Goal: Complete application form: Complete application form

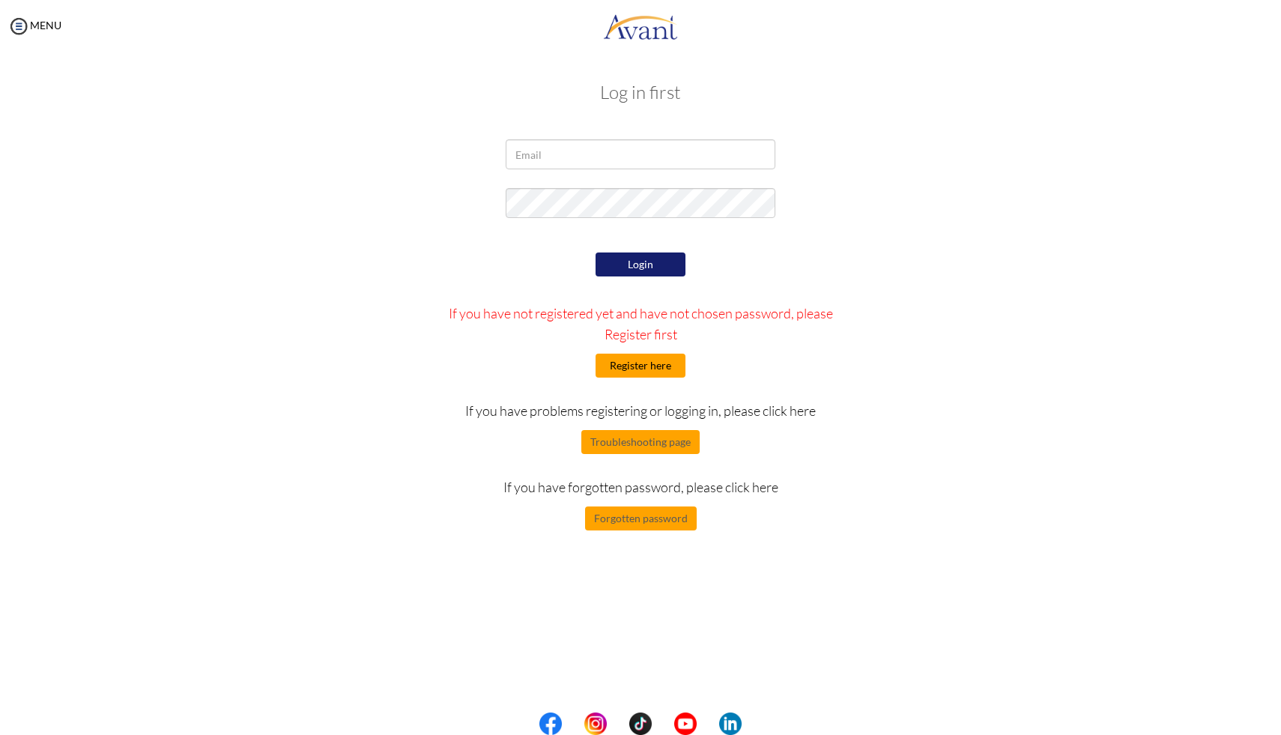
click at [668, 365] on button "Register here" at bounding box center [640, 366] width 90 height 24
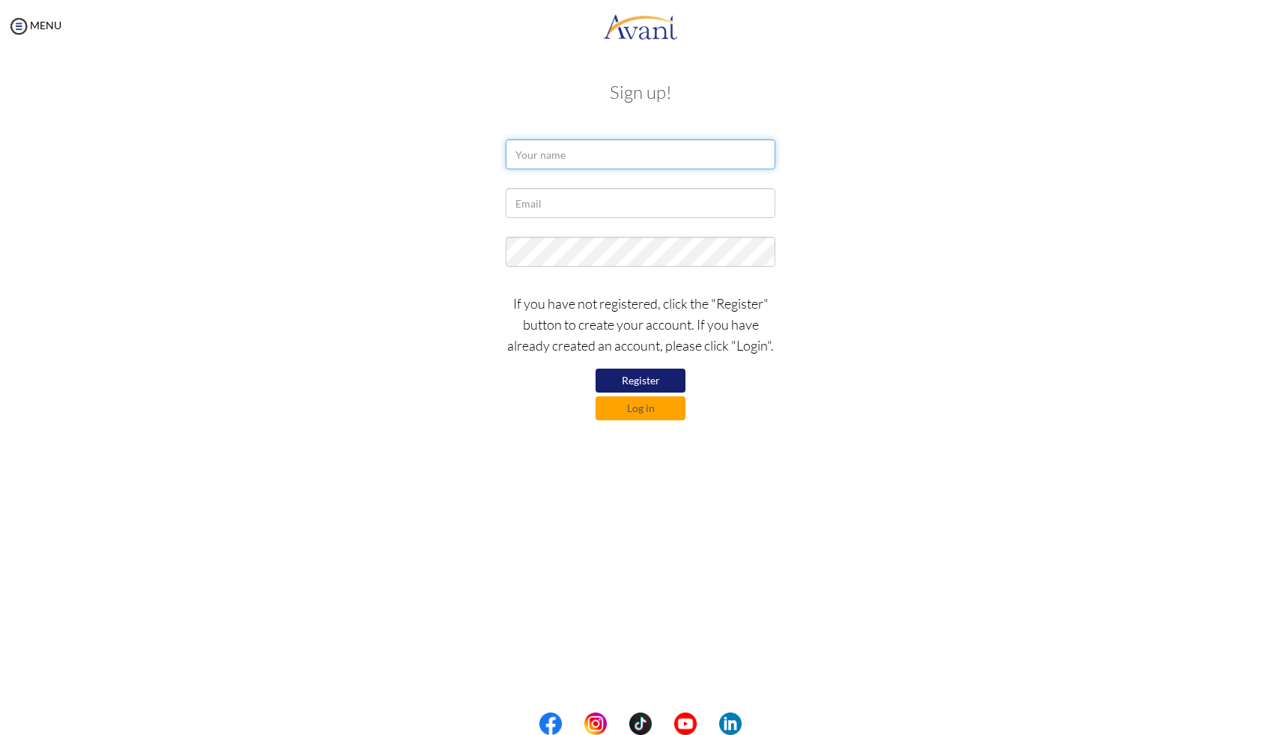
click at [609, 159] on input "text" at bounding box center [641, 154] width 270 height 30
type input "a"
type input "[PERSON_NAME]"
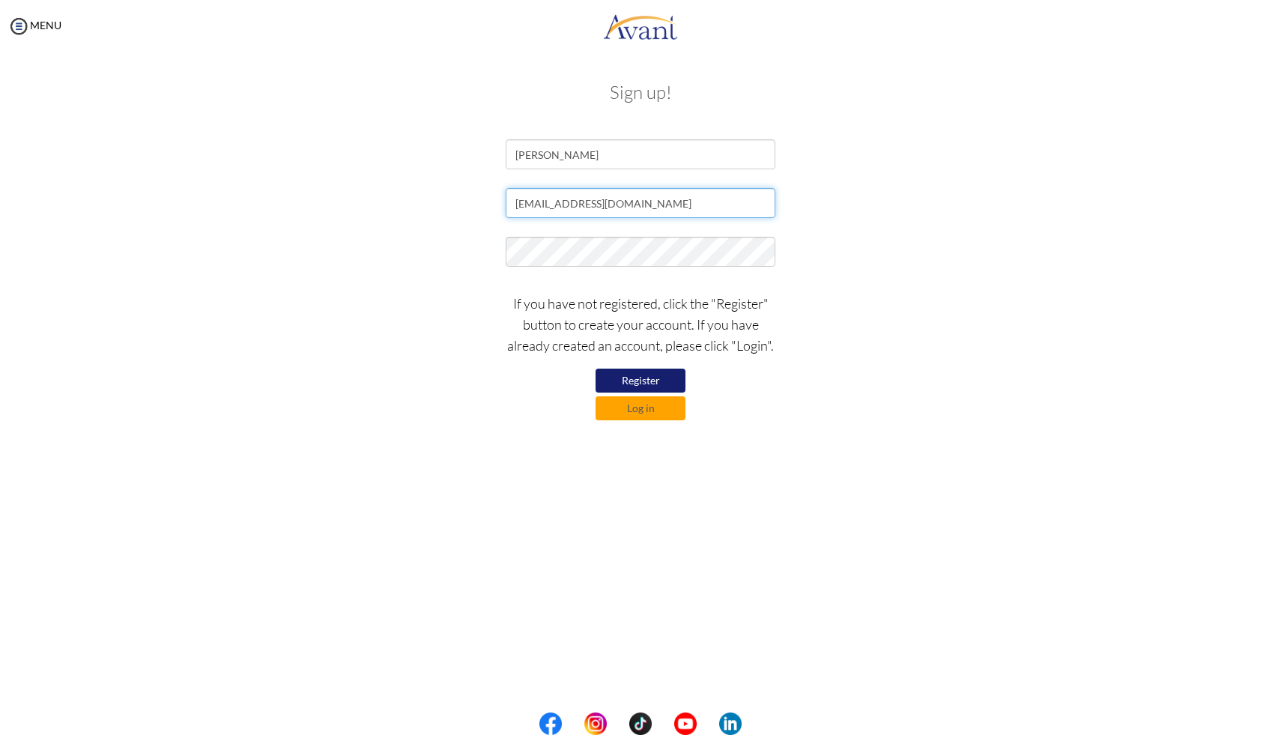
type input "[EMAIL_ADDRESS][DOMAIN_NAME]"
click at [656, 383] on button "Register" at bounding box center [640, 381] width 90 height 24
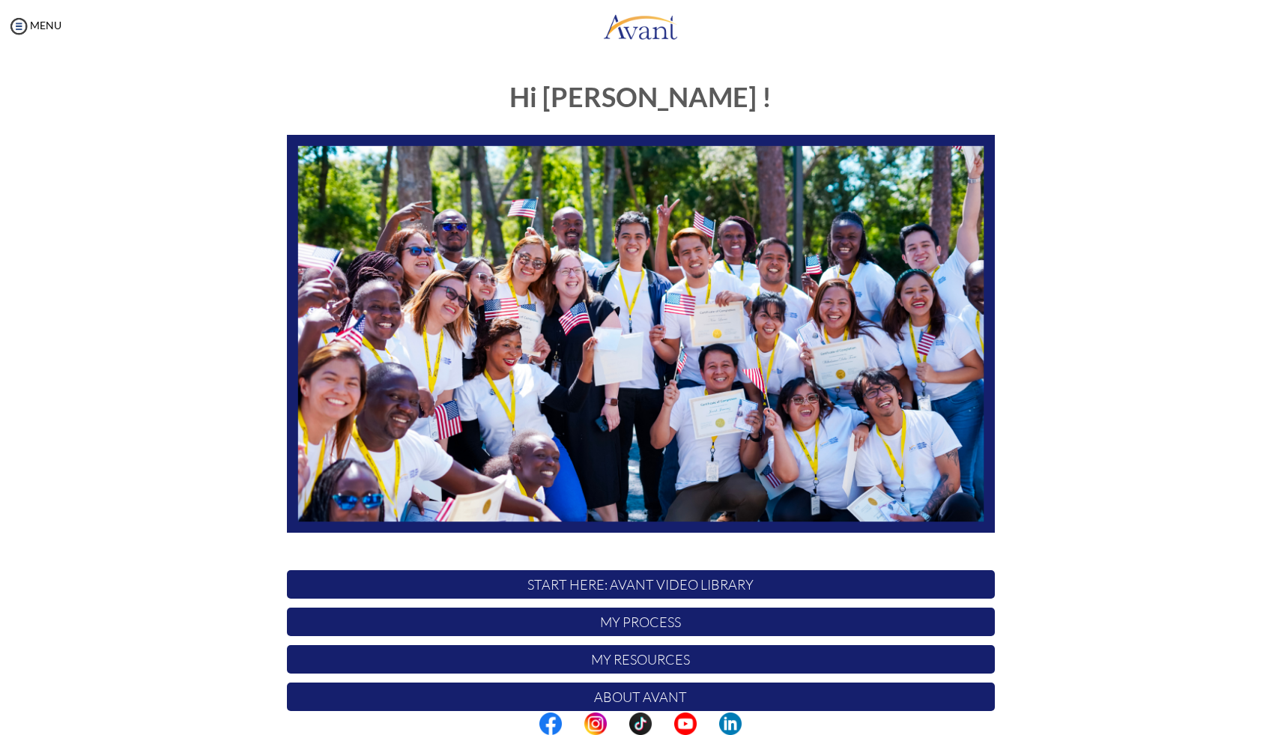
scroll to position [97, 0]
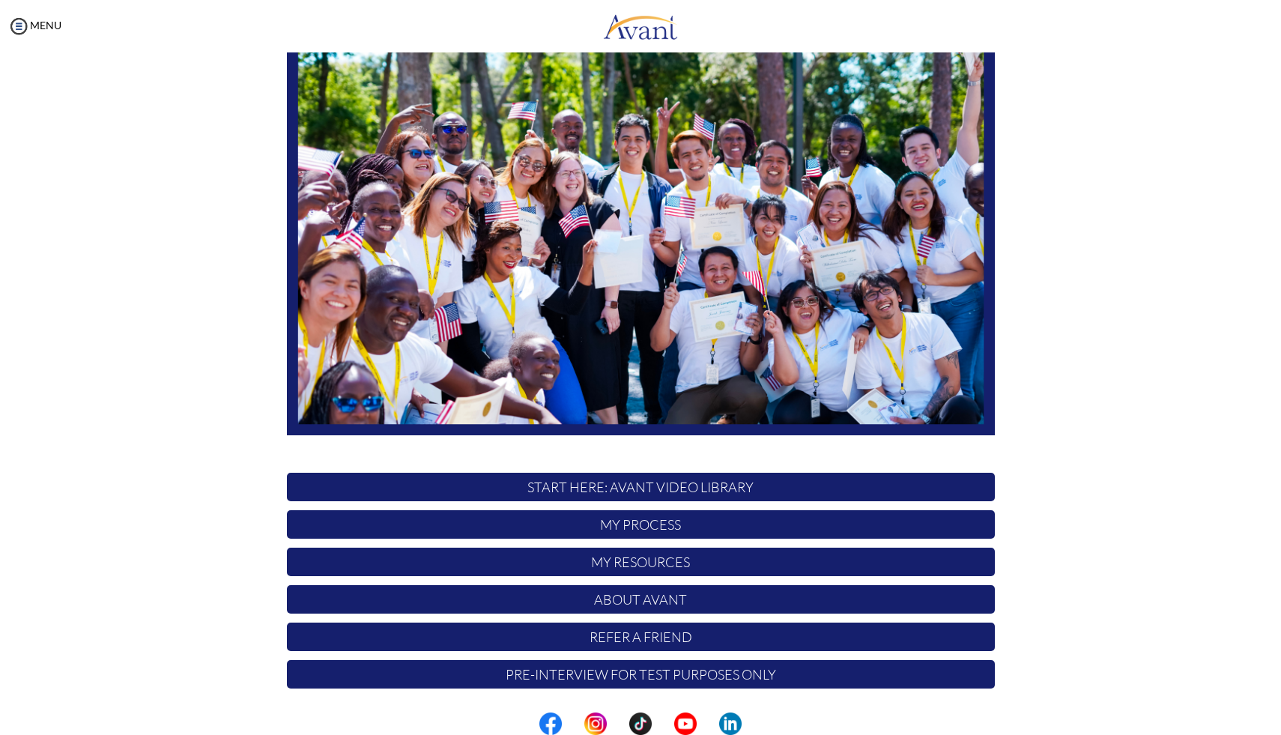
click at [667, 676] on p "Pre-Interview for test purposes only" at bounding box center [641, 674] width 708 height 28
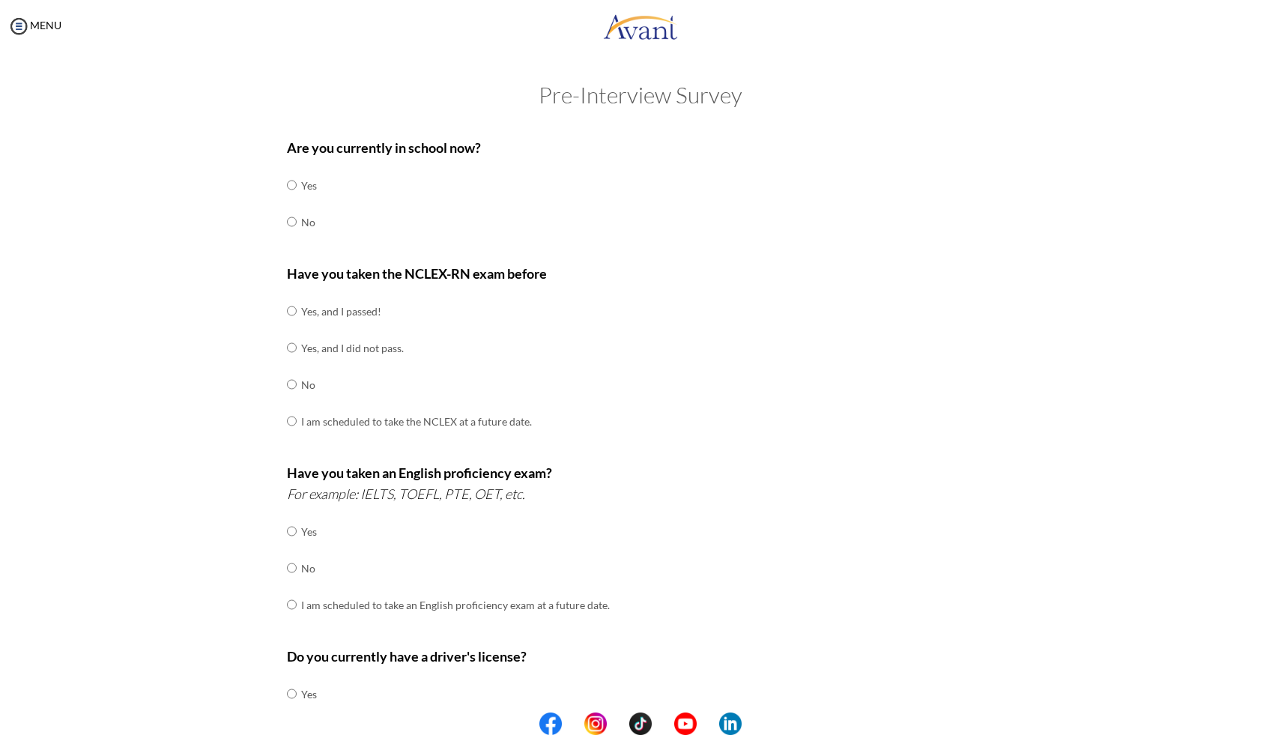
click at [301, 219] on td "No" at bounding box center [309, 222] width 16 height 37
click at [304, 314] on td "Yes, and I passed!" at bounding box center [416, 311] width 231 height 37
click at [287, 229] on input "radio" at bounding box center [292, 222] width 10 height 30
radio input "true"
click at [306, 317] on td "Yes, and I passed!" at bounding box center [416, 311] width 231 height 37
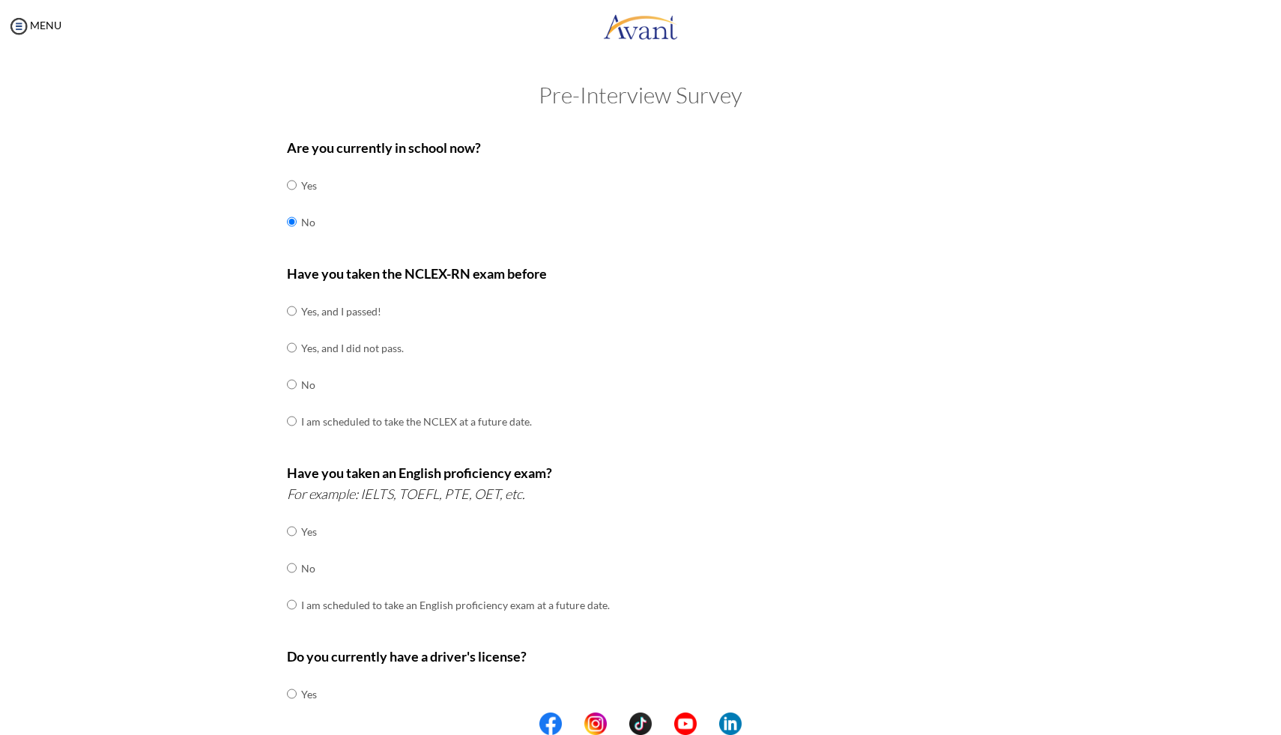
click at [301, 312] on td "Yes, and I passed!" at bounding box center [416, 311] width 231 height 37
click at [287, 312] on input "radio" at bounding box center [292, 311] width 10 height 30
radio input "true"
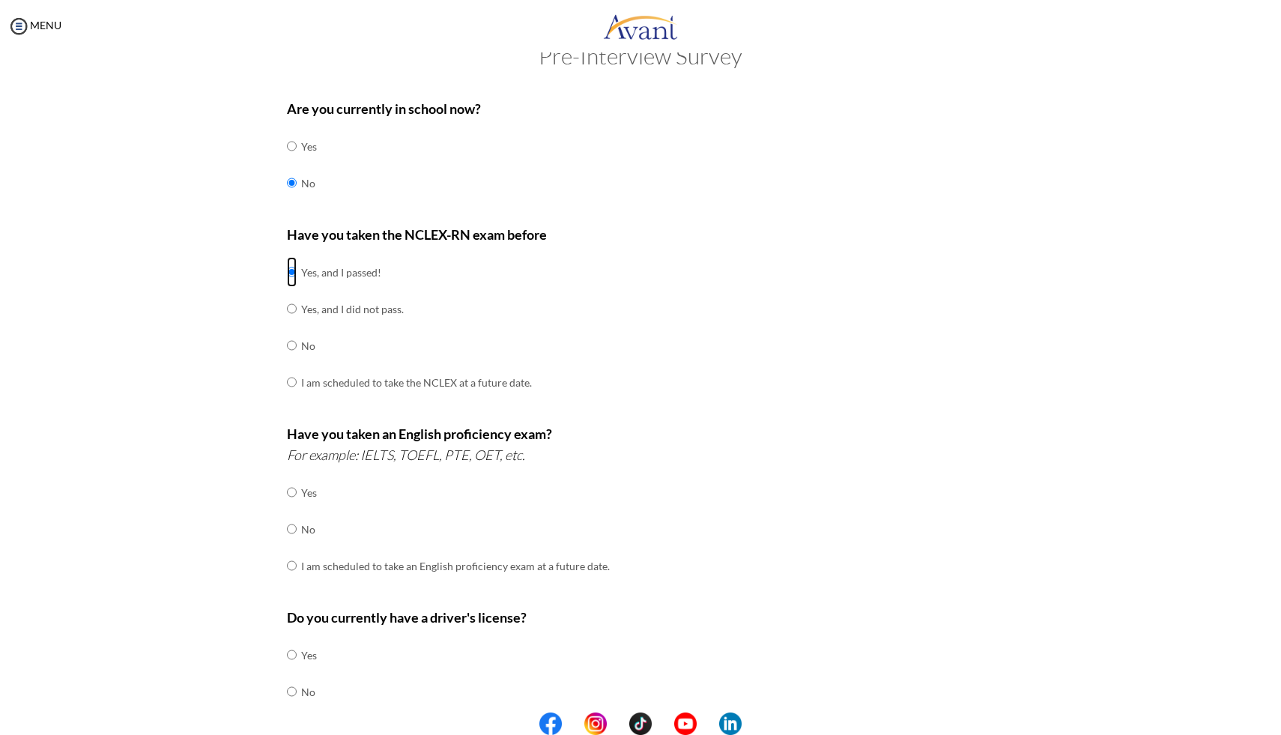
scroll to position [139, 0]
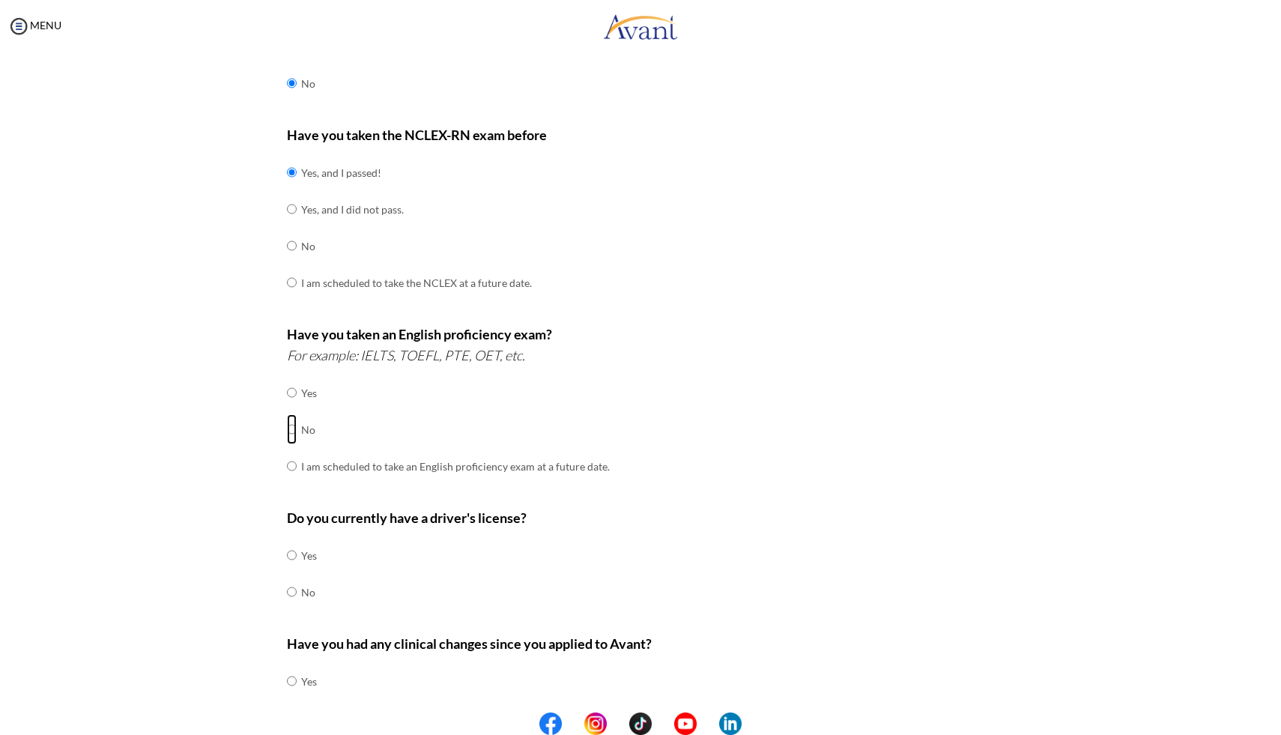
click at [287, 425] on input "radio" at bounding box center [292, 429] width 10 height 30
radio input "true"
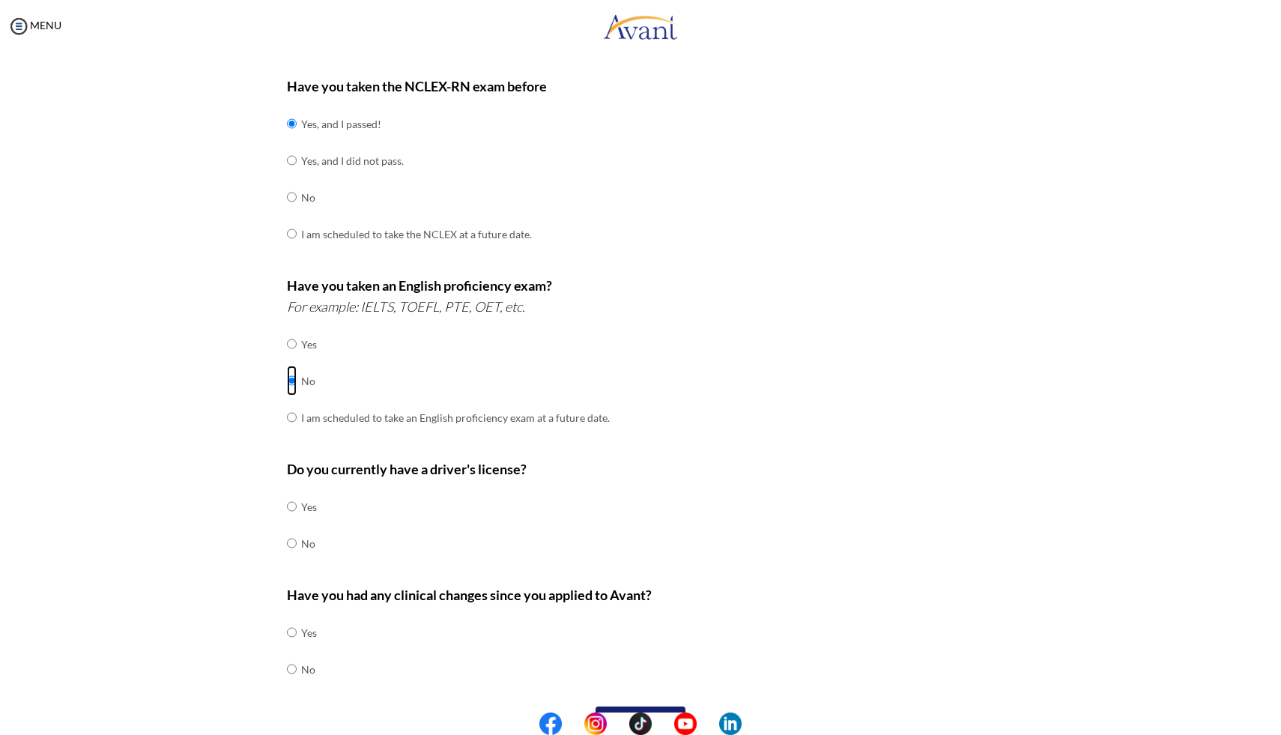
scroll to position [219, 0]
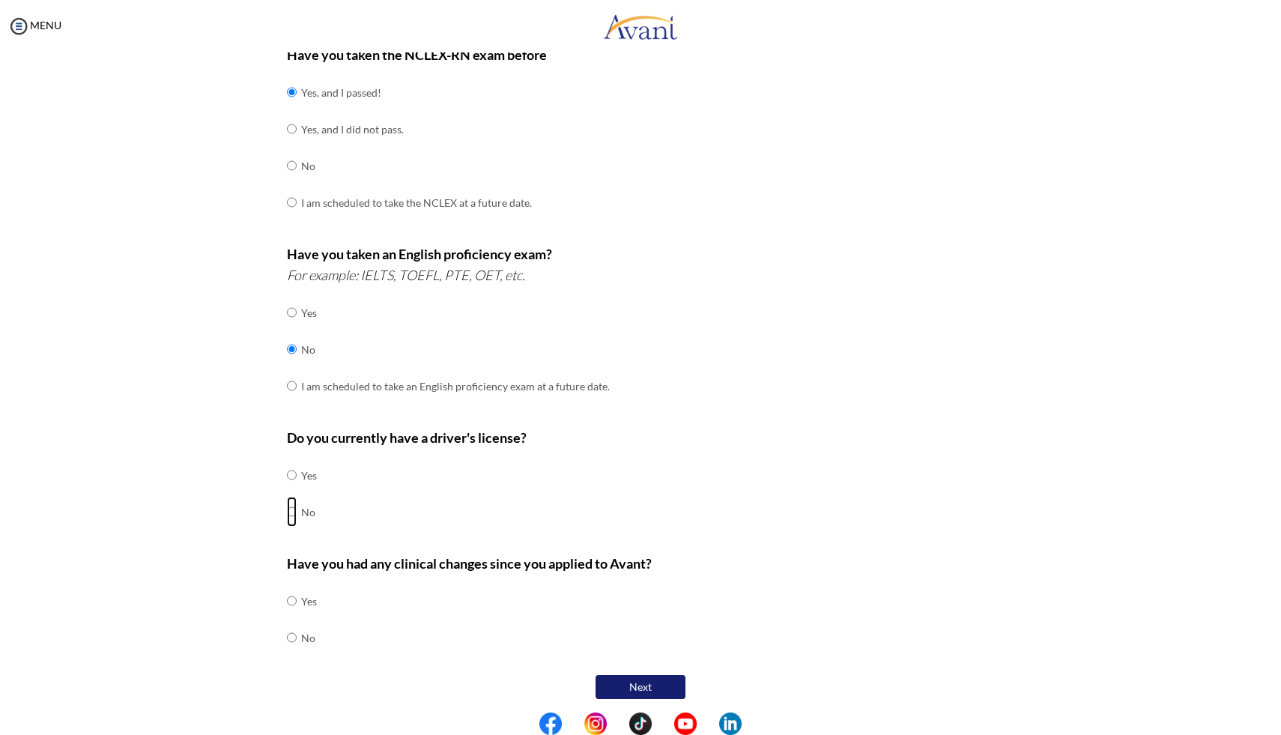
click at [288, 512] on input "radio" at bounding box center [292, 512] width 10 height 30
radio input "true"
drag, startPoint x: 295, startPoint y: 636, endPoint x: 310, endPoint y: 635, distance: 15.0
click at [301, 636] on td "No" at bounding box center [309, 637] width 16 height 37
click at [288, 637] on input "radio" at bounding box center [292, 637] width 10 height 30
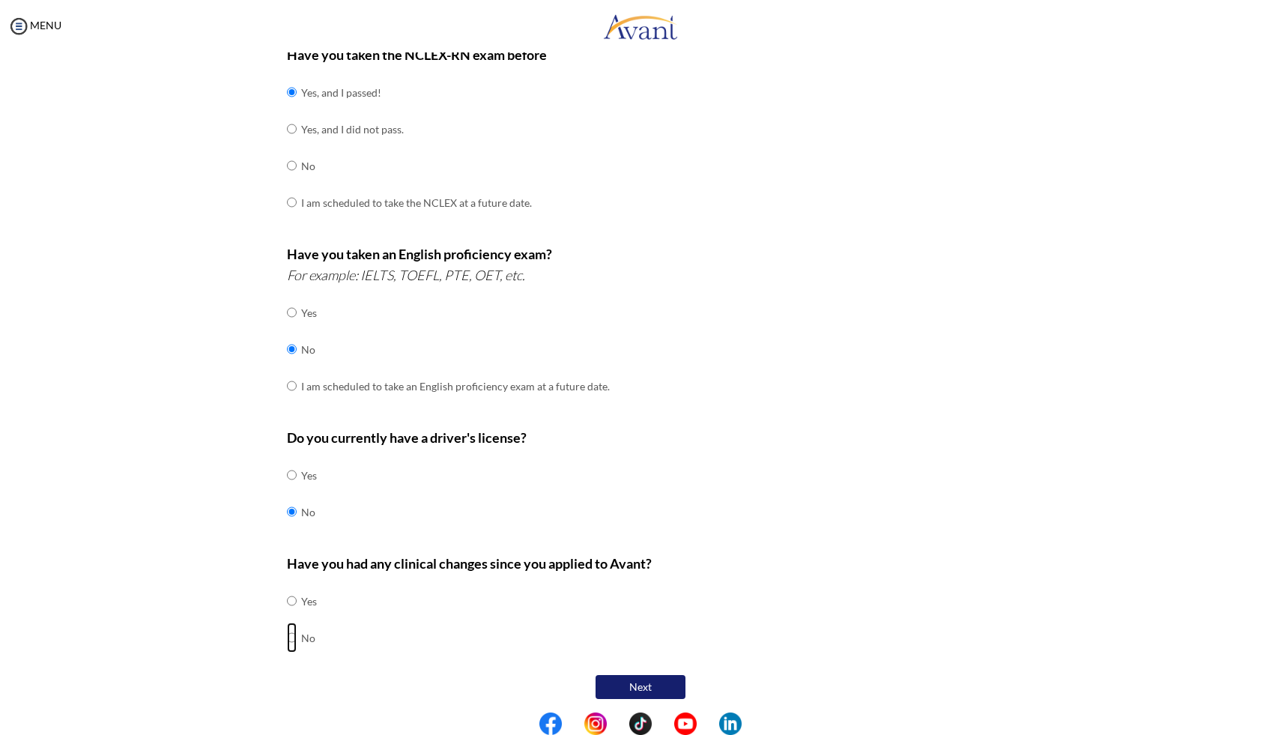
radio input "true"
click at [595, 677] on button "Next" at bounding box center [640, 687] width 90 height 24
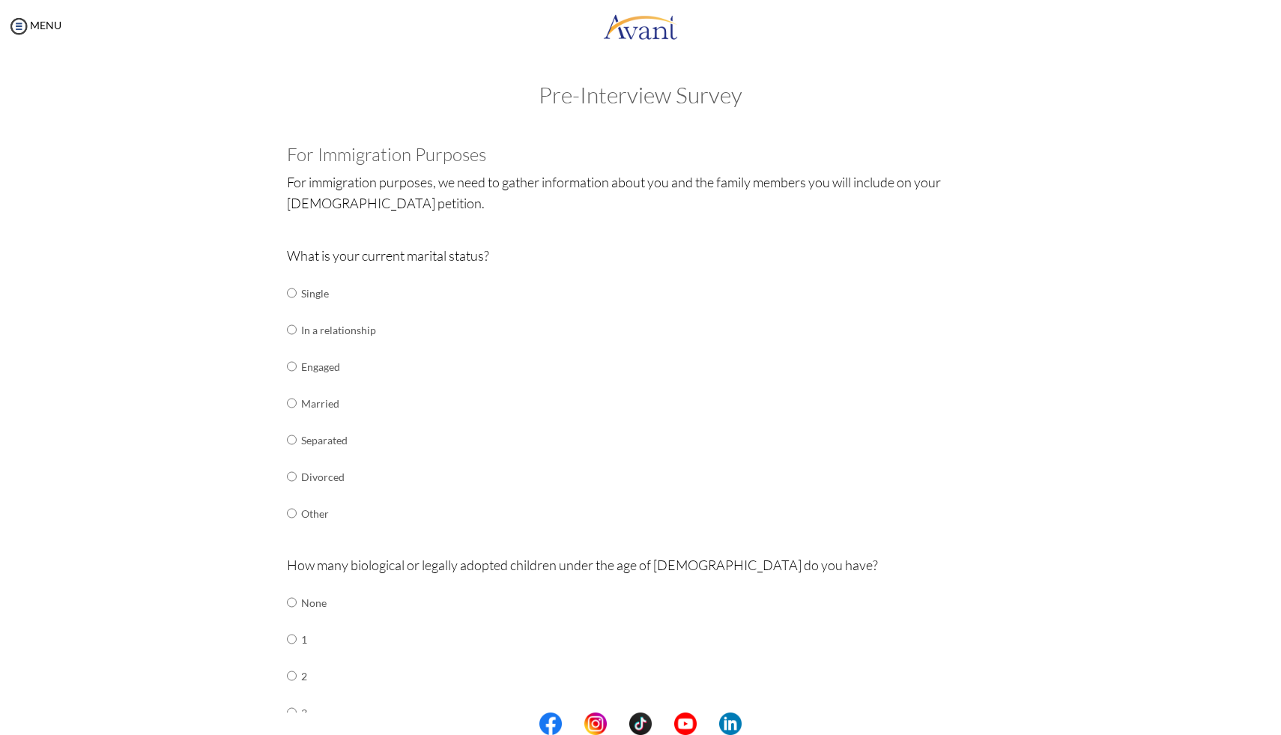
click at [301, 365] on td "Engaged" at bounding box center [338, 366] width 75 height 37
click at [287, 360] on input "radio" at bounding box center [292, 366] width 10 height 30
radio input "true"
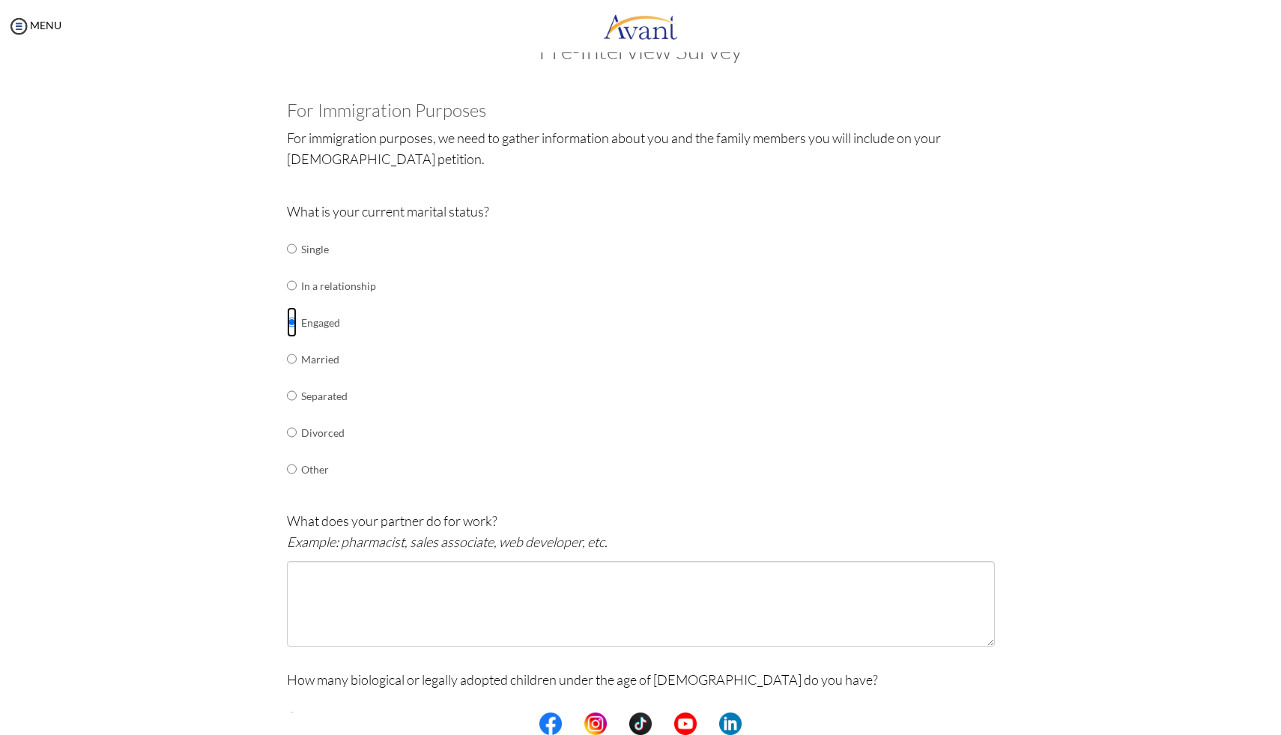
scroll to position [54, 0]
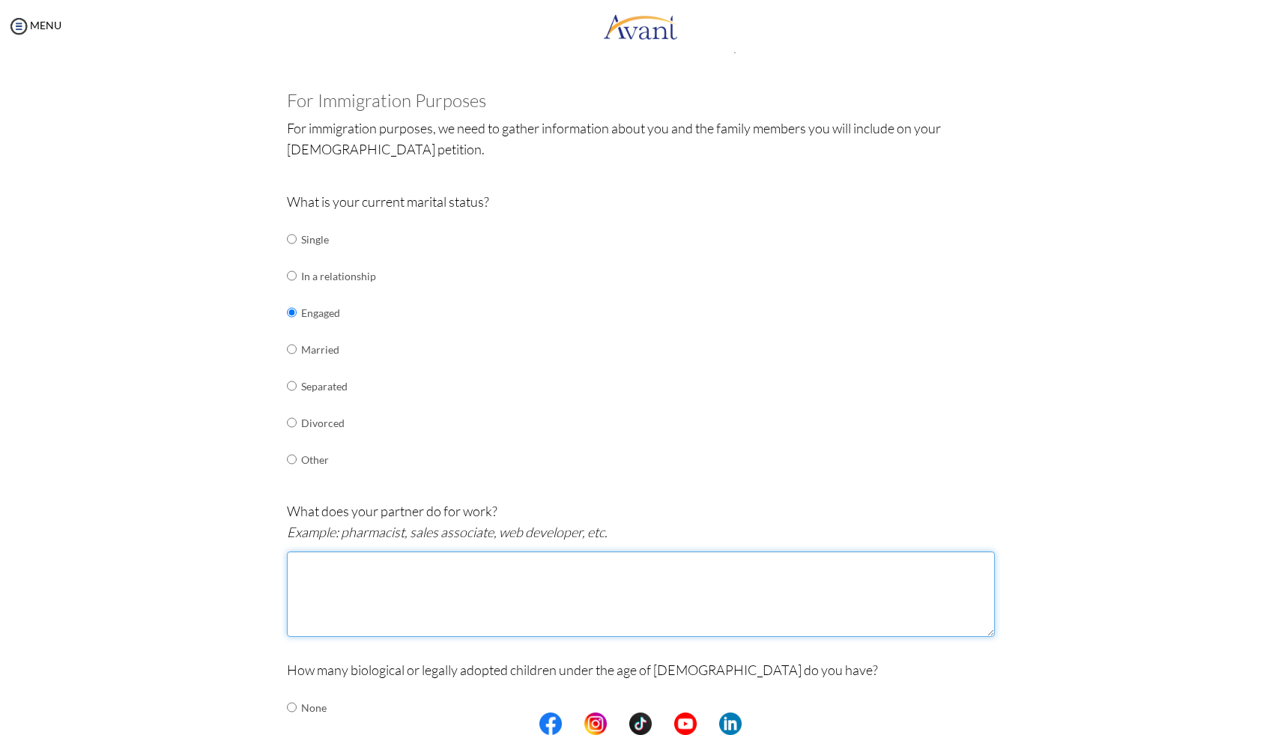
click at [353, 566] on textarea at bounding box center [641, 593] width 708 height 85
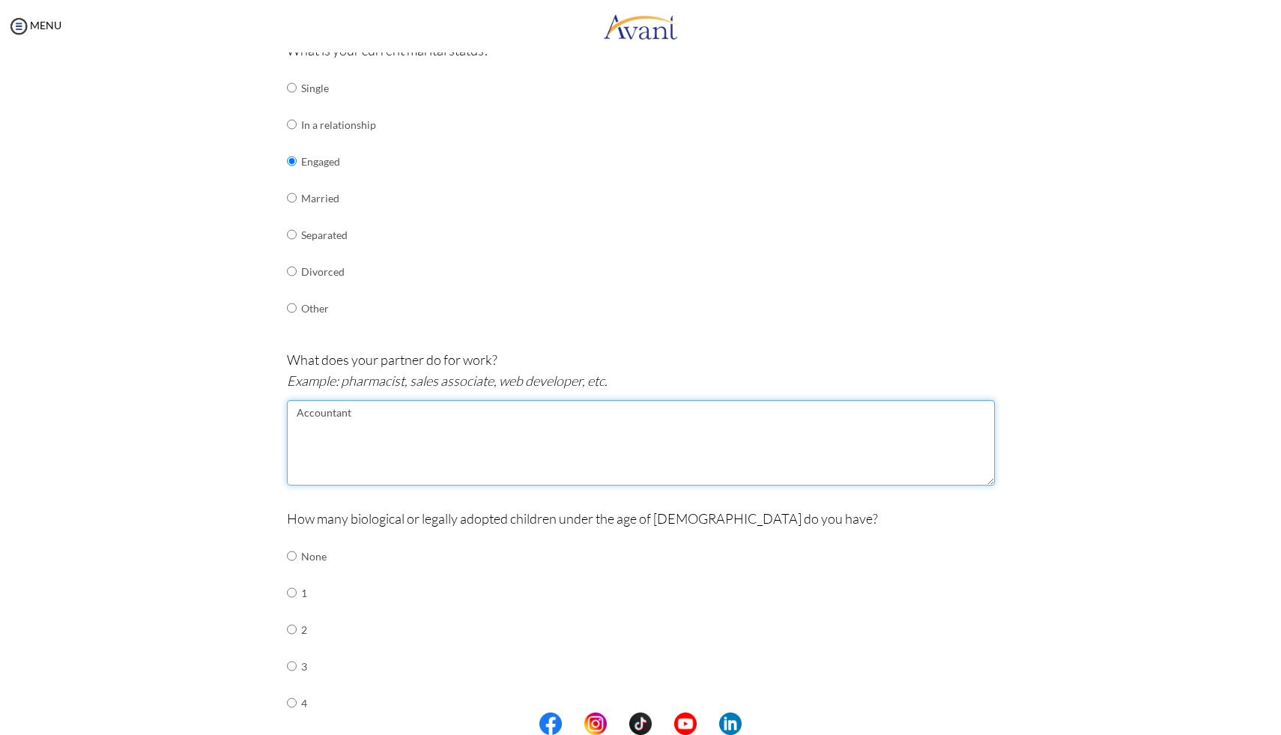
scroll to position [215, 0]
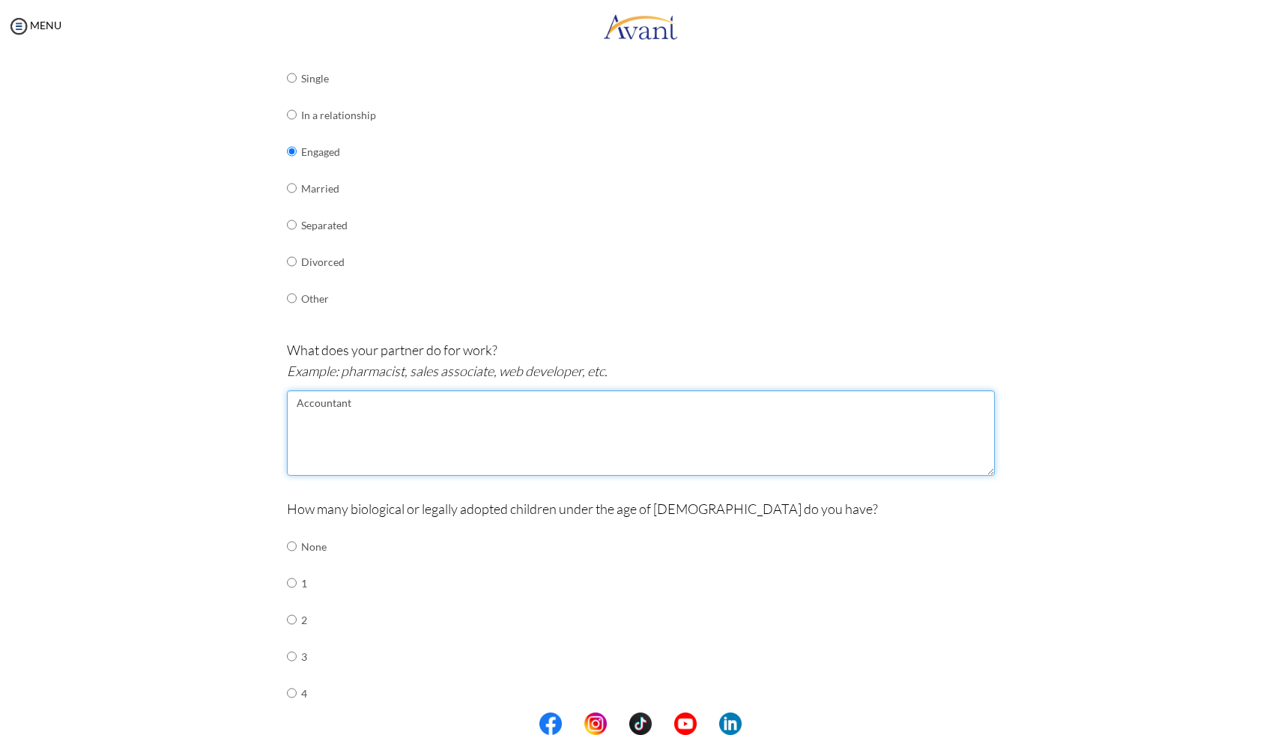
type textarea "Accountant"
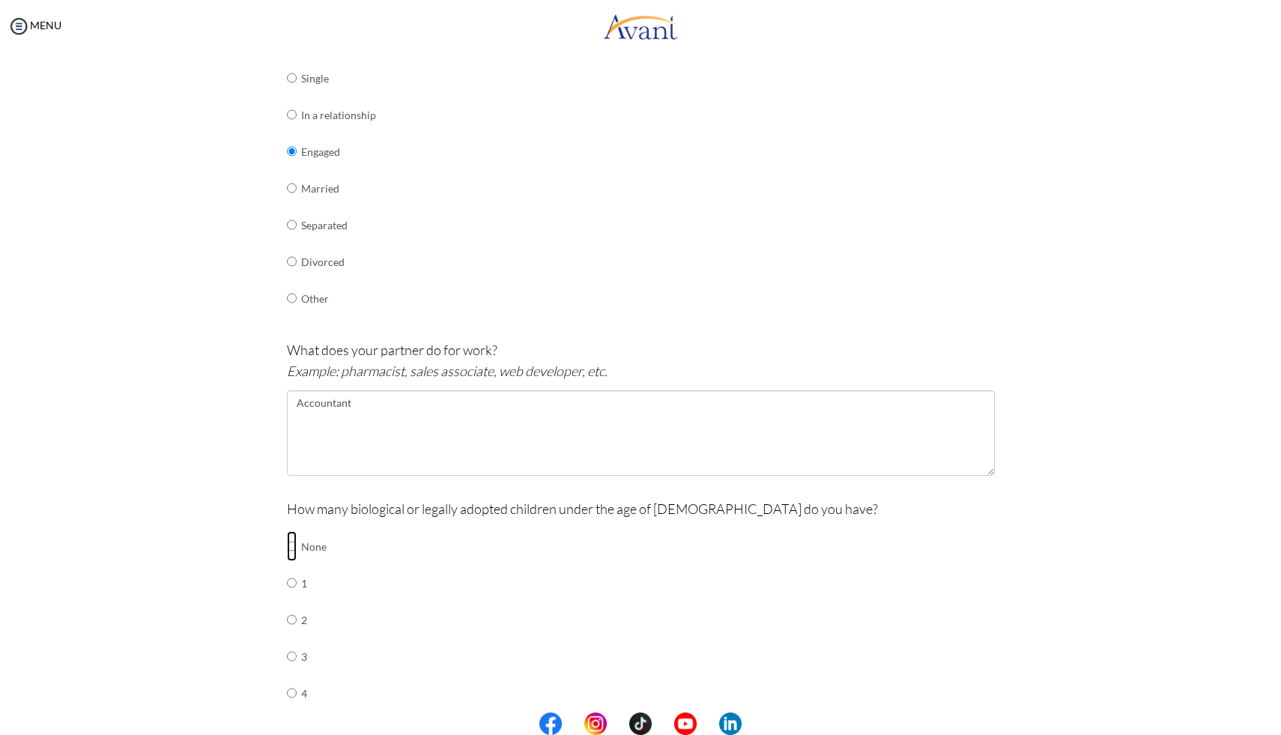
click at [289, 534] on input "radio" at bounding box center [292, 546] width 10 height 30
radio input "true"
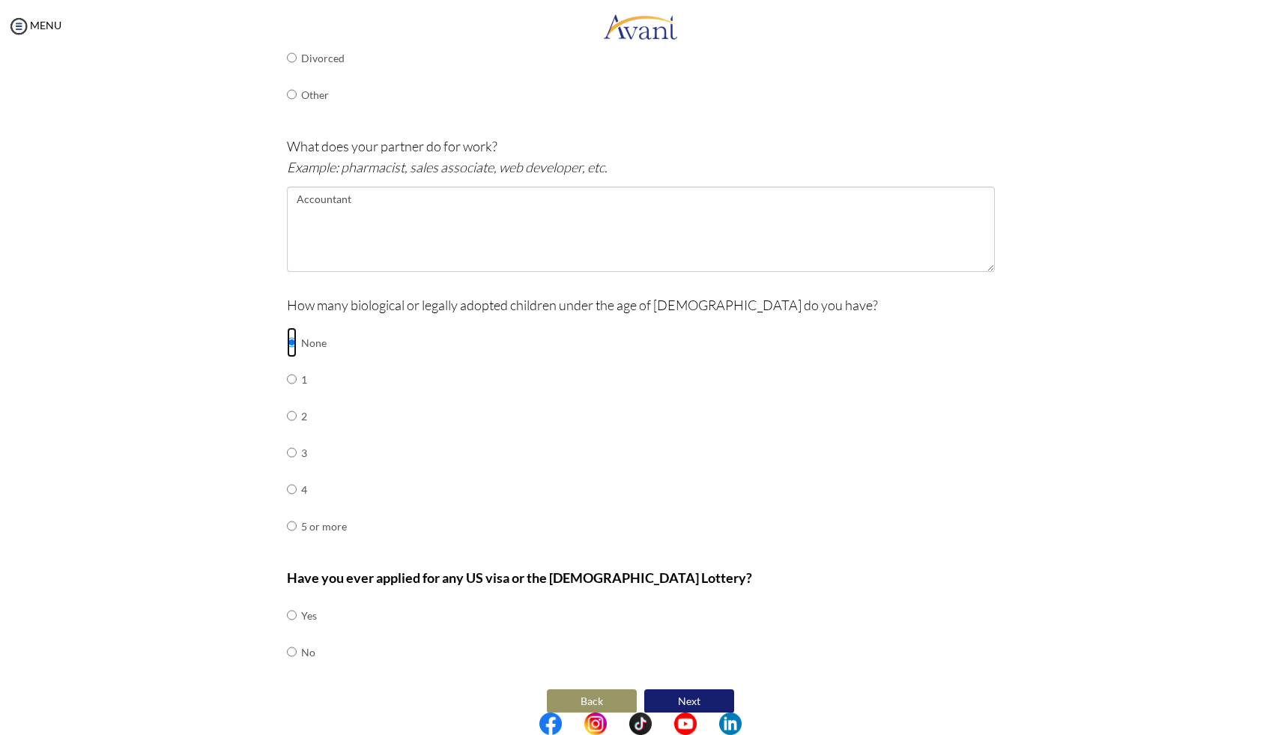
scroll to position [428, 0]
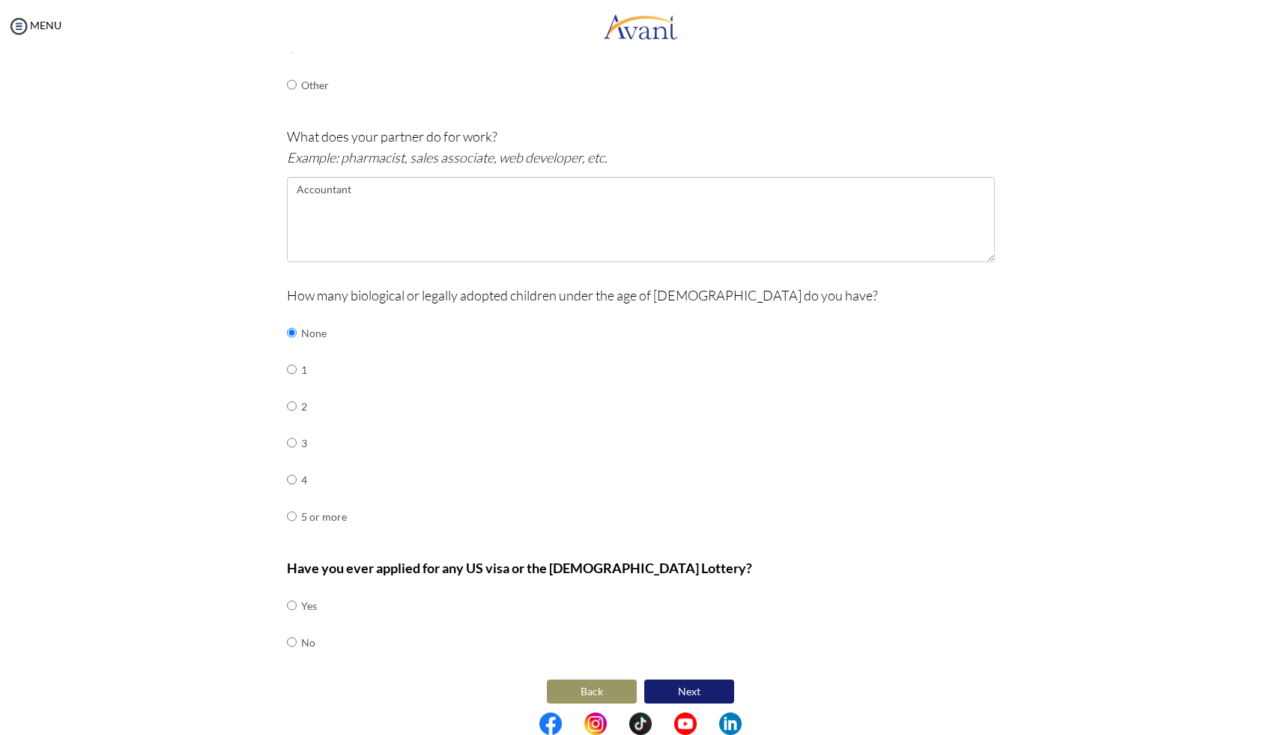
click at [287, 652] on td at bounding box center [292, 642] width 10 height 37
click at [287, 643] on input "radio" at bounding box center [292, 642] width 10 height 30
radio input "true"
click at [674, 686] on button "Next" at bounding box center [689, 691] width 90 height 24
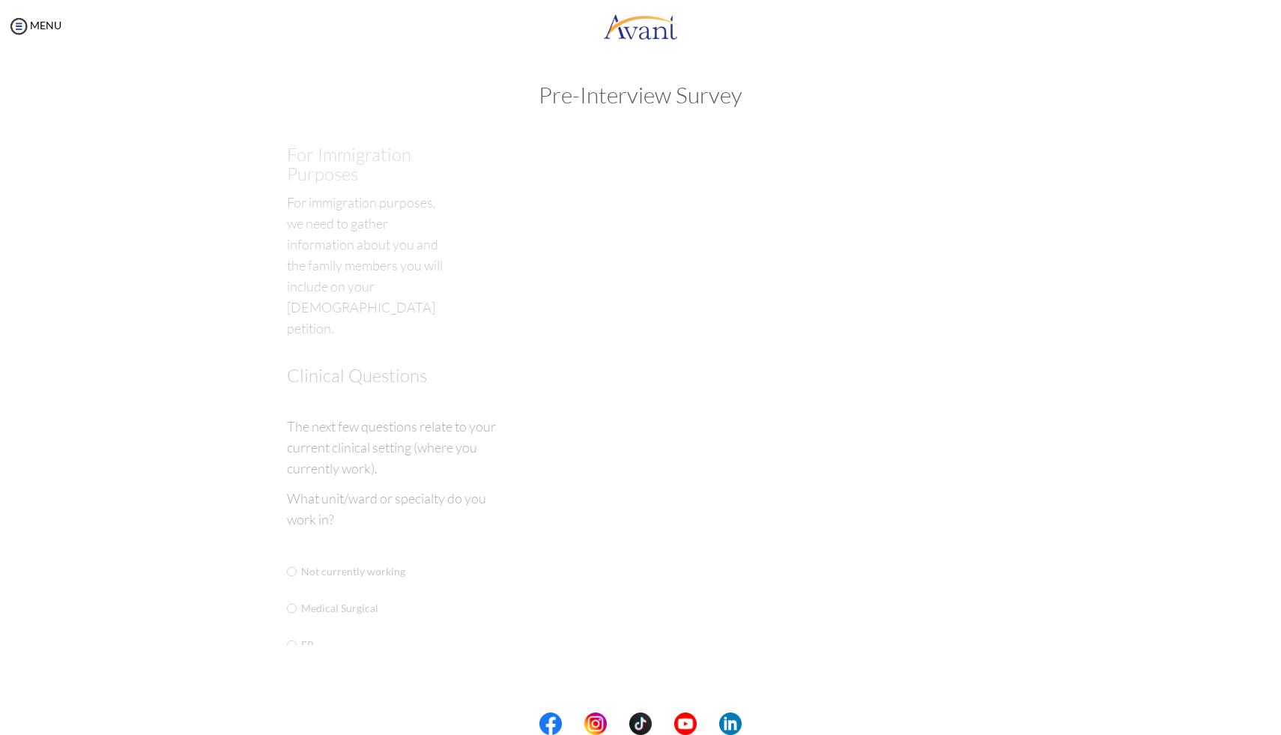
scroll to position [0, 0]
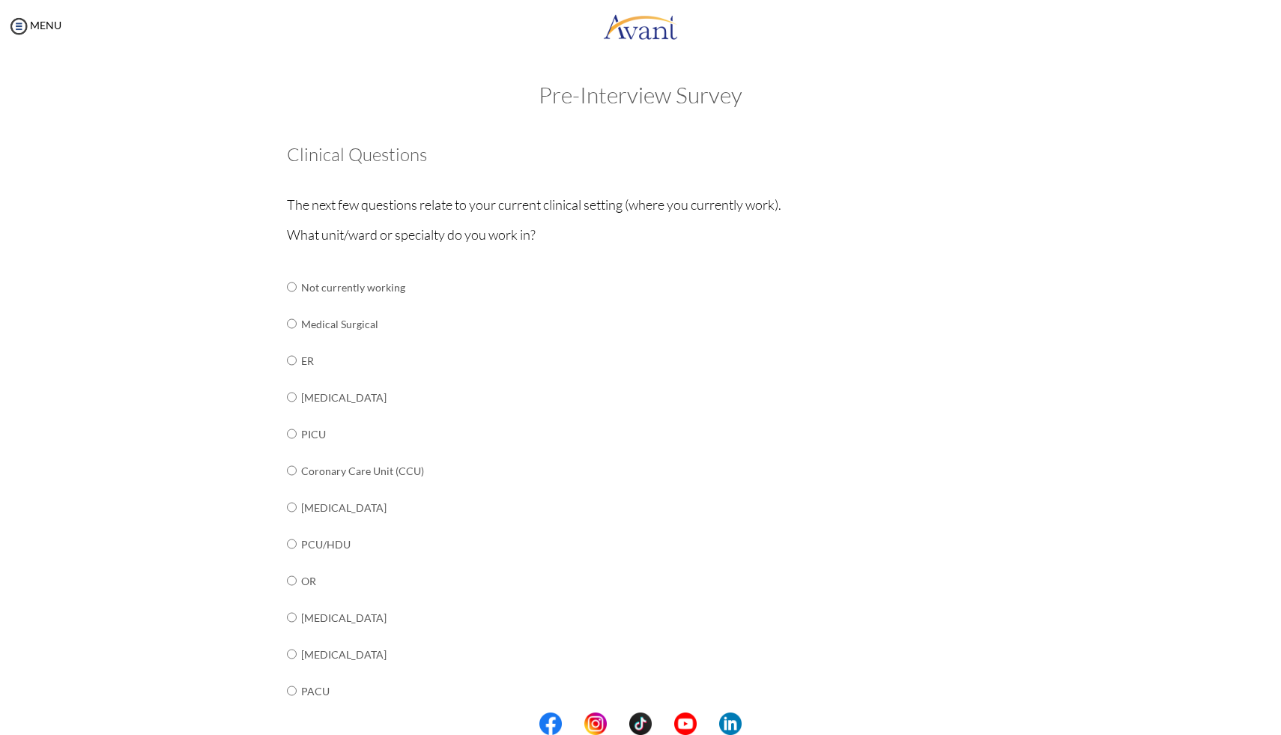
click at [302, 359] on td "ER" at bounding box center [418, 360] width 234 height 37
click at [289, 358] on input "radio" at bounding box center [292, 360] width 10 height 30
radio input "true"
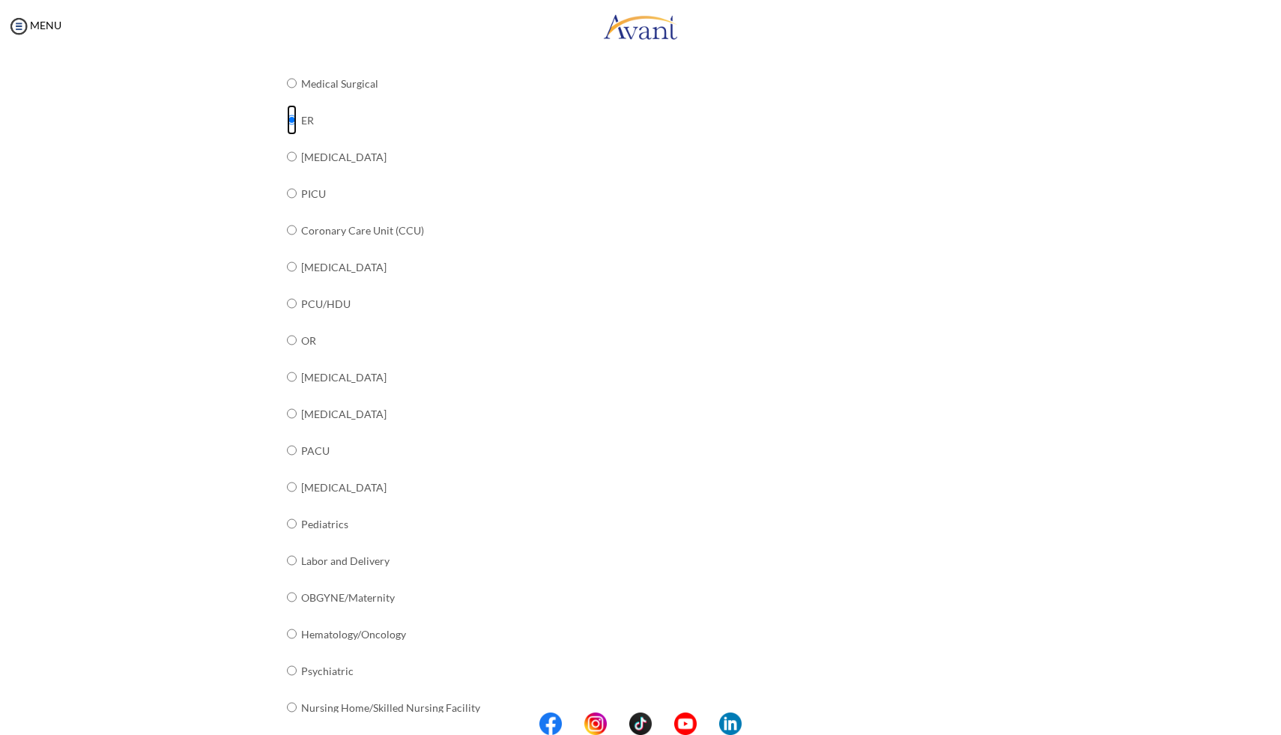
scroll to position [345, 0]
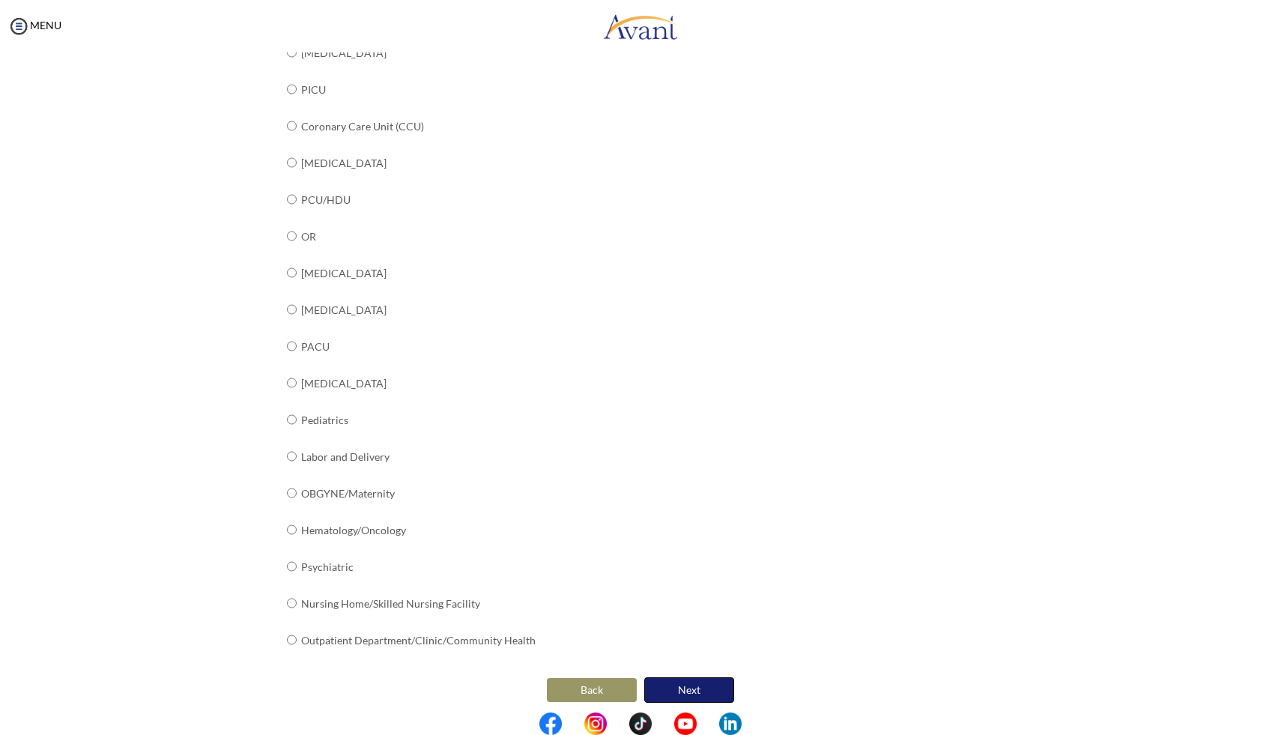
click at [670, 690] on button "Next" at bounding box center [689, 689] width 90 height 25
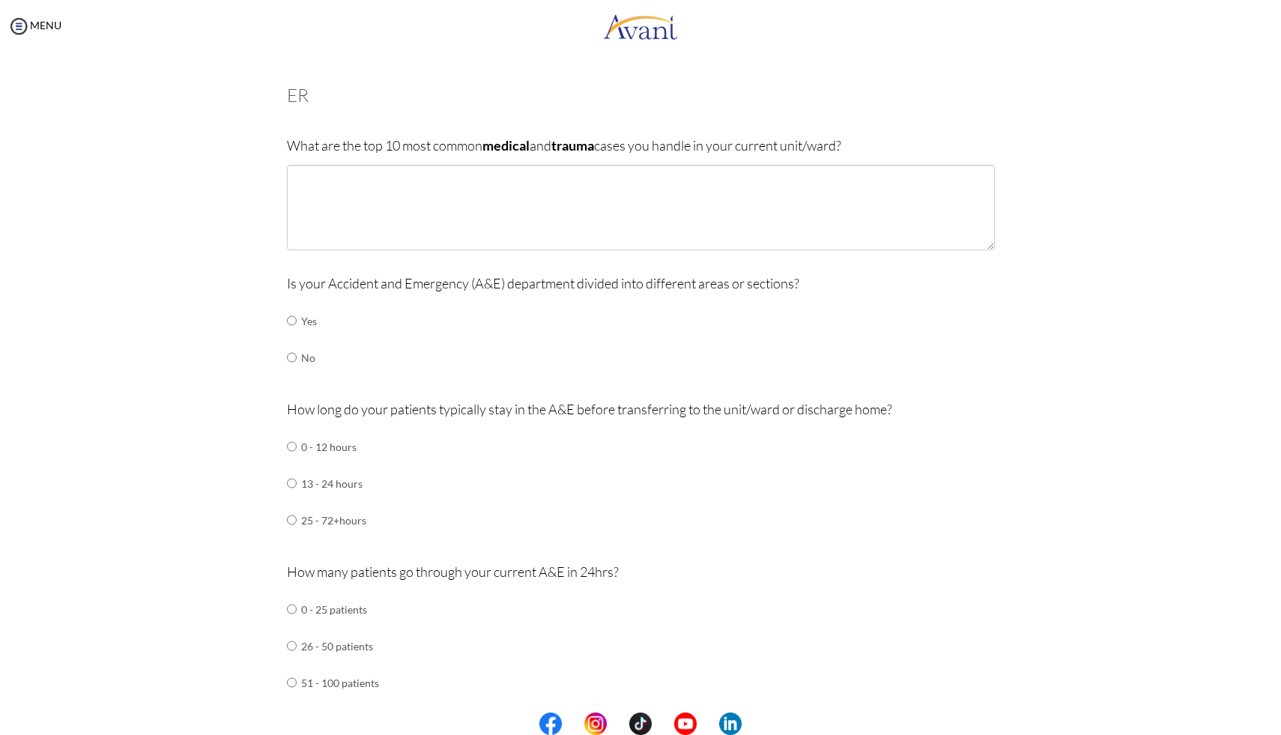
scroll to position [69, 0]
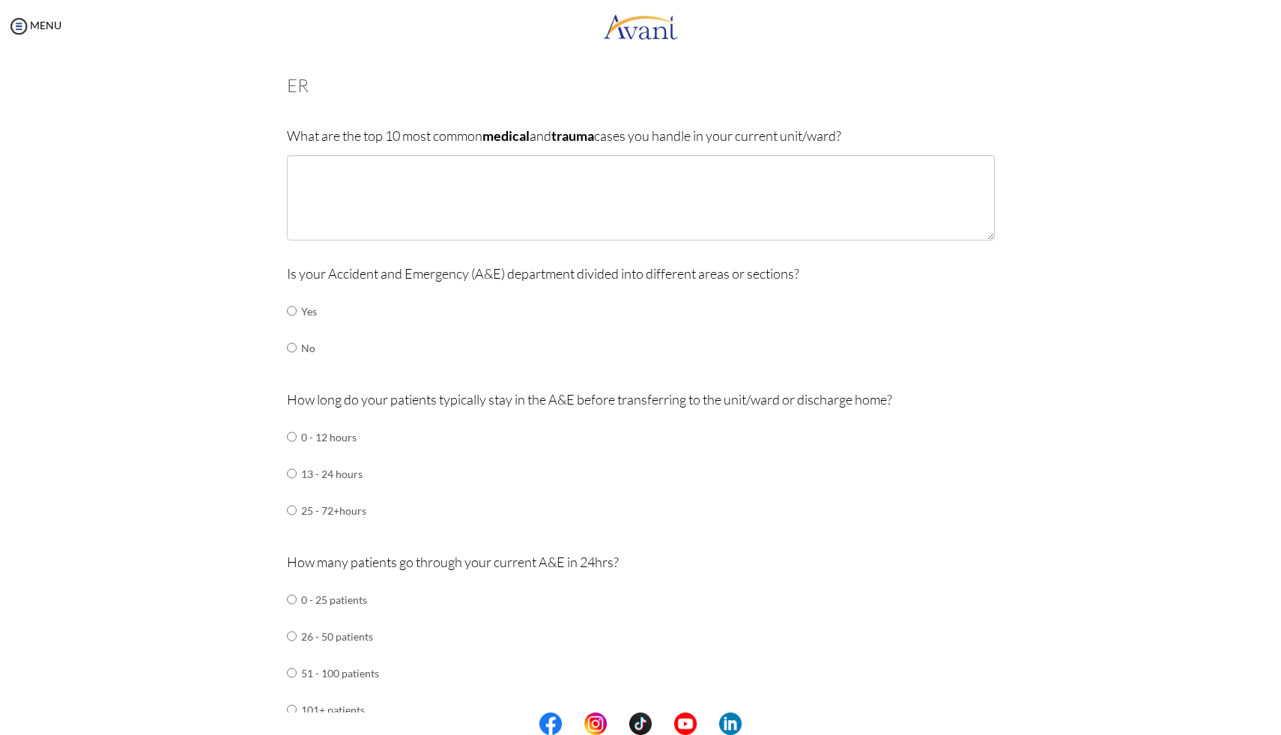
click at [303, 323] on td "Yes" at bounding box center [309, 311] width 16 height 37
click at [303, 317] on td "Yes" at bounding box center [309, 311] width 16 height 37
click at [303, 318] on td "Yes" at bounding box center [309, 311] width 16 height 37
click at [301, 312] on td "Yes" at bounding box center [309, 311] width 16 height 37
click at [288, 312] on input "radio" at bounding box center [292, 311] width 10 height 30
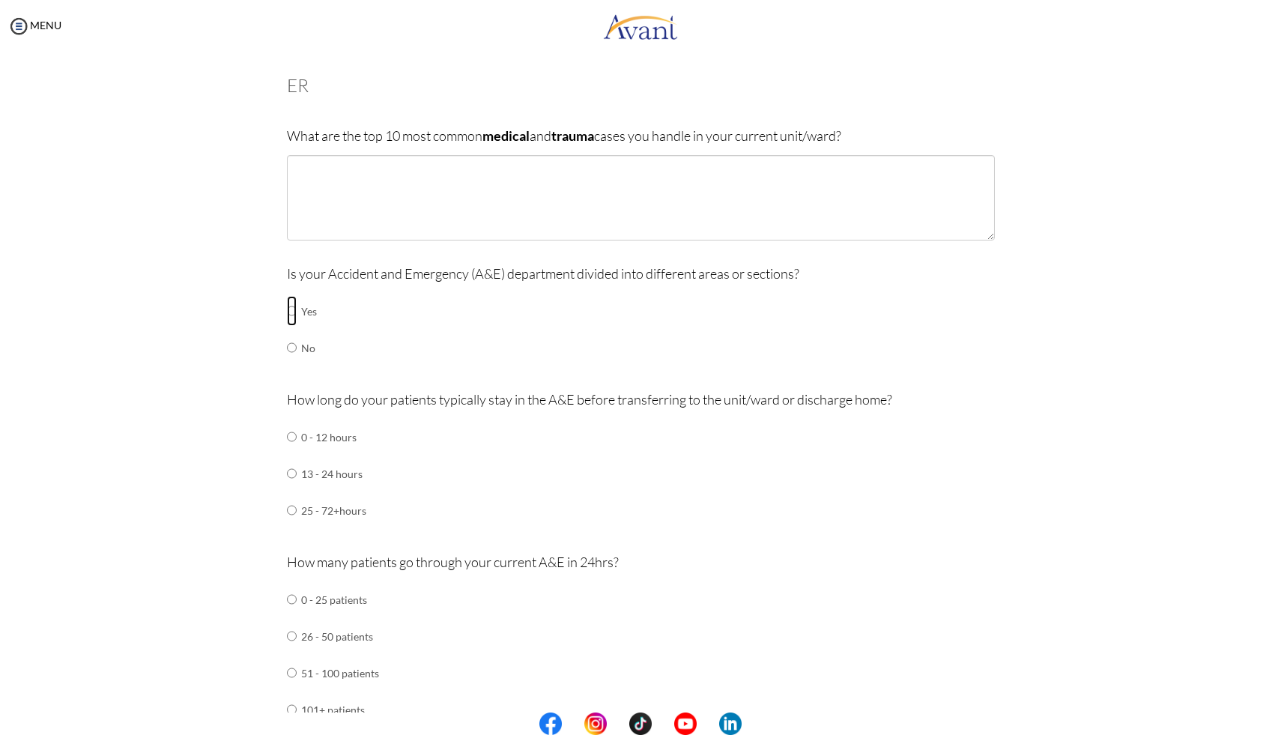
radio input "true"
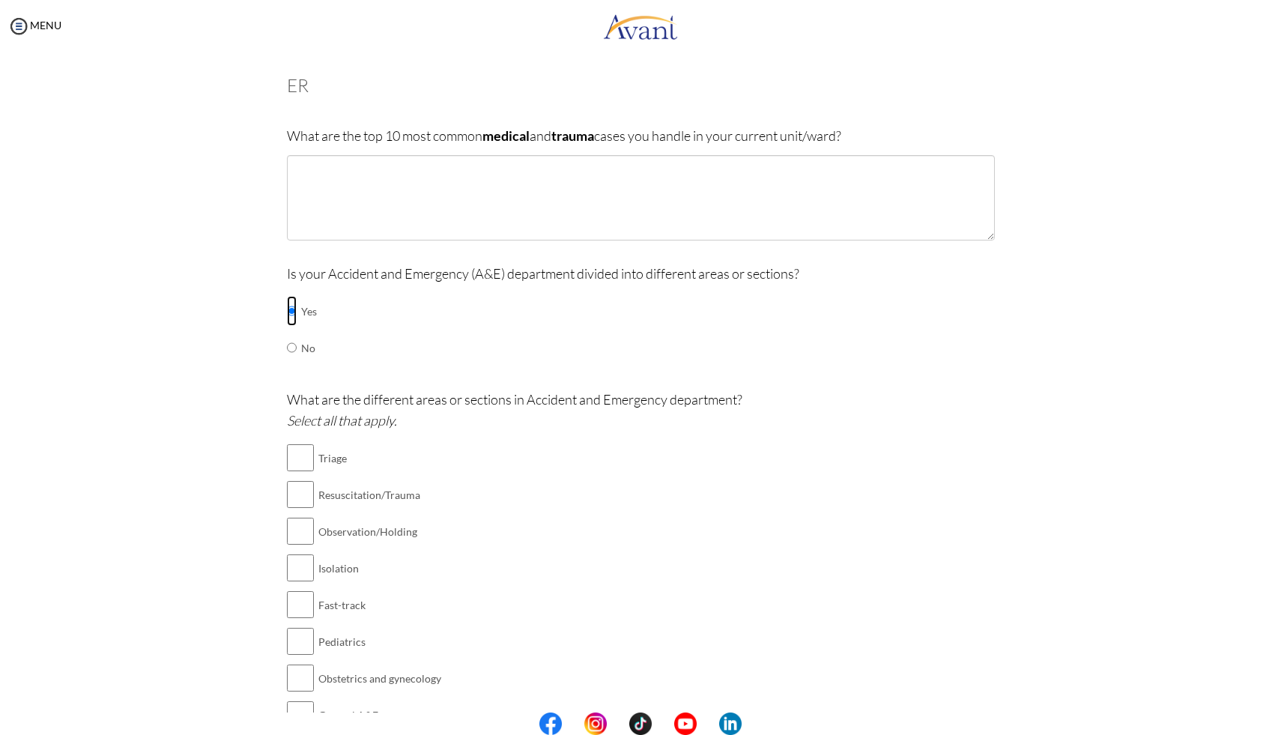
scroll to position [88, 0]
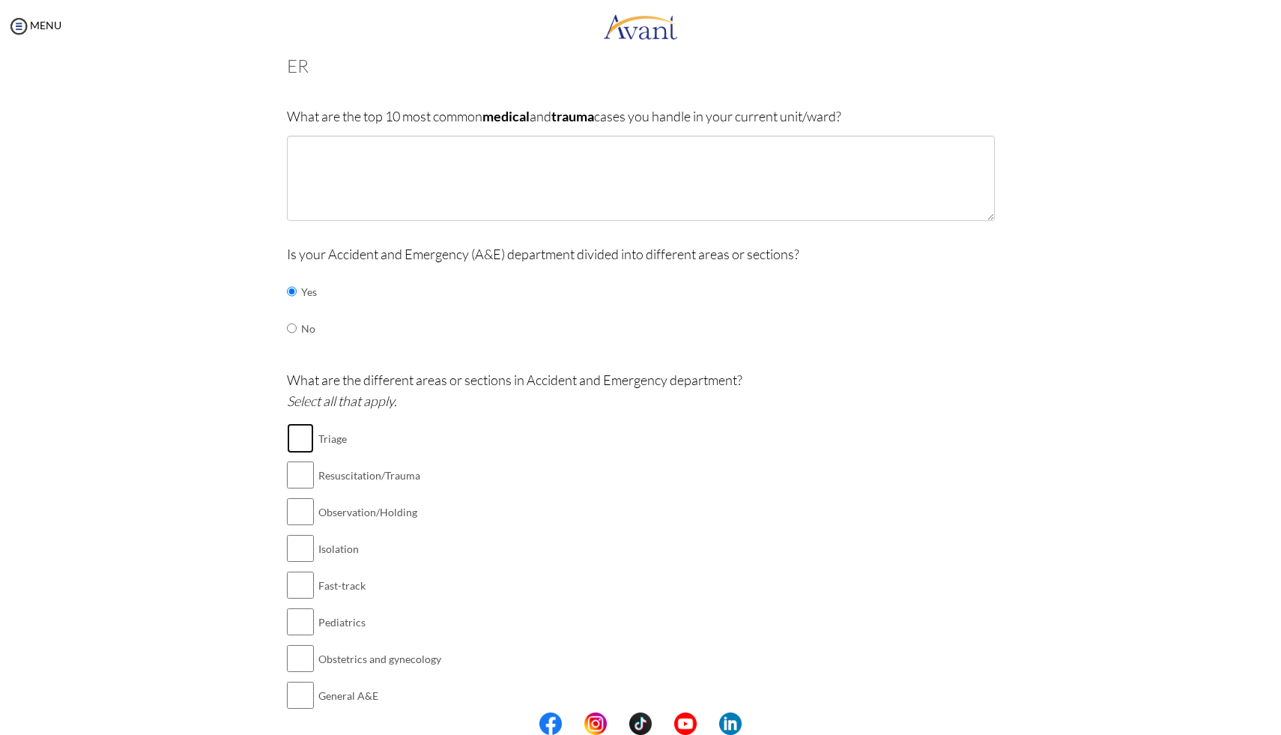
click at [295, 438] on input "checkbox" at bounding box center [300, 438] width 27 height 30
checkbox input "true"
click at [297, 468] on input "checkbox" at bounding box center [300, 475] width 27 height 30
checkbox input "true"
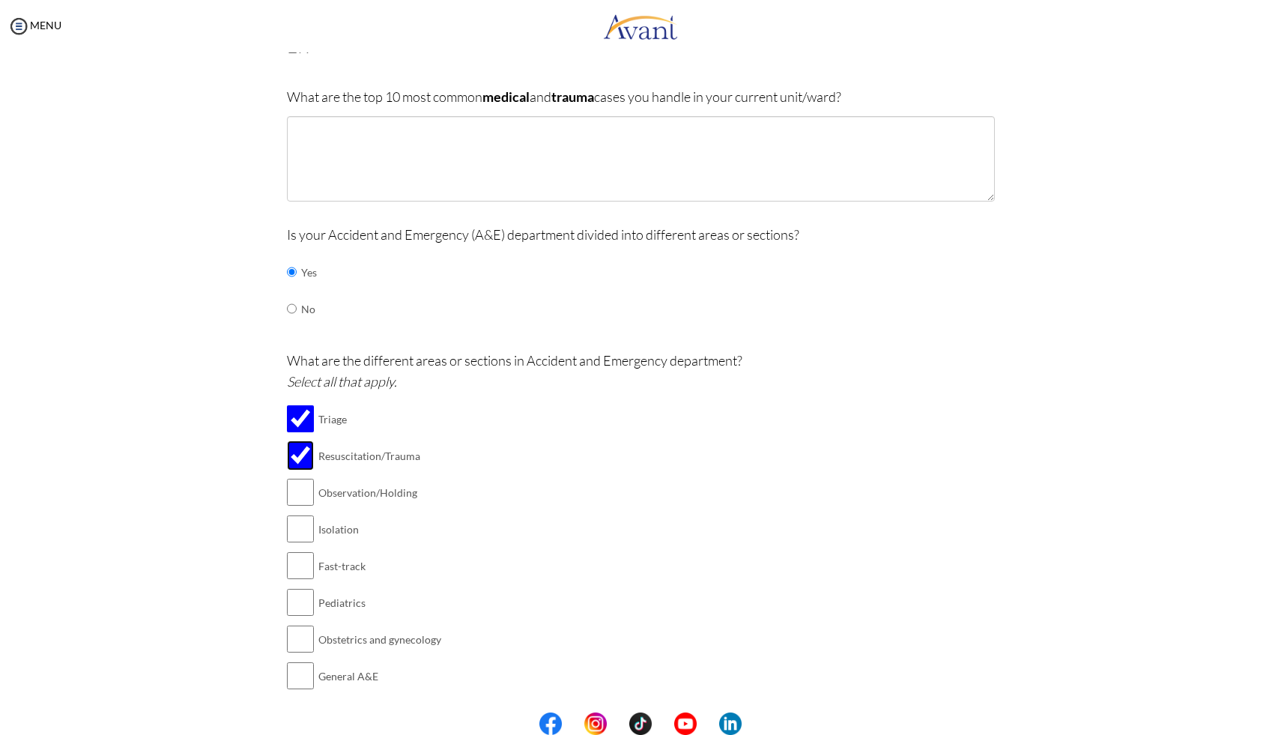
scroll to position [137, 0]
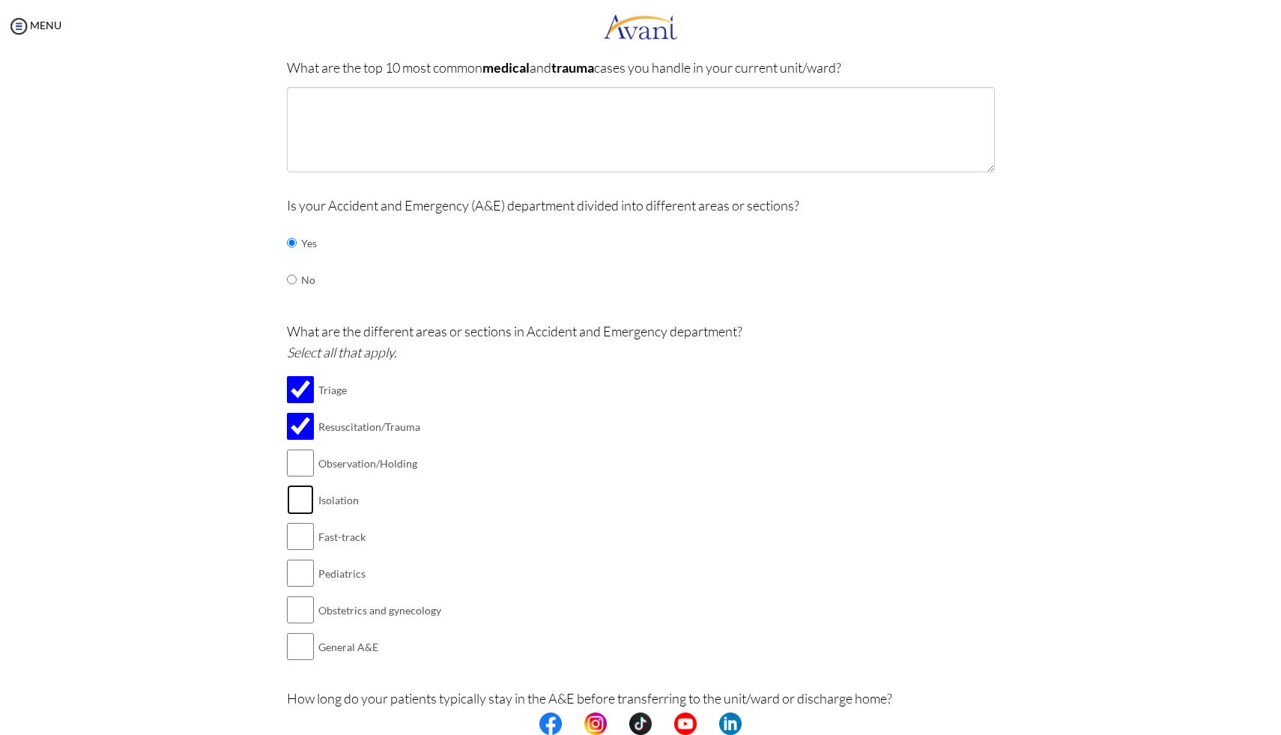
click at [301, 504] on input "checkbox" at bounding box center [300, 500] width 27 height 30
checkbox input "true"
click at [291, 580] on input "checkbox" at bounding box center [300, 573] width 27 height 30
checkbox input "true"
click at [297, 644] on input "checkbox" at bounding box center [300, 646] width 27 height 30
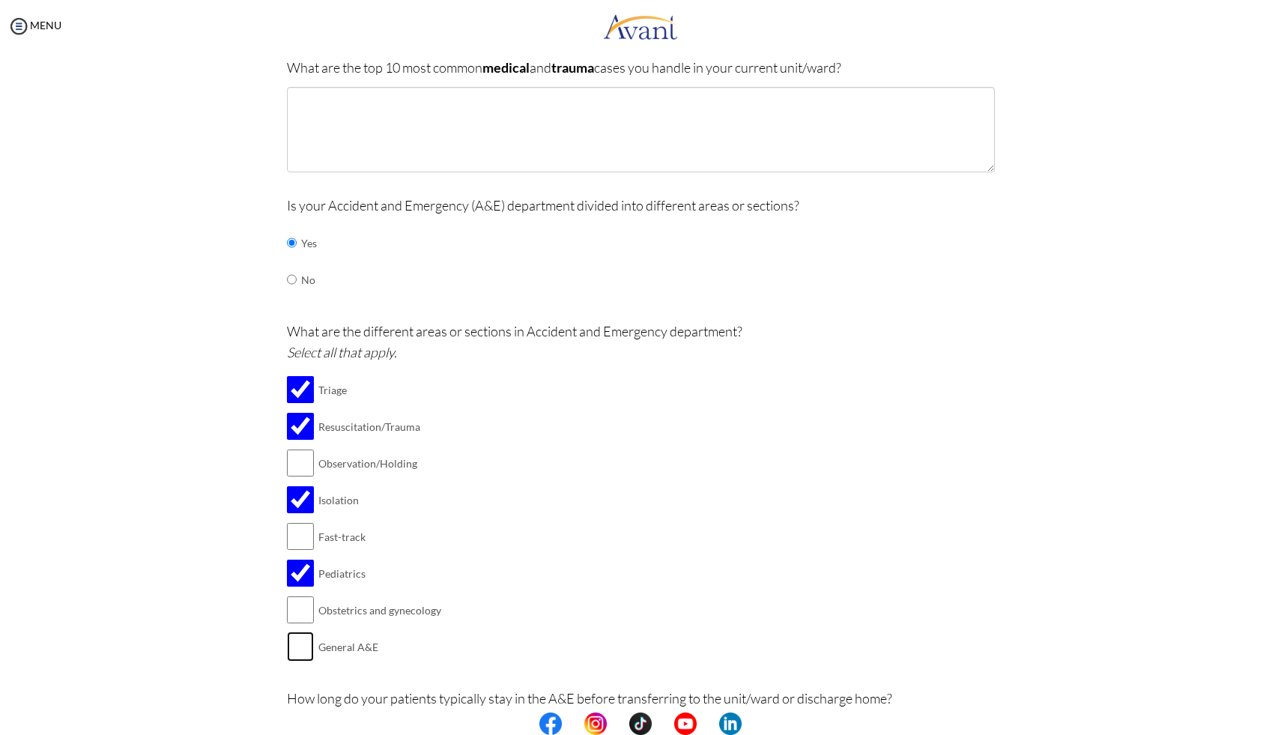
checkbox input "true"
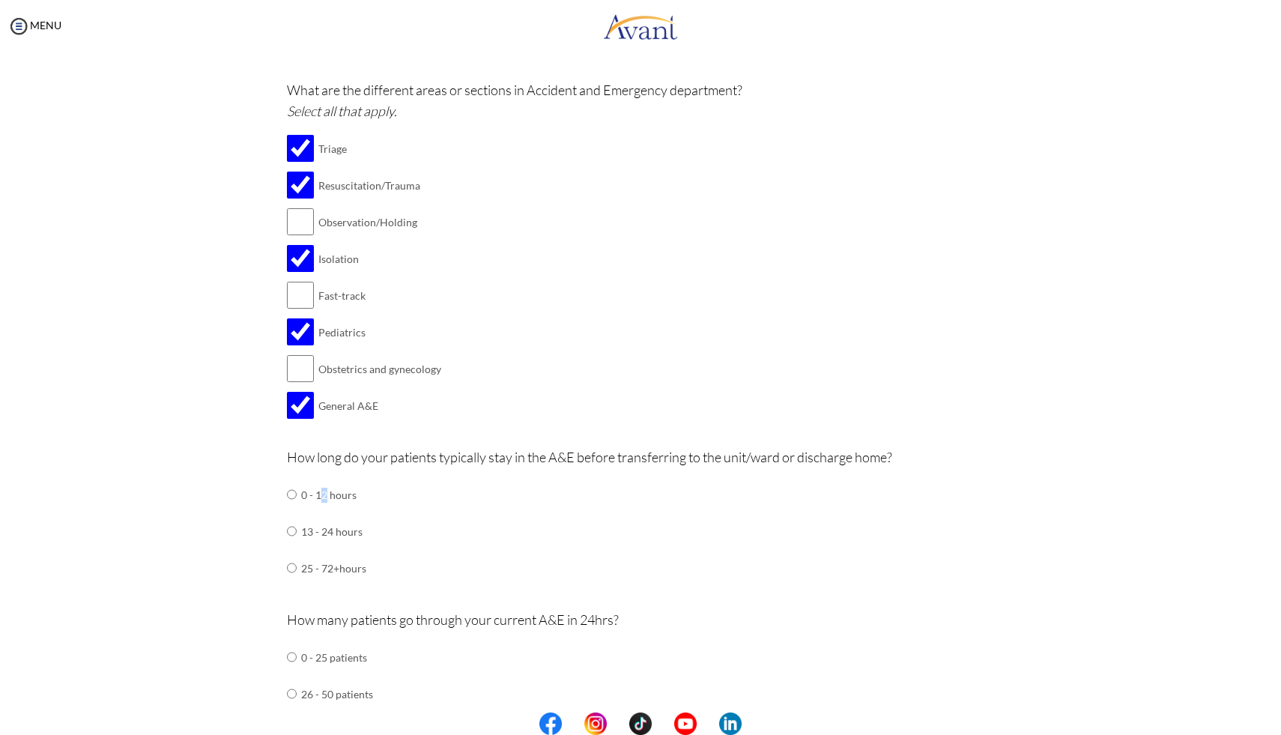
click at [318, 490] on td "0 - 12 hours" at bounding box center [333, 494] width 65 height 37
click at [294, 494] on tr "0 - 12 hours" at bounding box center [326, 494] width 79 height 37
click at [287, 493] on input "radio" at bounding box center [292, 494] width 10 height 30
radio input "true"
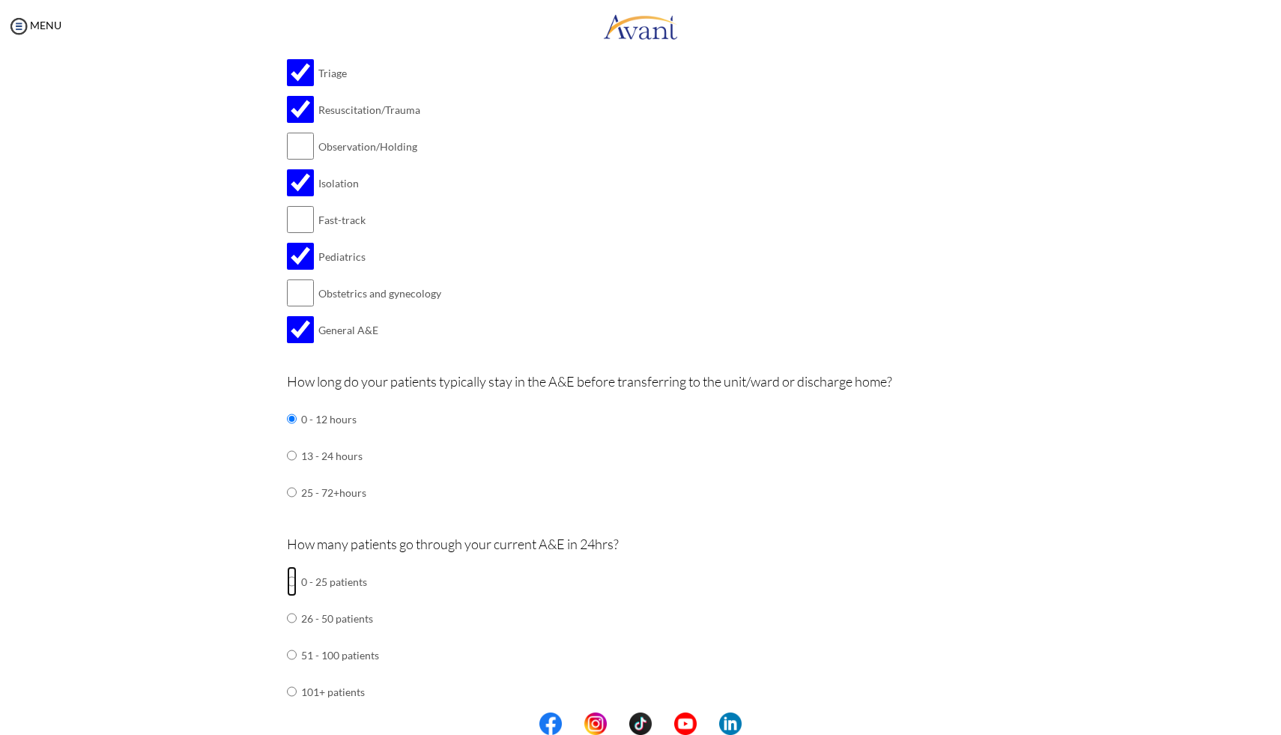
click at [288, 574] on input "radio" at bounding box center [292, 581] width 10 height 30
radio input "true"
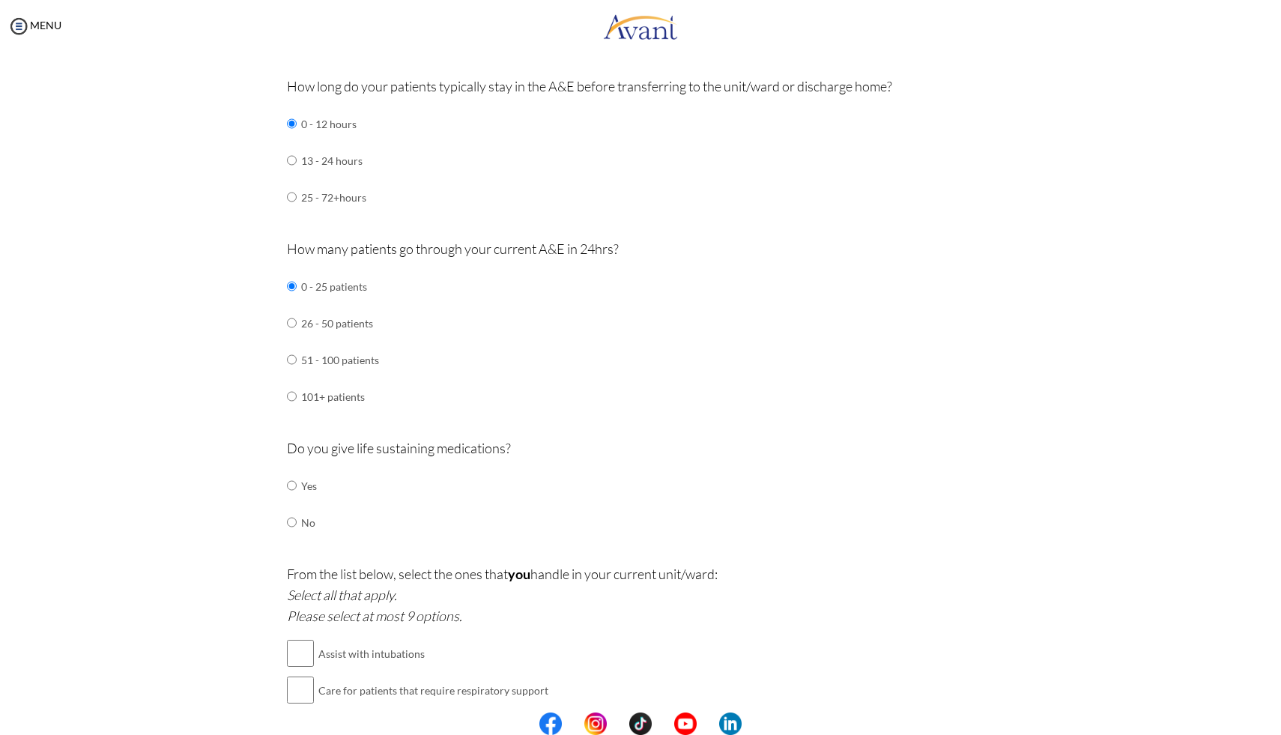
click at [301, 478] on td "Yes" at bounding box center [309, 485] width 16 height 37
click at [301, 491] on td "Yes" at bounding box center [309, 485] width 16 height 37
click at [297, 485] on td at bounding box center [299, 485] width 4 height 37
click at [288, 481] on input "radio" at bounding box center [292, 485] width 10 height 30
radio input "true"
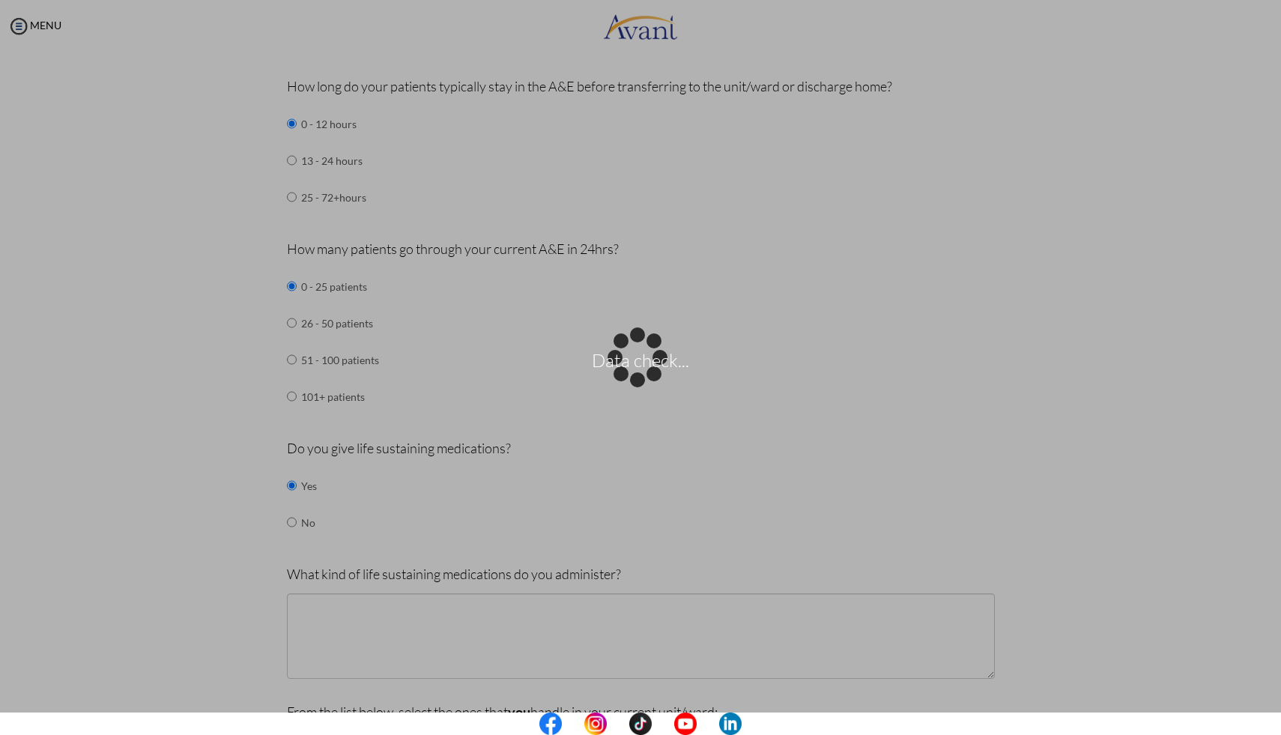
click at [630, 378] on div "Data check..." at bounding box center [640, 367] width 21 height 21
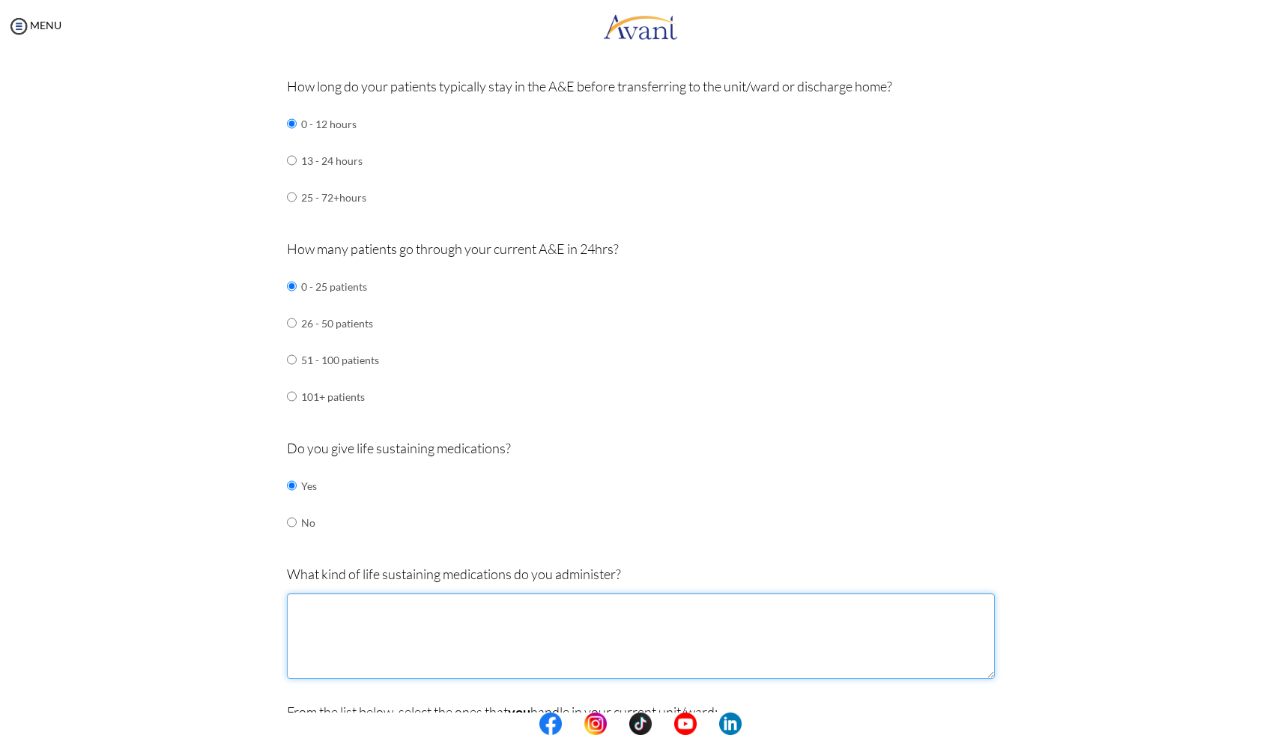
click at [370, 602] on textarea at bounding box center [641, 635] width 708 height 85
click at [312, 604] on textarea "Vassopressors, antibiotics, and [MEDICAL_DATA]" at bounding box center [641, 635] width 708 height 85
type textarea "Vasopressors, antibiotics, and [MEDICAL_DATA]"
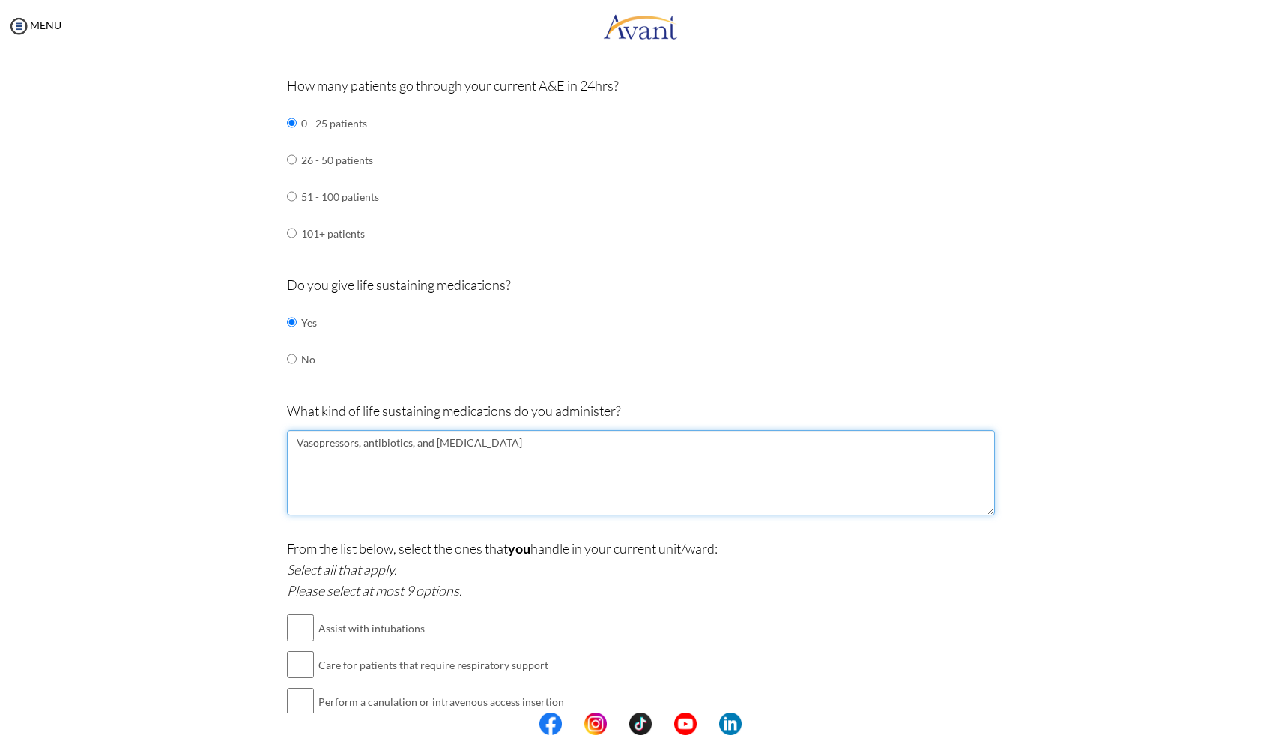
click at [568, 436] on textarea "Vasopressors, antibiotics, and [MEDICAL_DATA]" at bounding box center [641, 472] width 708 height 85
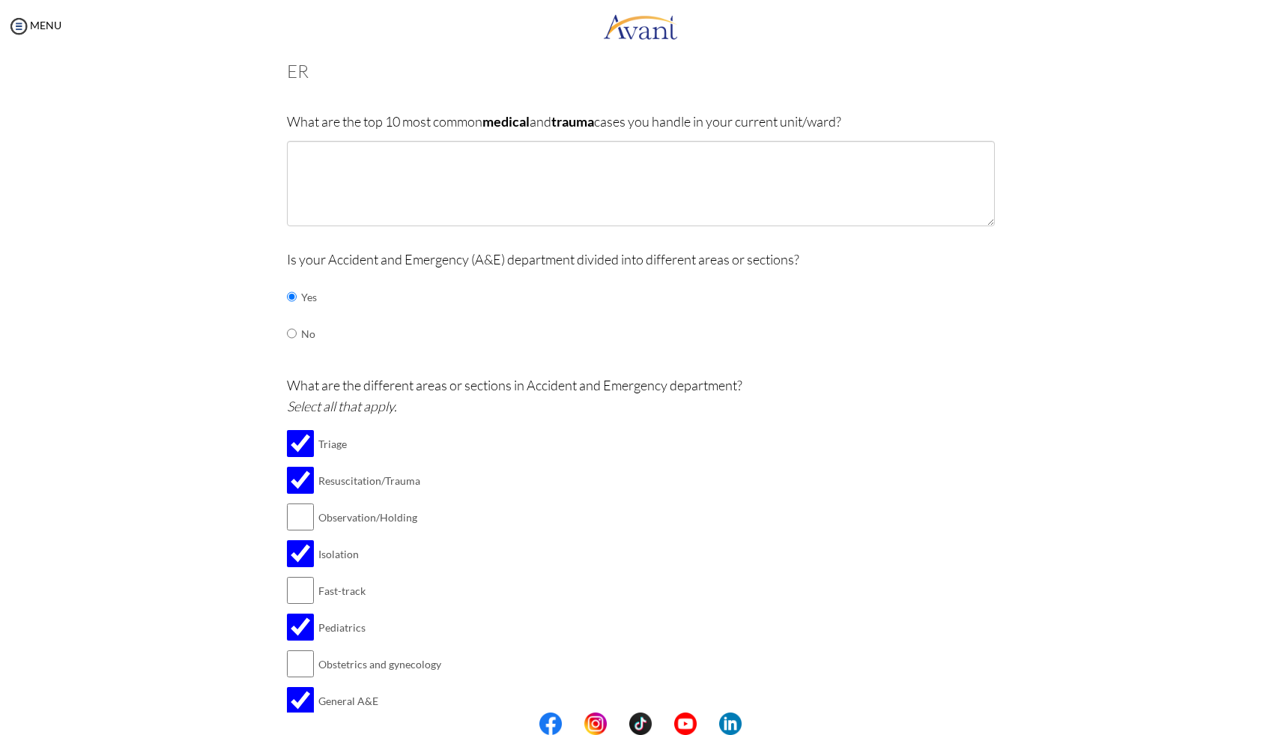
scroll to position [0, 0]
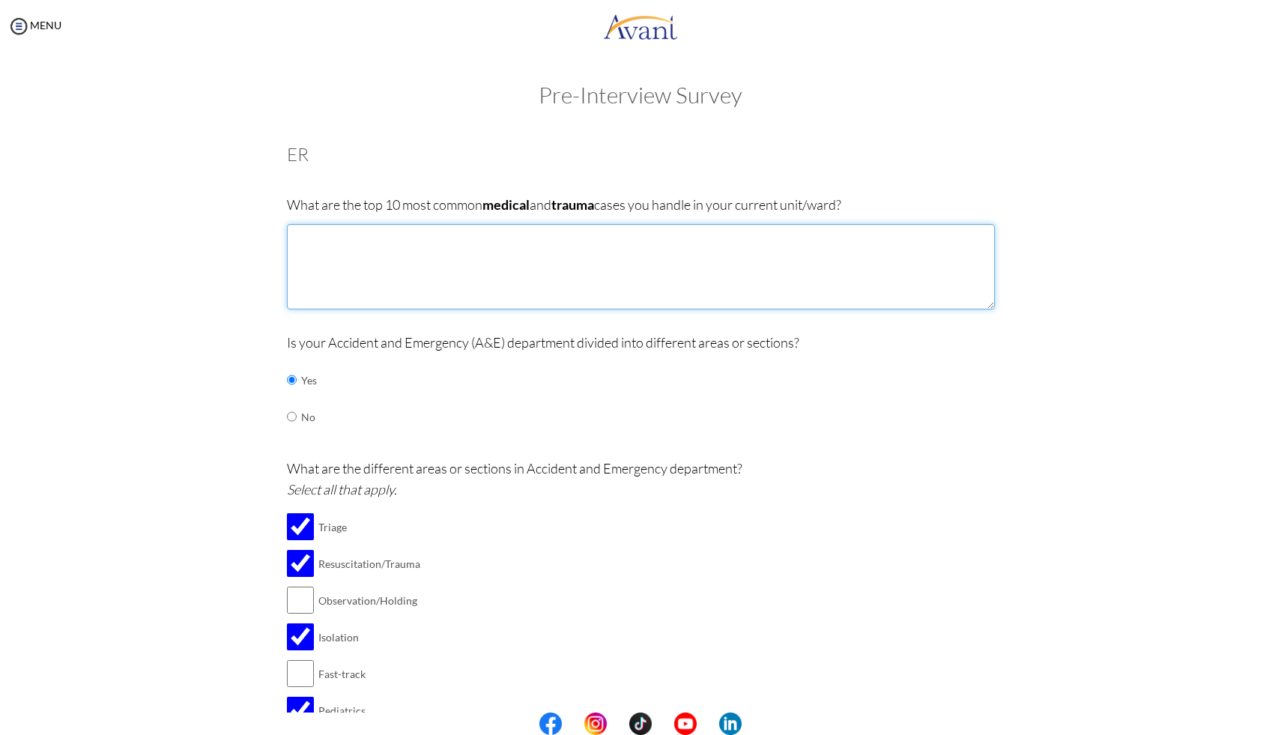
click at [539, 247] on textarea at bounding box center [641, 266] width 708 height 85
click at [432, 253] on textarea "TBI Stroke both hemorrhagic and infarc" at bounding box center [641, 266] width 708 height 85
click at [444, 255] on textarea "TBI Stroke both hemorrhagic and infarc" at bounding box center [641, 266] width 708 height 85
drag, startPoint x: 293, startPoint y: 304, endPoint x: 507, endPoint y: 300, distance: 214.2
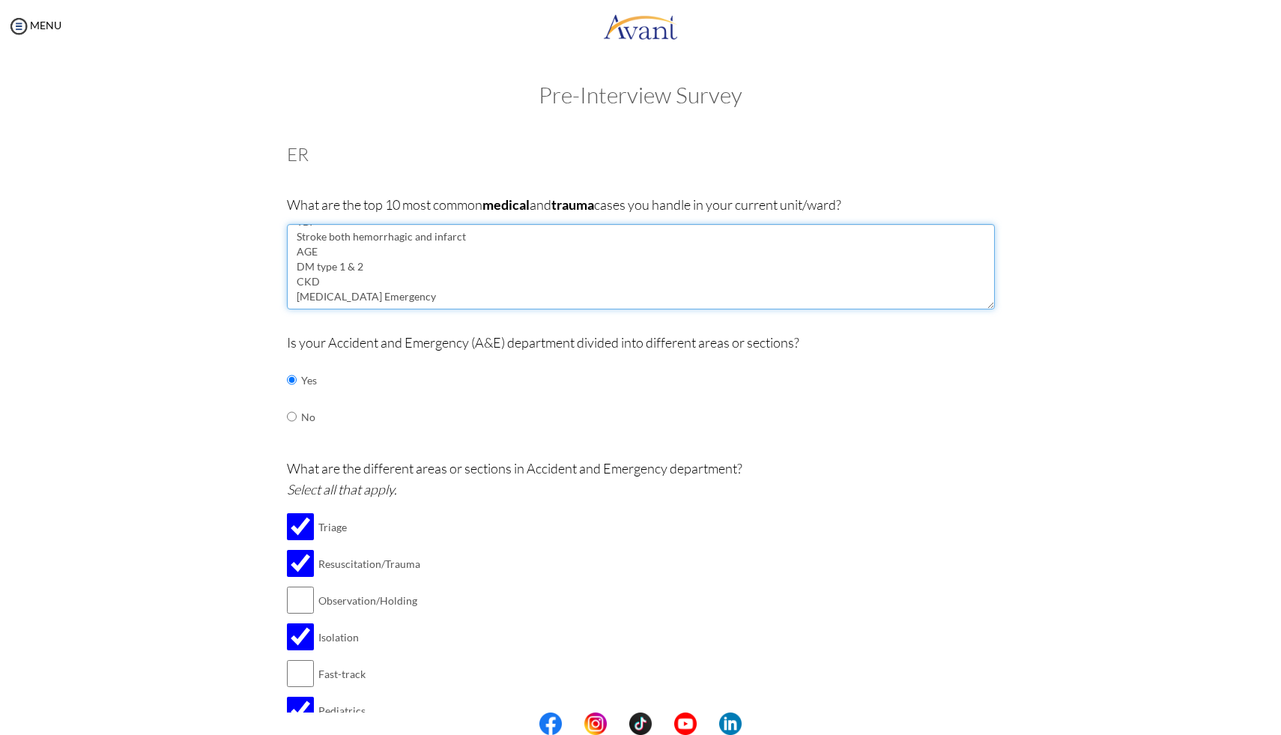
click at [507, 300] on textarea "TBI Stroke both hemorrhagic and infarct AGE DM type 1 & 2 CKD [MEDICAL_DATA] Em…" at bounding box center [641, 266] width 708 height 85
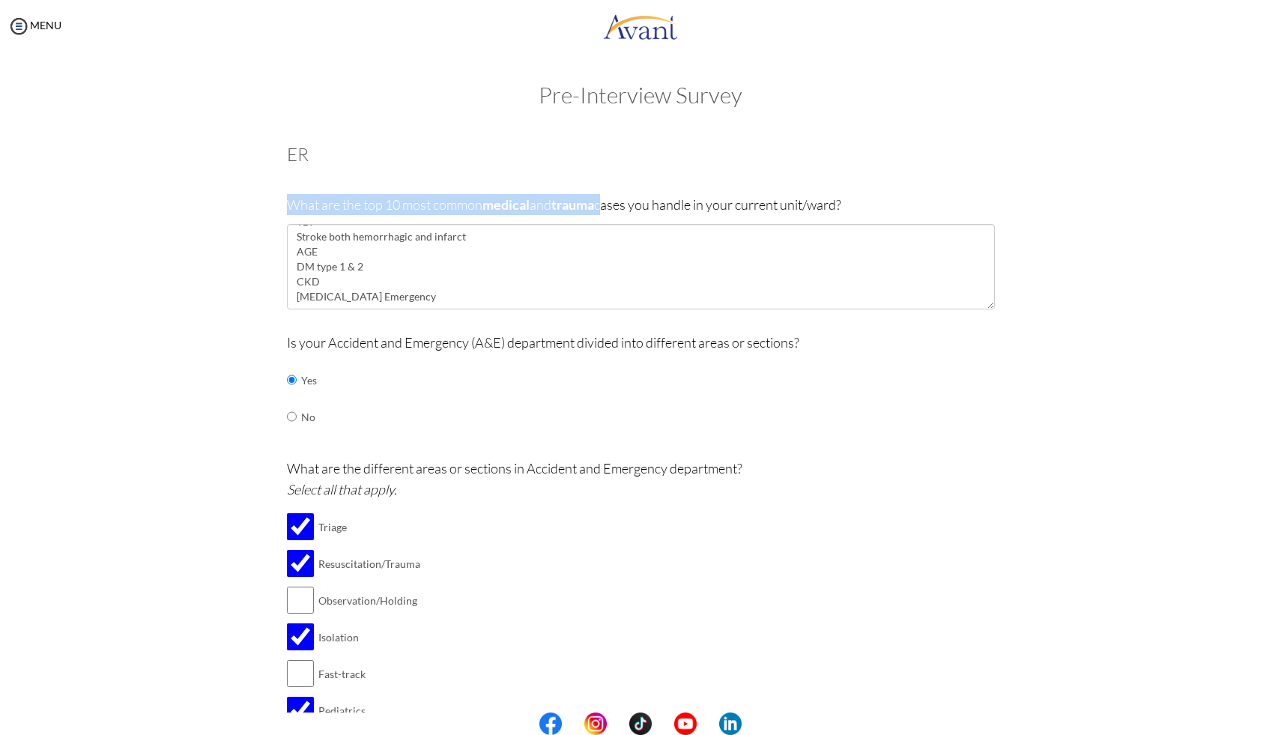
drag, startPoint x: 273, startPoint y: 208, endPoint x: 602, endPoint y: 197, distance: 329.8
copy p "What are the top 10 most common medical and trauma"
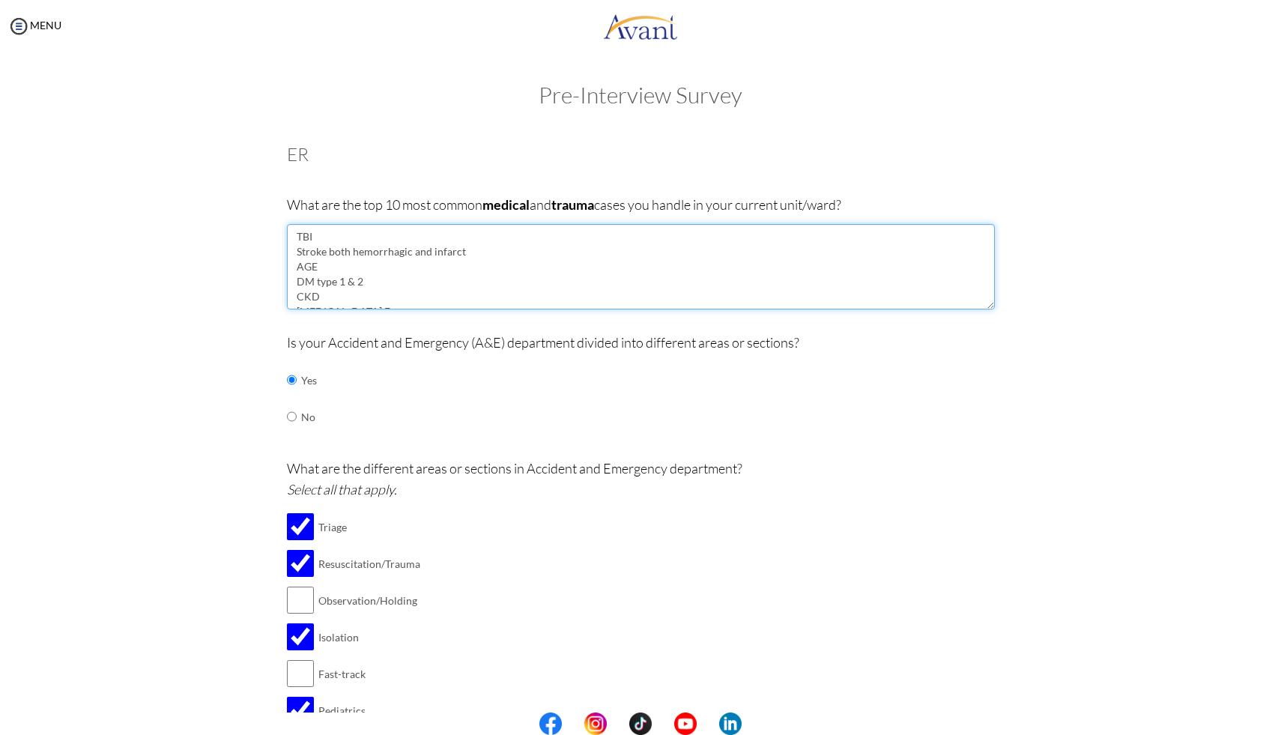
drag, startPoint x: 319, startPoint y: 248, endPoint x: 465, endPoint y: 249, distance: 146.1
click at [465, 249] on textarea "TBI Stroke both hemorrhagic and infarct AGE DM type 1 & 2 CKD [MEDICAL_DATA] Em…" at bounding box center [641, 266] width 708 height 85
click at [422, 299] on textarea "TBI Stroke AGE DM type 1 & 2 CKD [MEDICAL_DATA] Emergency" at bounding box center [641, 266] width 708 height 85
drag, startPoint x: 422, startPoint y: 299, endPoint x: 264, endPoint y: 302, distance: 157.3
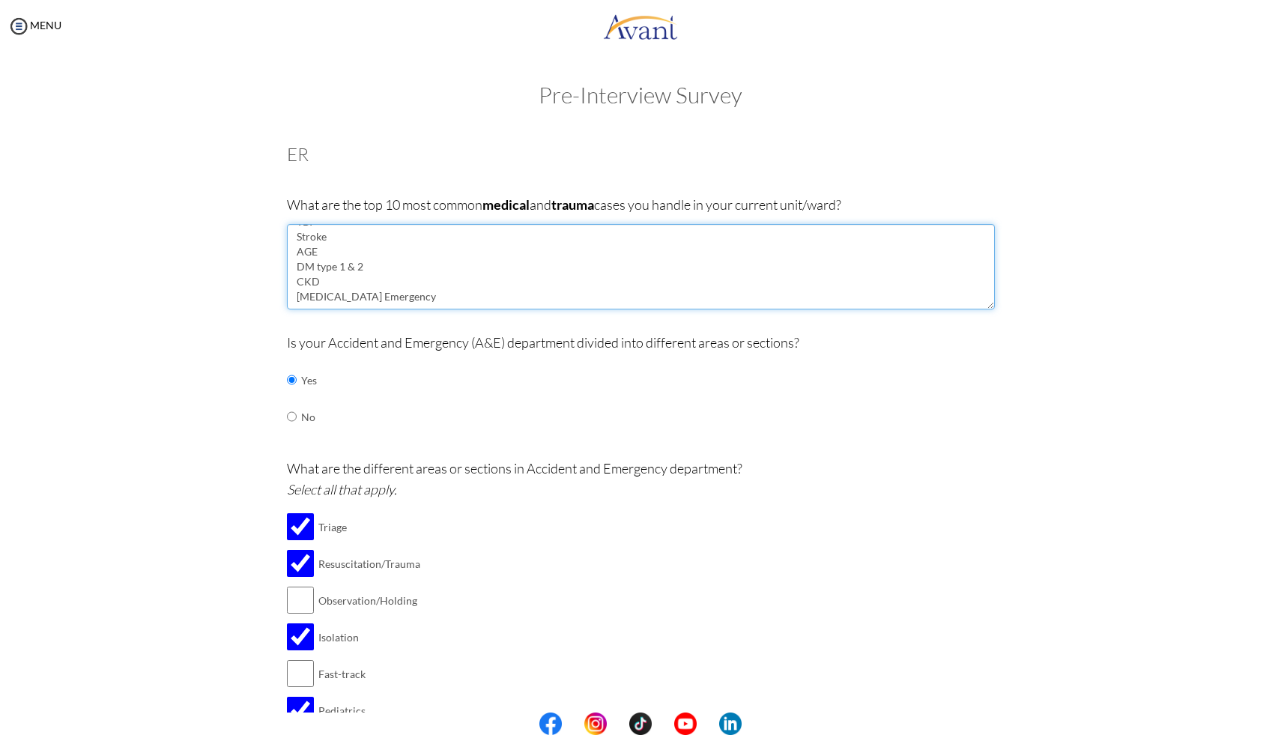
click at [327, 297] on textarea "TBI Stroke AGE DM type 1 & 2 CKD Heart Attack" at bounding box center [641, 266] width 708 height 85
click at [381, 298] on textarea "TBI Stroke AGE DM type 1 & 2 CKD Heart Attack Seizures" at bounding box center [641, 266] width 708 height 85
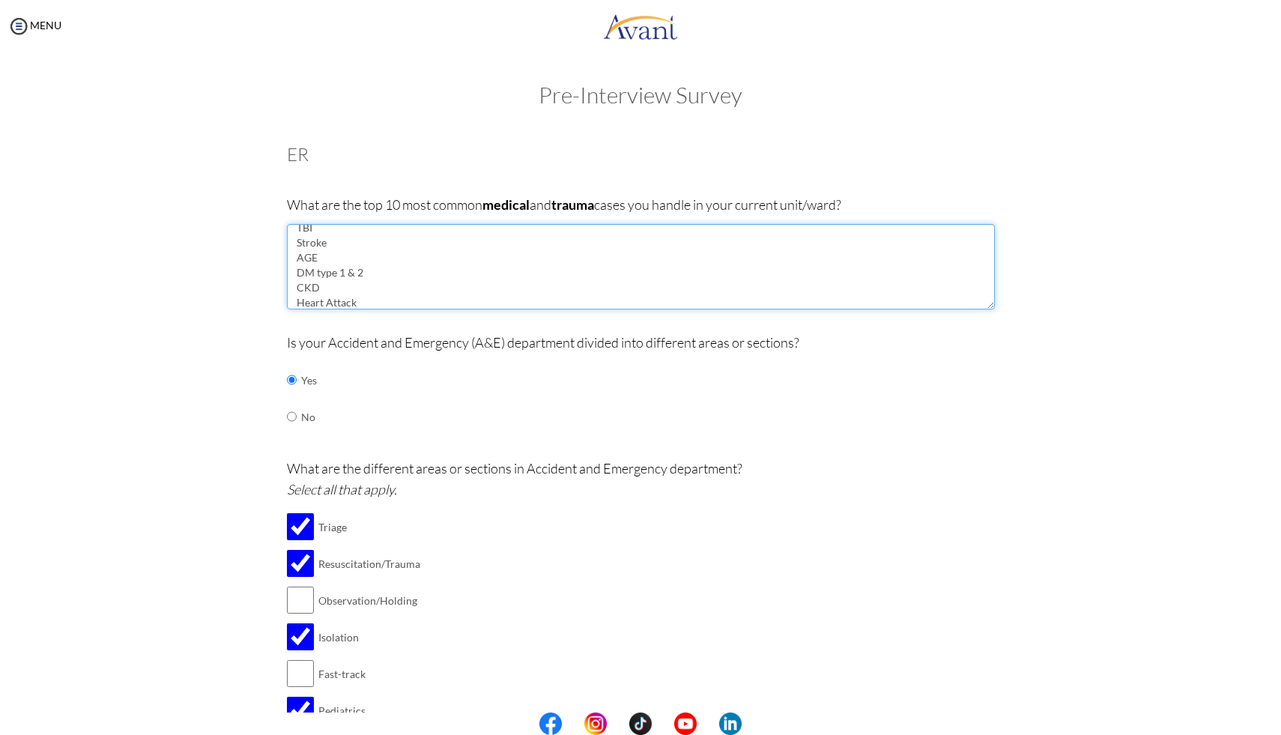
scroll to position [19, 0]
click at [309, 250] on textarea "TBI Stroke AGE DM type 1 & 2 CKD Heart Attack Seizures Bronchial [MEDICAL_DATA]" at bounding box center [641, 266] width 708 height 85
click at [380, 240] on textarea "TBI Stroke Acute gastrointeristis DM type 1 & 2 CKD Heart Attack Seizures Bronc…" at bounding box center [641, 266] width 708 height 85
click at [375, 251] on textarea "TBI Stroke Acute gastrointeristis DM type 1 & 2 CKD Heart Attack Seizures Bronc…" at bounding box center [641, 266] width 708 height 85
click at [383, 249] on textarea "TBI Stroke Acute gastrointeristis DM type 1 & 2 CKD Heart Attack Seizures Bronc…" at bounding box center [641, 266] width 708 height 85
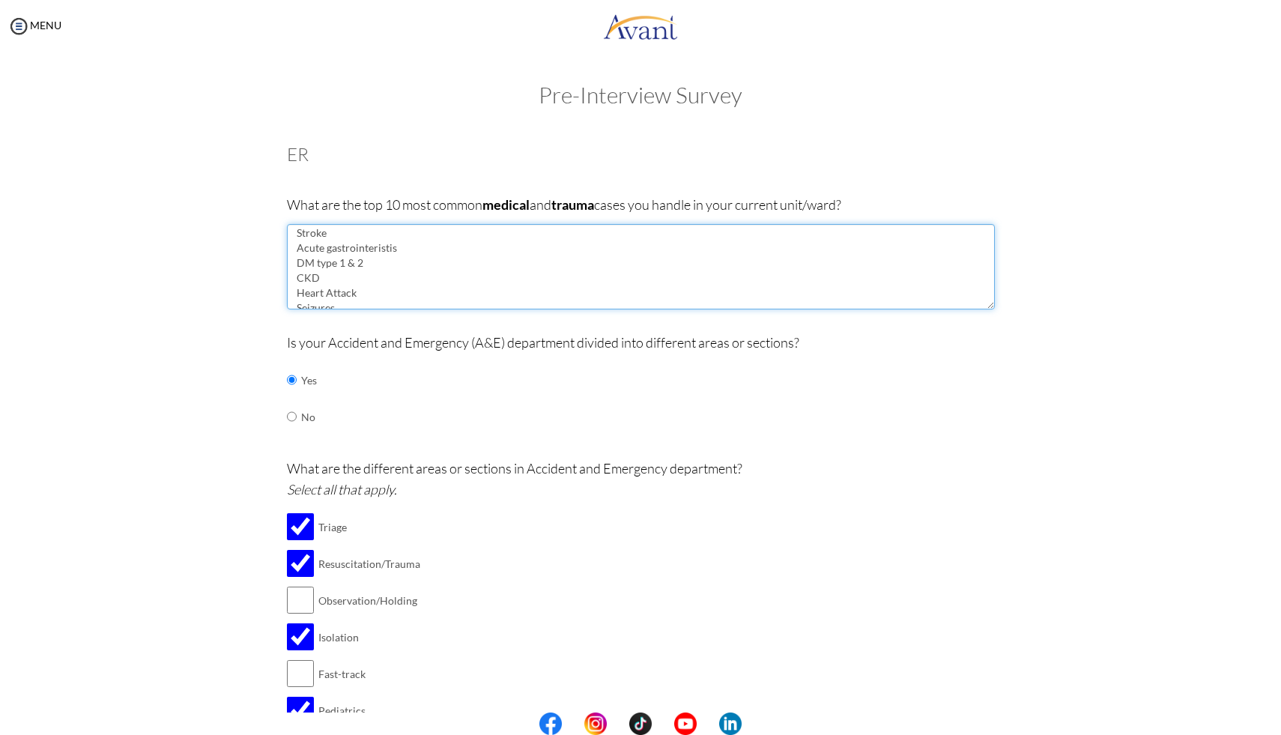
click at [380, 248] on textarea "TBI Stroke Acute gastrointeristis DM type 1 & 2 CKD Heart Attack Seizures Bronc…" at bounding box center [641, 266] width 708 height 85
paste textarea "enteri"
click at [430, 285] on textarea "TBI Stroke [MEDICAL_DATA] DM type 1 & 2 CKD Heart Attack Seizures Bronchial [ME…" at bounding box center [641, 266] width 708 height 85
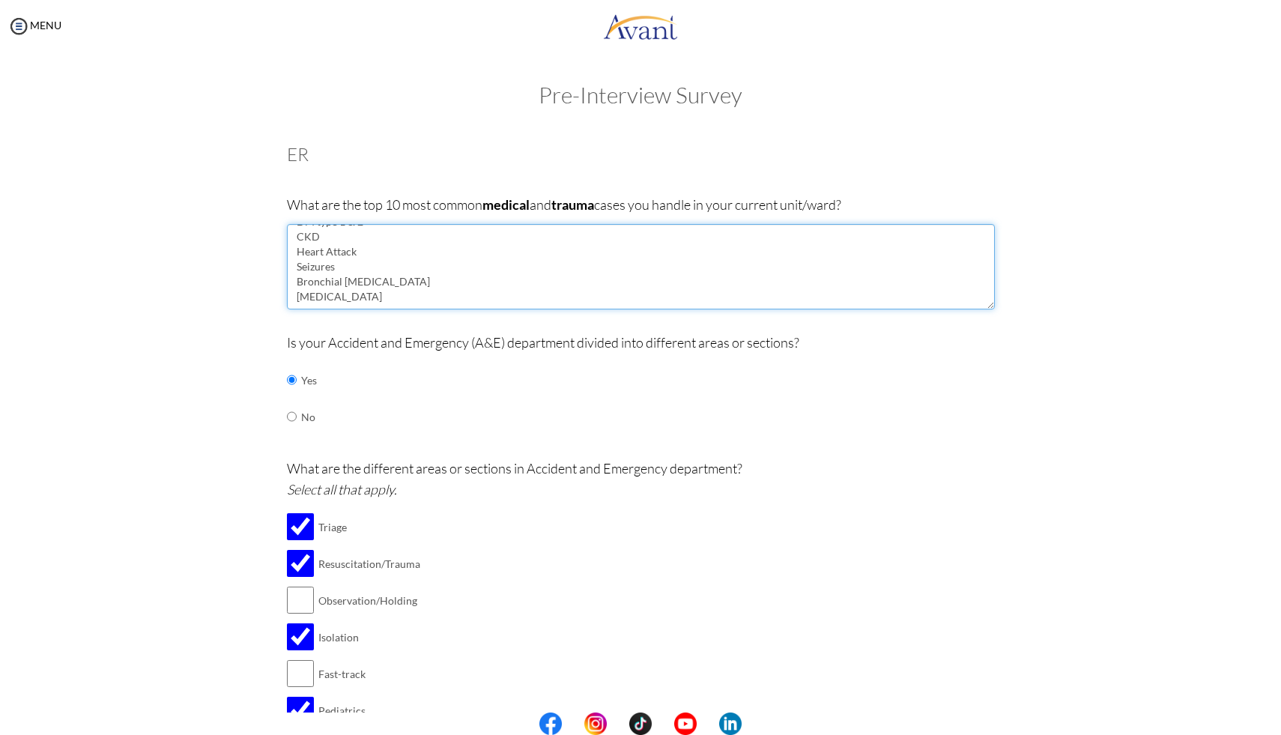
click at [353, 291] on textarea "TBI Stroke [MEDICAL_DATA] DM type 1 & 2 CKD Heart Attack Seizures Bronchial [ME…" at bounding box center [641, 266] width 708 height 85
click at [354, 280] on textarea "TBI Stroke [MEDICAL_DATA] DM type 1 & 2 CKD Heart Attack Seizures Bronchial [ME…" at bounding box center [641, 266] width 708 height 85
click at [370, 303] on textarea "TBI Stroke [MEDICAL_DATA] DM type 1 & 2 CKD Heart Attack Seizures Bronchial [ME…" at bounding box center [641, 266] width 708 height 85
drag, startPoint x: 368, startPoint y: 279, endPoint x: 269, endPoint y: 289, distance: 99.3
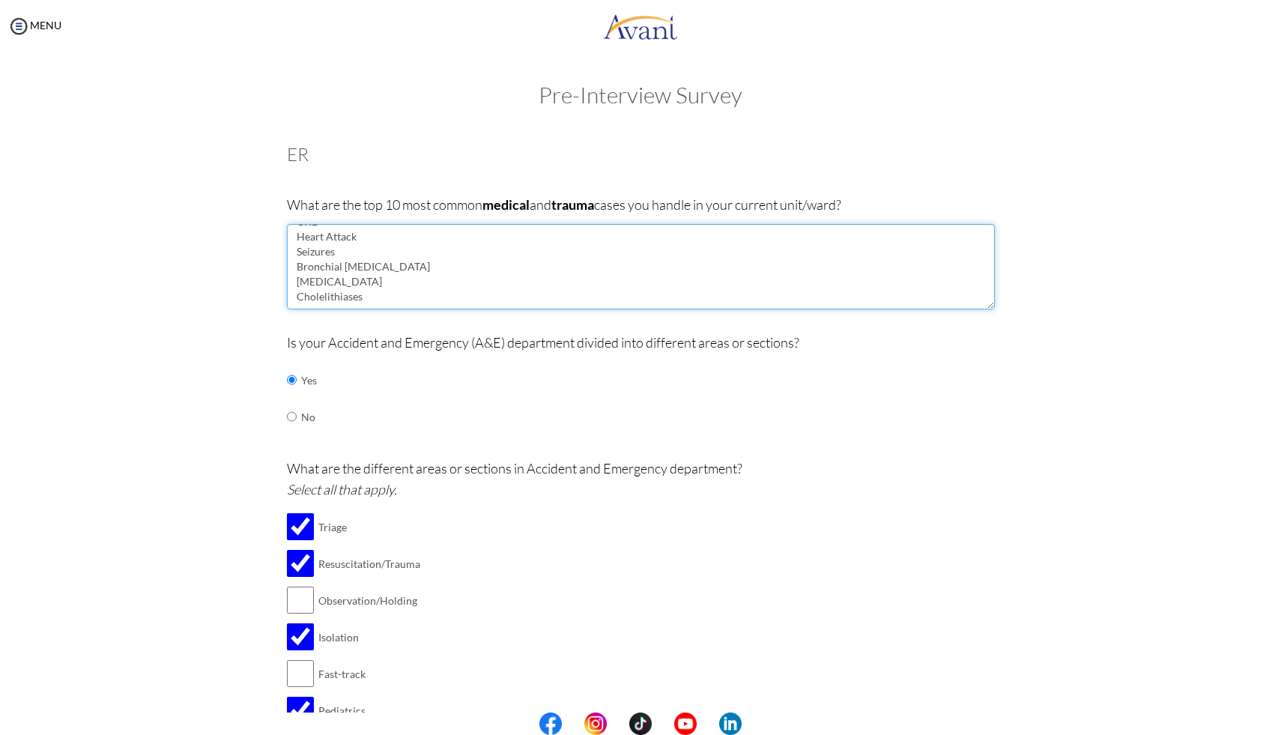
click at [310, 285] on textarea "TBI Stroke [MEDICAL_DATA] DM type 1 & 2 CKD Heart Attack Seizures Bronchial [ME…" at bounding box center [641, 266] width 708 height 85
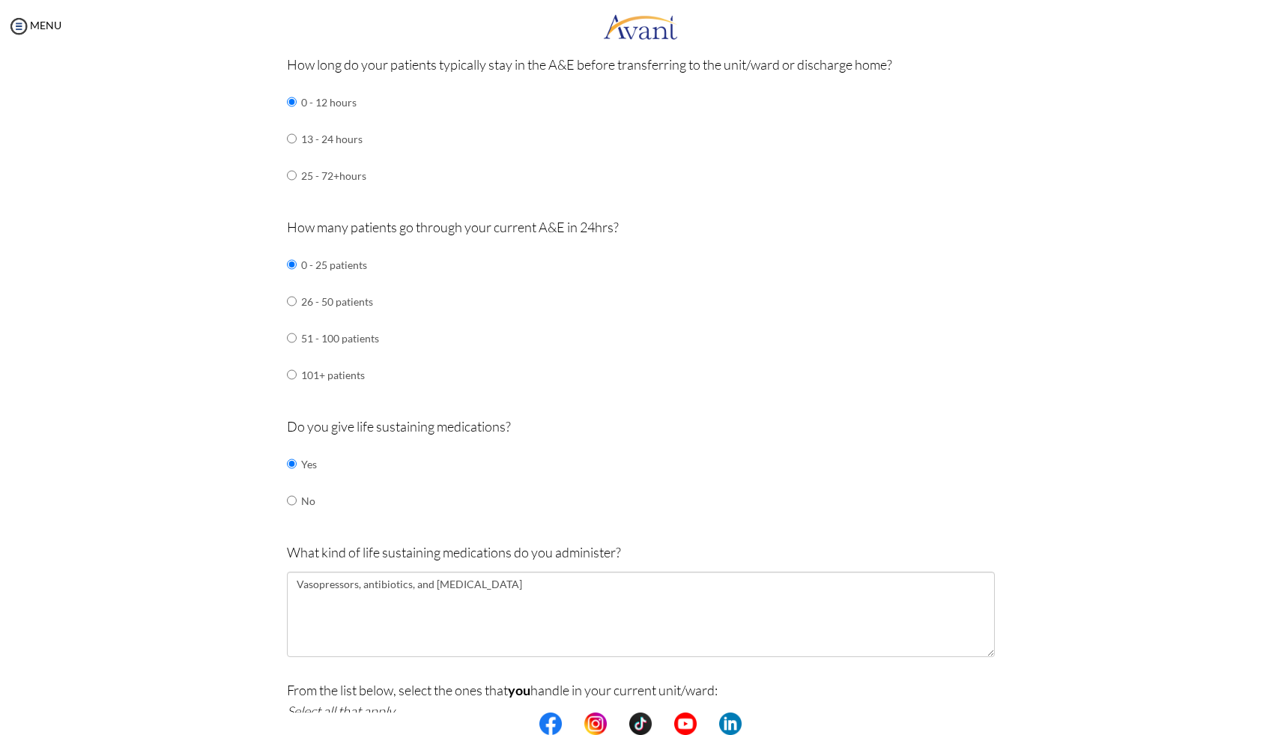
scroll to position [816, 0]
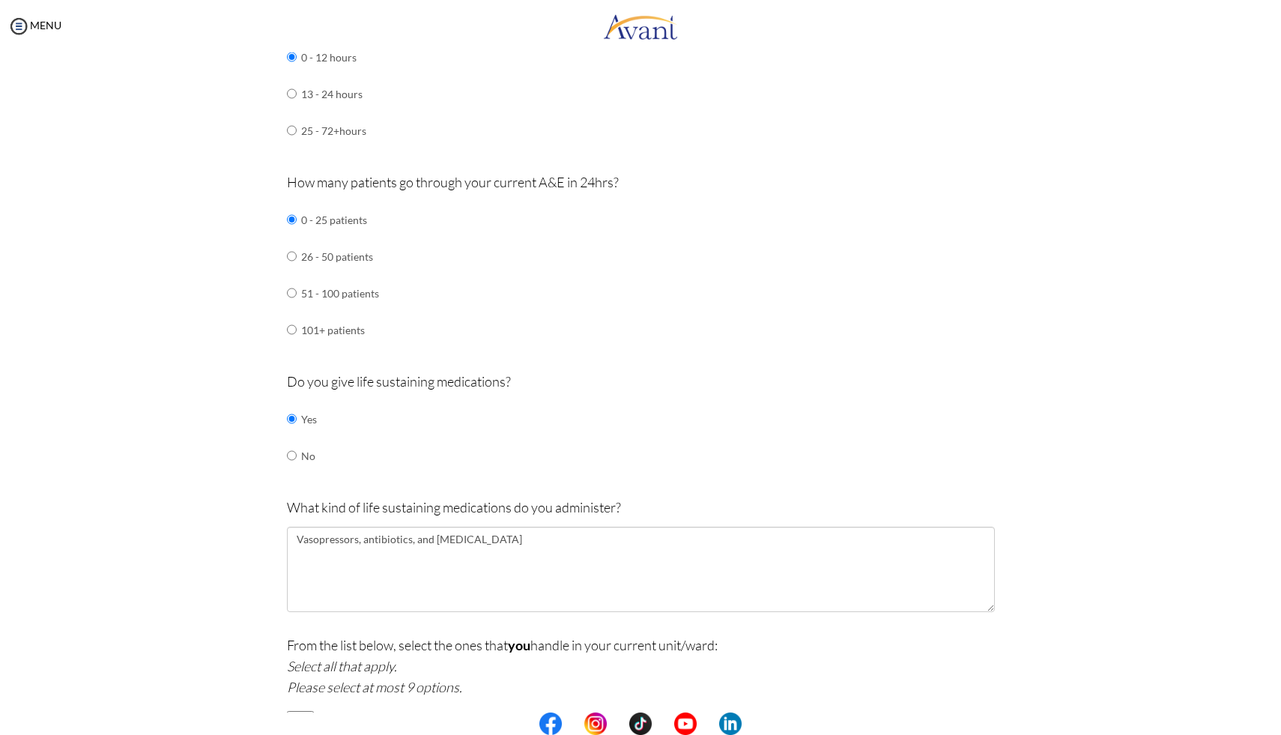
type textarea "TBI Stroke [MEDICAL_DATA] DM type 1 & 2 CKD Heart Attack Seizures Bronchial [ME…"
click at [476, 542] on textarea "Vasopressors, antibiotics, and [MEDICAL_DATA]" at bounding box center [641, 569] width 708 height 85
click at [406, 539] on textarea "Vasopressors, antibiotics, and [MEDICAL_DATA]" at bounding box center [641, 569] width 708 height 85
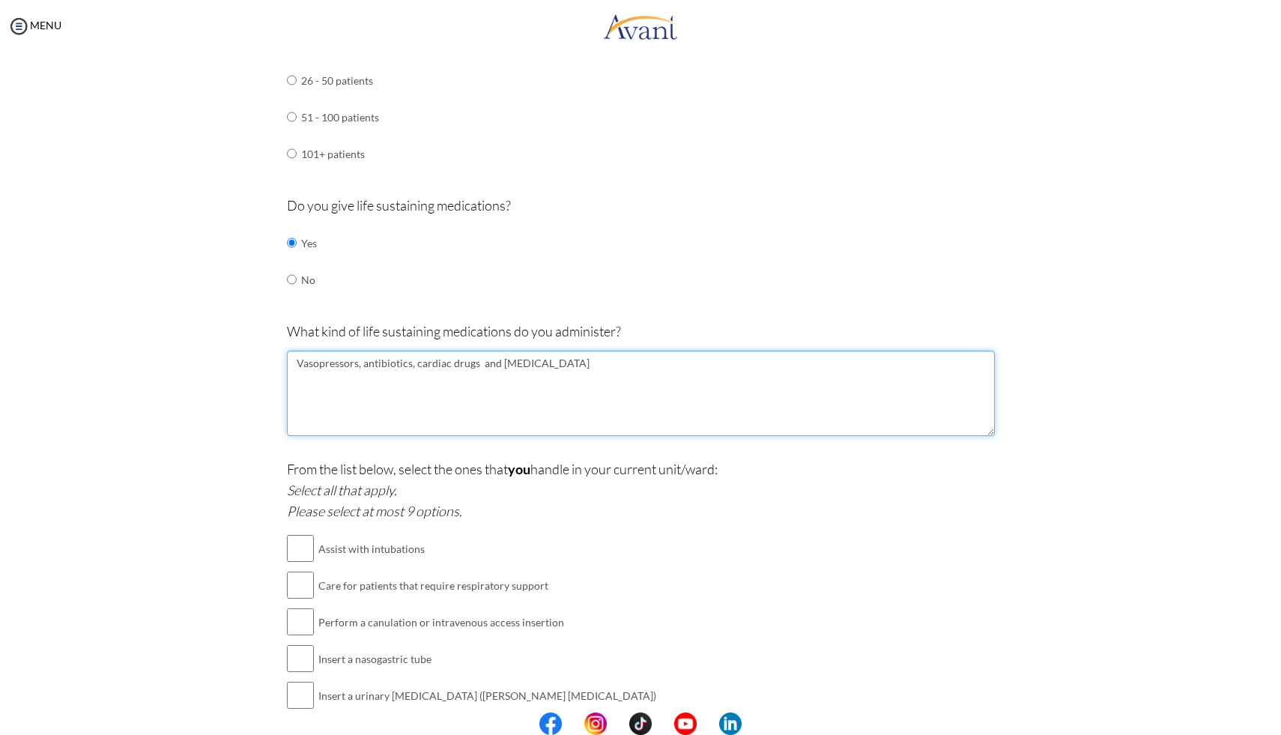
scroll to position [1151, 0]
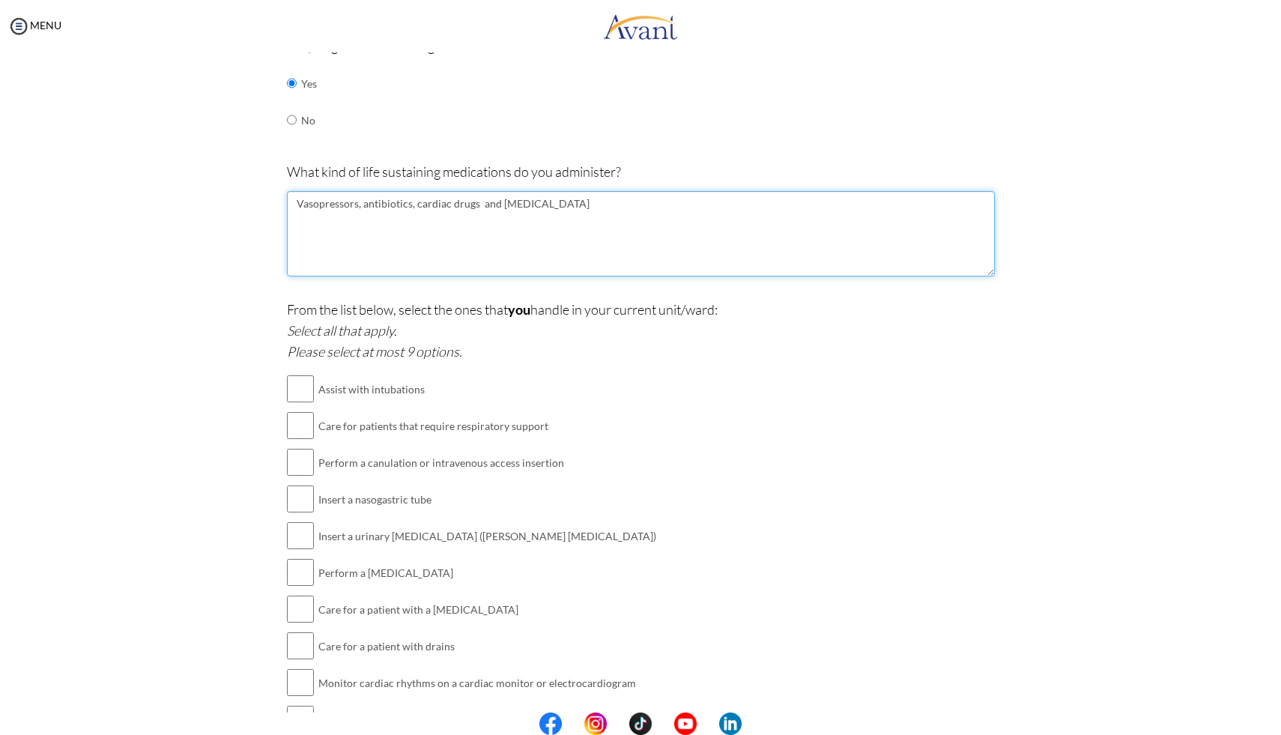
type textarea "Vasopressors, antibiotics, cardiac drugs and [MEDICAL_DATA]"
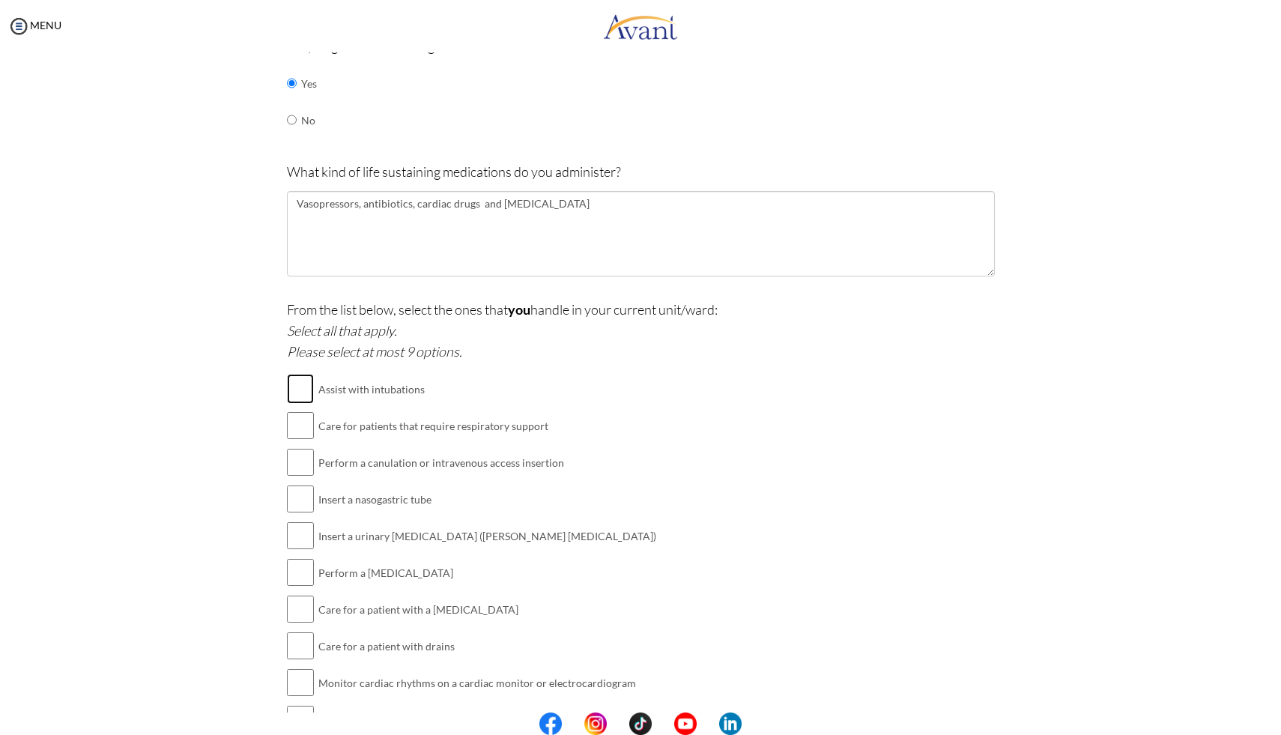
click at [287, 384] on input "checkbox" at bounding box center [300, 389] width 27 height 30
checkbox input "true"
click at [287, 459] on input "checkbox" at bounding box center [300, 462] width 27 height 30
checkbox input "true"
click at [294, 497] on input "checkbox" at bounding box center [300, 499] width 27 height 30
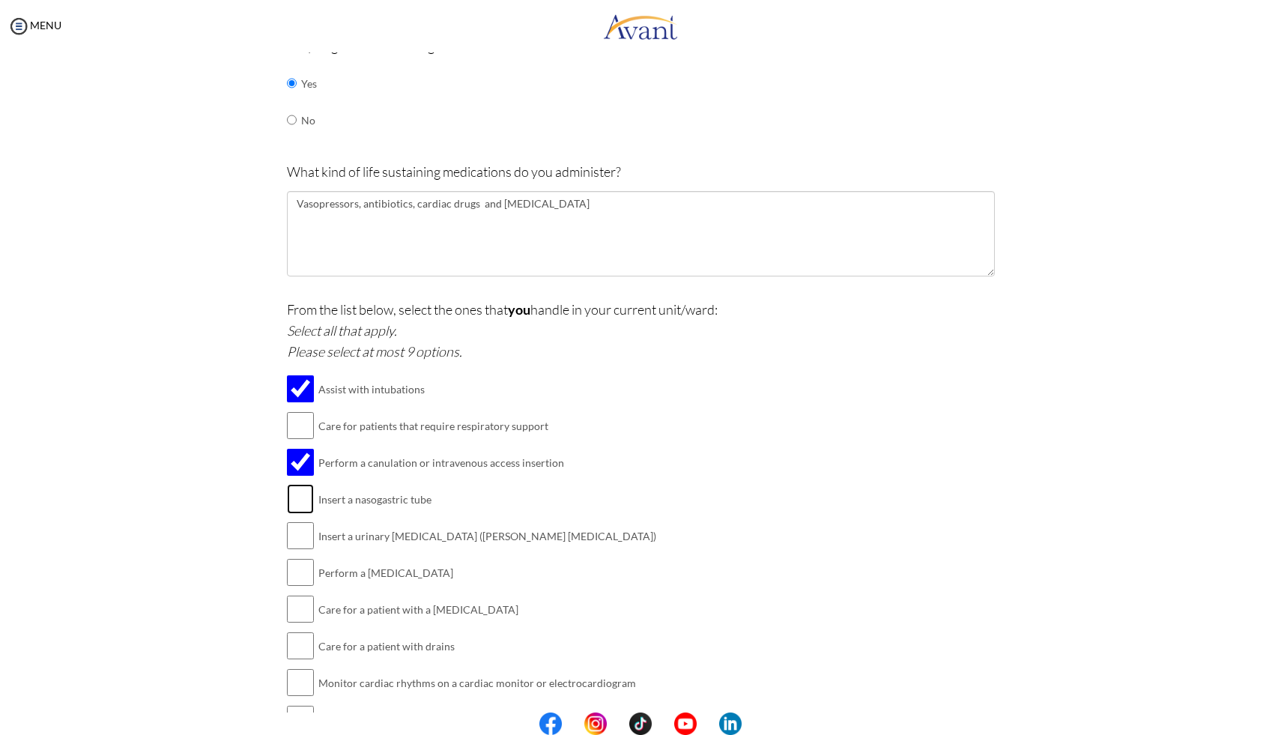
checkbox input "true"
click at [300, 533] on input "checkbox" at bounding box center [300, 536] width 27 height 30
checkbox input "true"
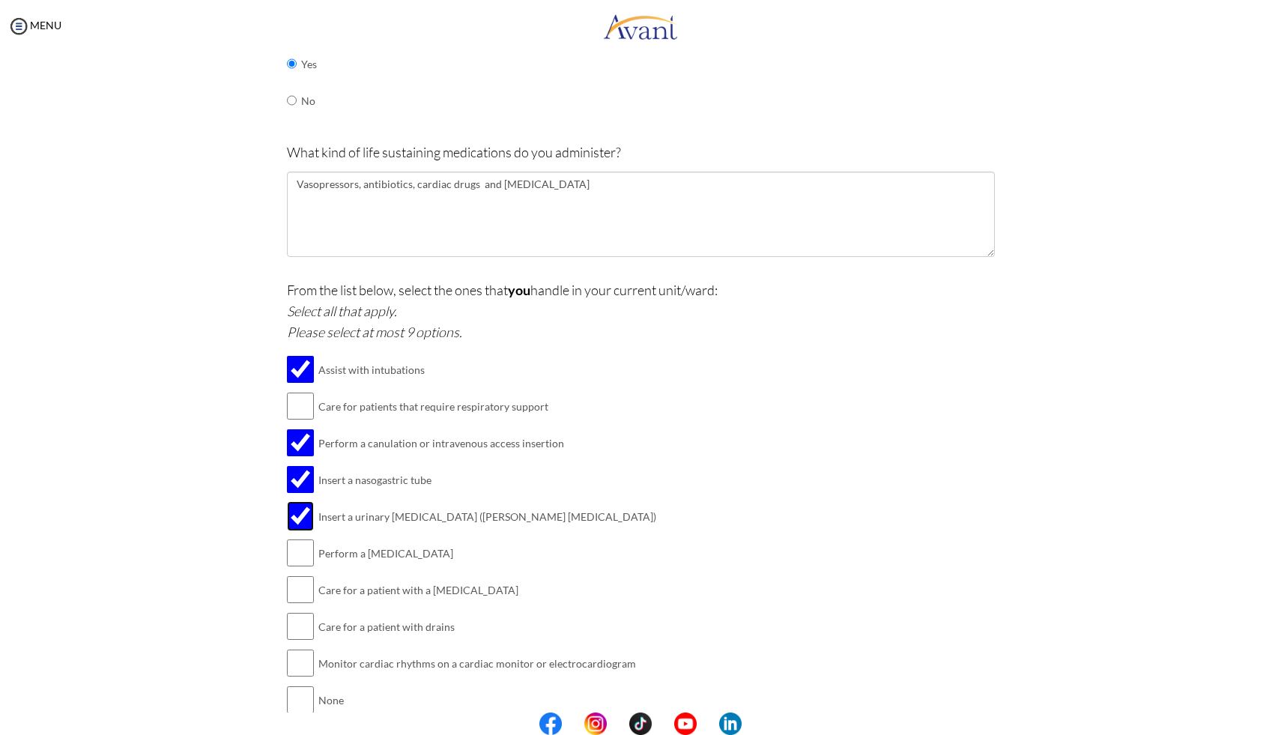
scroll to position [1193, 0]
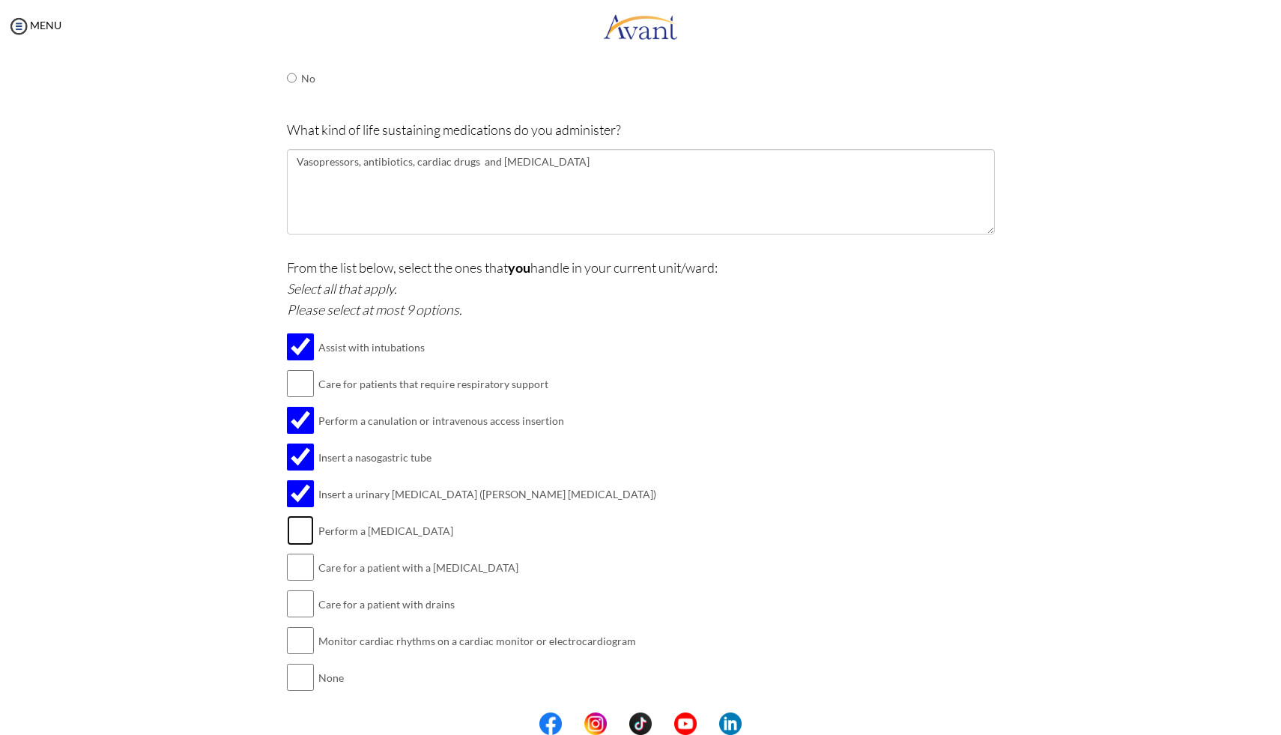
click at [300, 520] on input "checkbox" at bounding box center [300, 530] width 27 height 30
checkbox input "false"
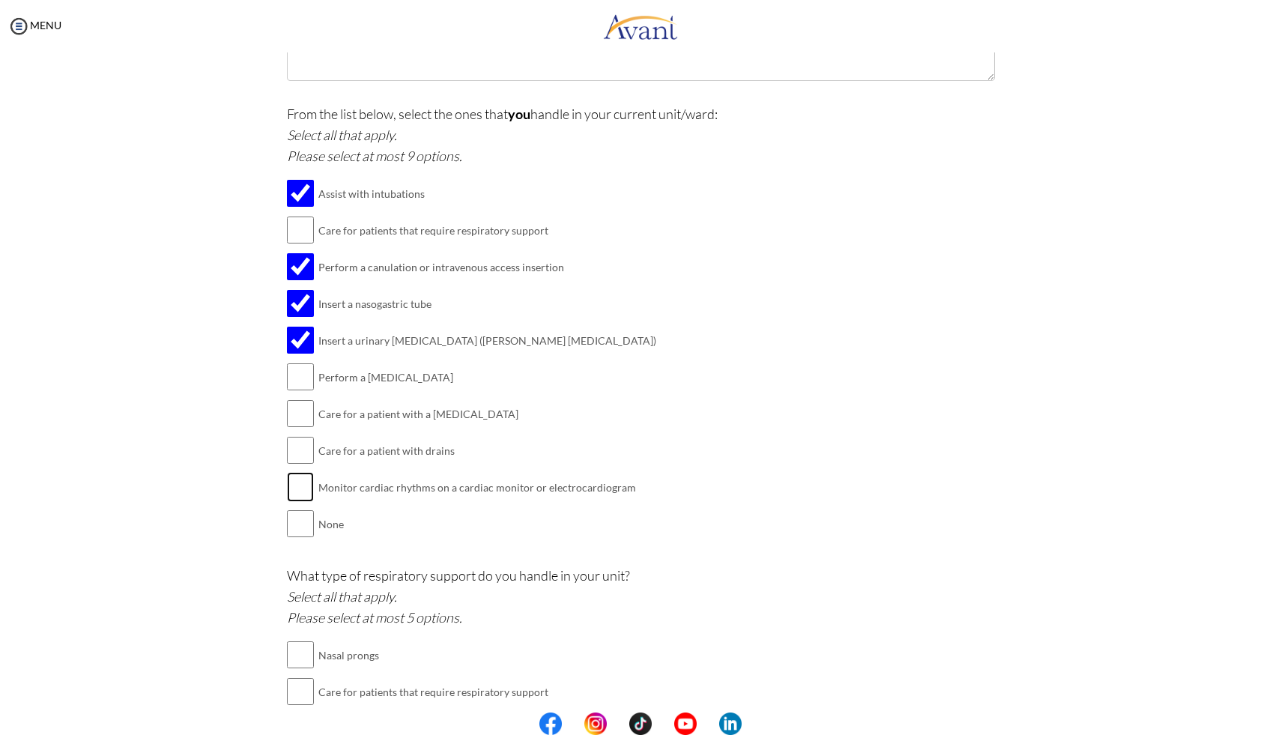
click at [295, 472] on input "checkbox" at bounding box center [300, 487] width 27 height 30
checkbox input "true"
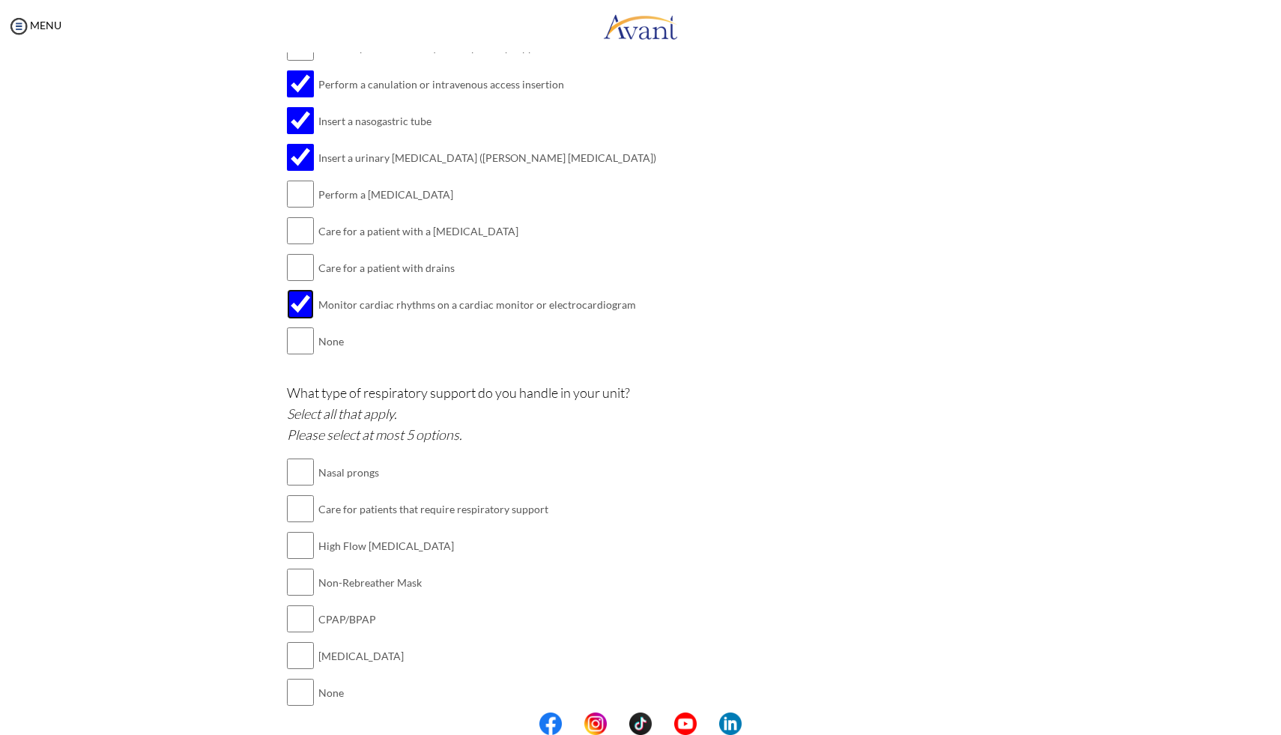
scroll to position [1539, 0]
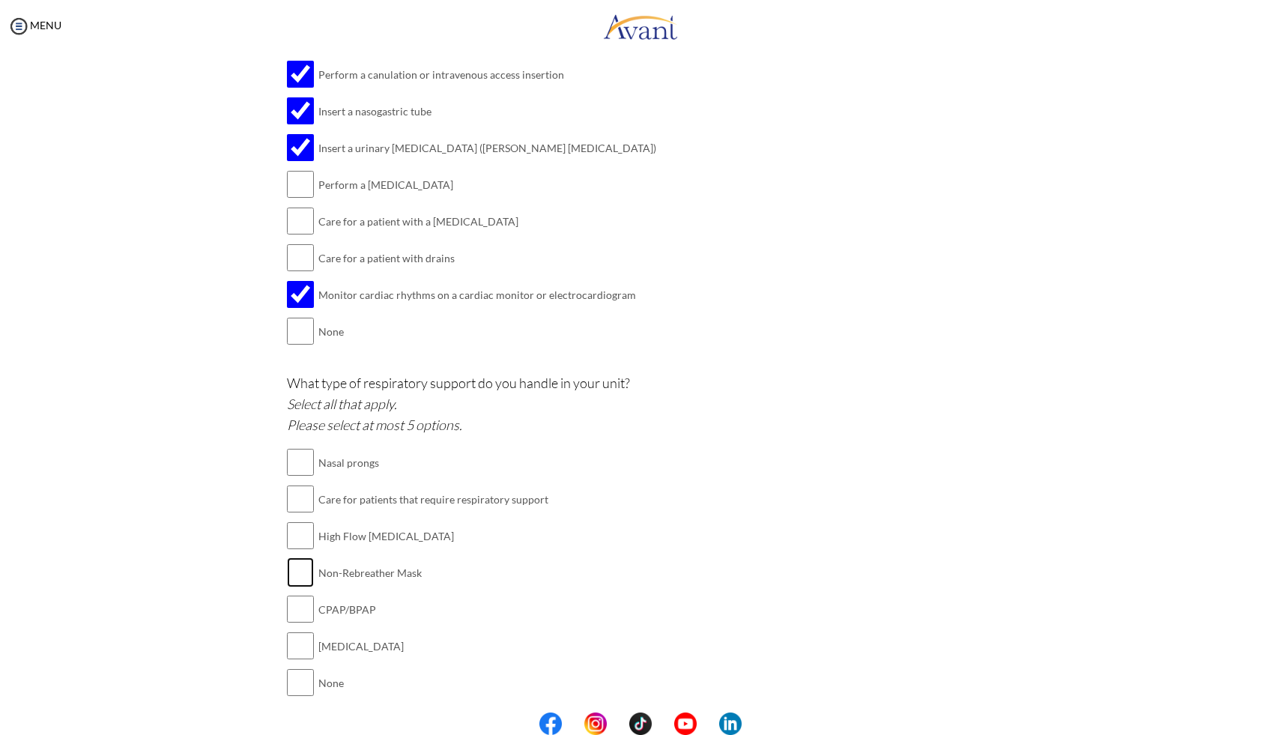
click at [296, 557] on input "checkbox" at bounding box center [300, 572] width 27 height 30
checkbox input "true"
click at [303, 631] on input "checkbox" at bounding box center [300, 646] width 27 height 30
checkbox input "true"
click at [314, 524] on td at bounding box center [316, 536] width 4 height 37
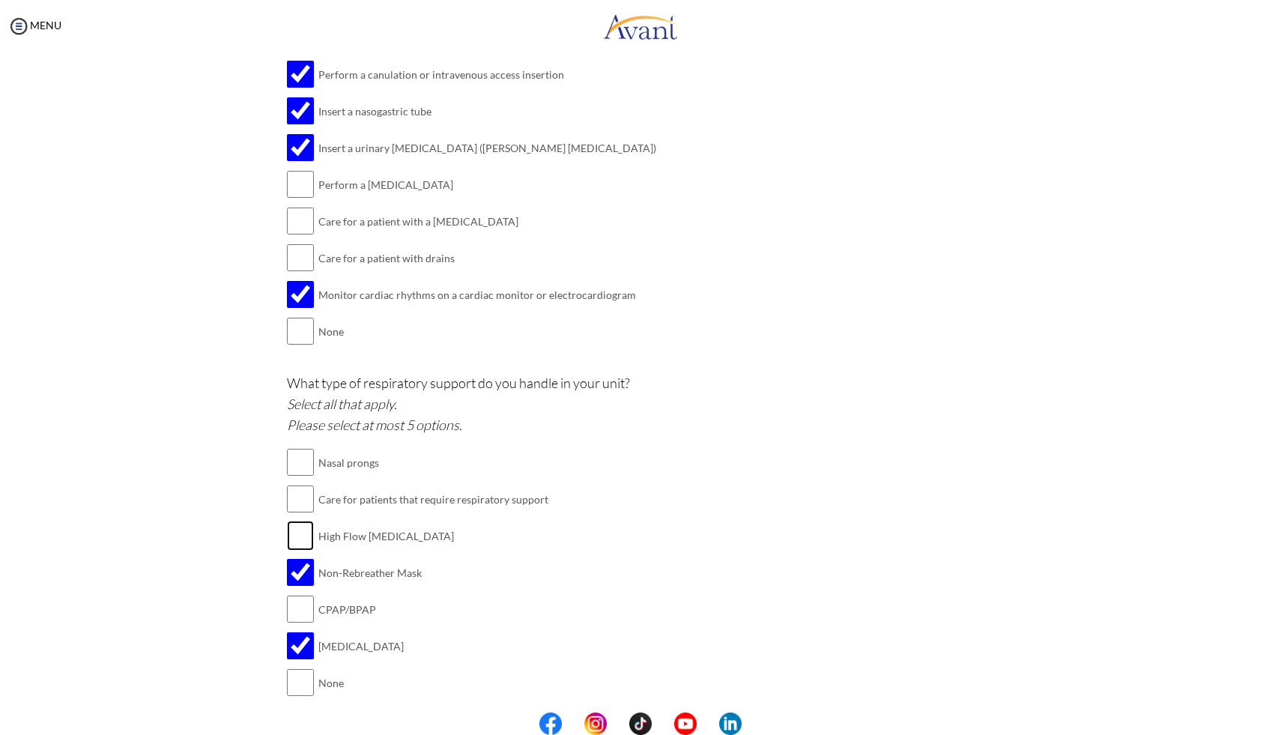
click at [304, 524] on input "checkbox" at bounding box center [300, 536] width 27 height 30
checkbox input "true"
click at [289, 594] on input "checkbox" at bounding box center [300, 609] width 27 height 30
checkbox input "true"
drag, startPoint x: 273, startPoint y: 372, endPoint x: 467, endPoint y: 375, distance: 193.3
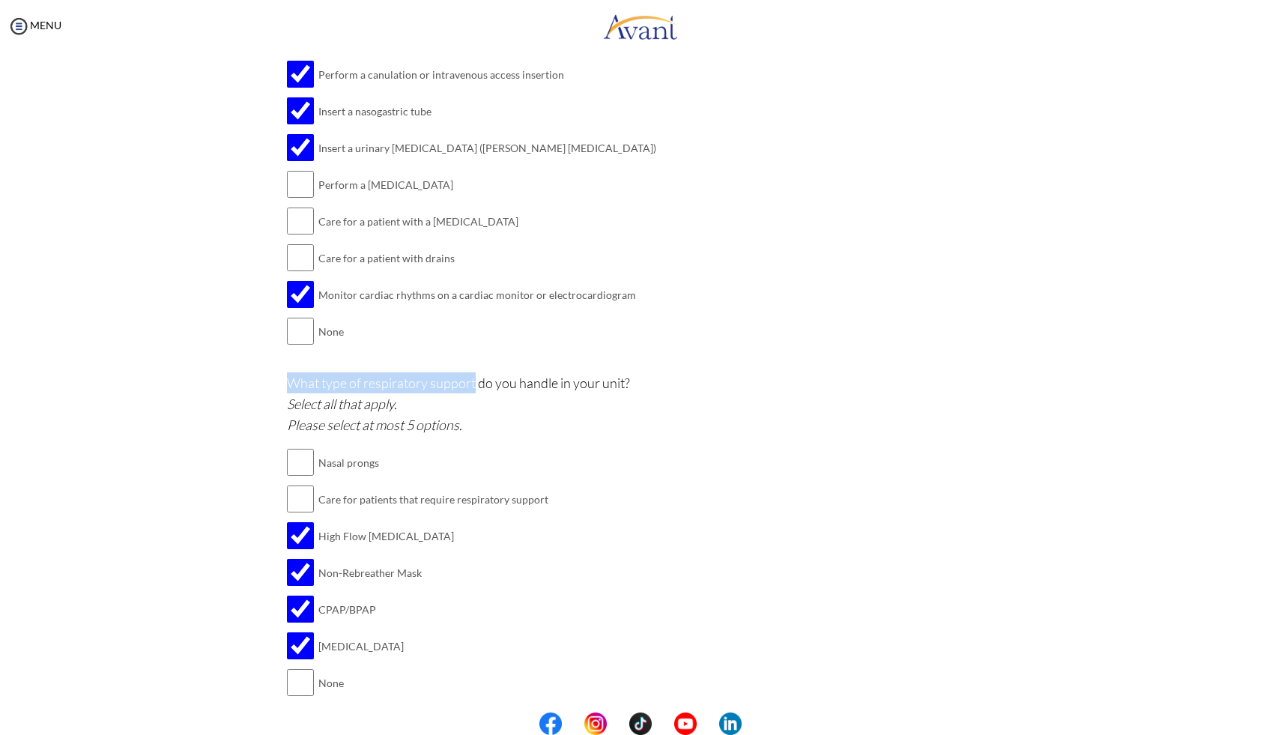
click at [360, 403] on p "What type of respiratory support do you handle in your unit? Select all that ap…" at bounding box center [641, 403] width 708 height 63
click at [296, 631] on input "checkbox" at bounding box center [300, 646] width 27 height 30
checkbox input "false"
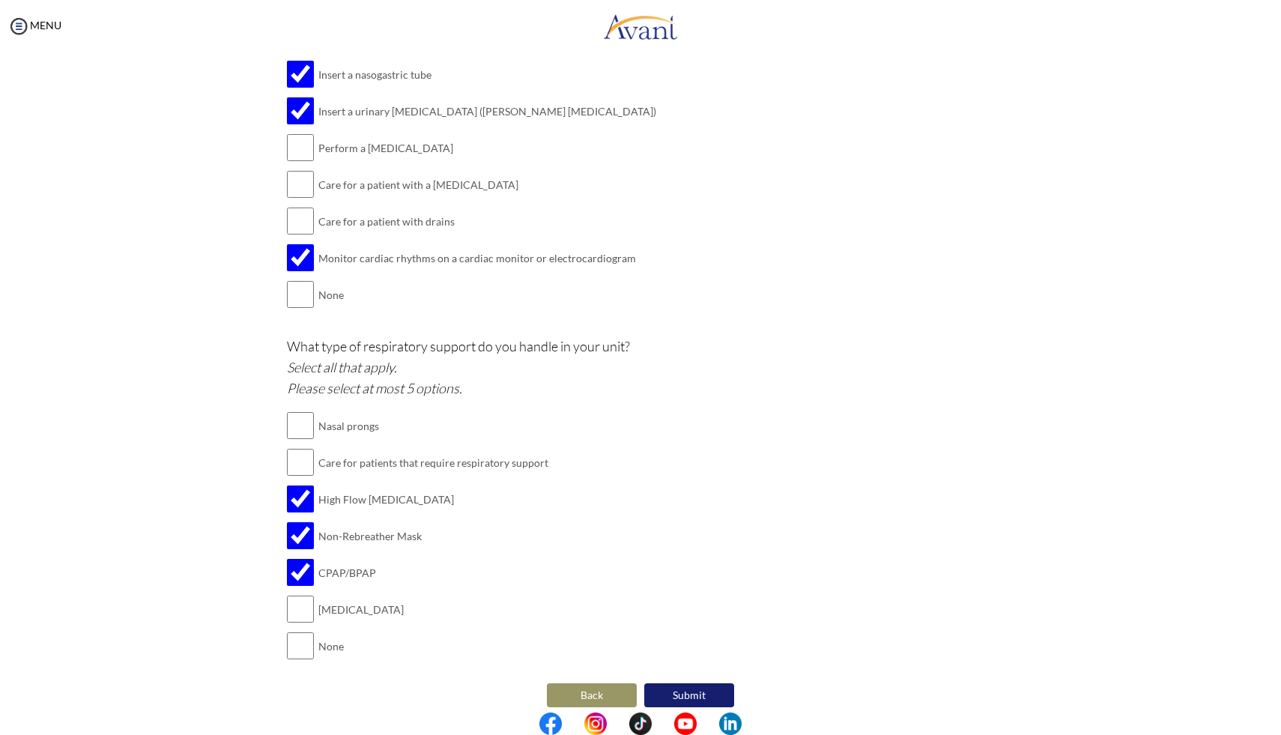
click at [713, 684] on button "Submit" at bounding box center [689, 695] width 90 height 24
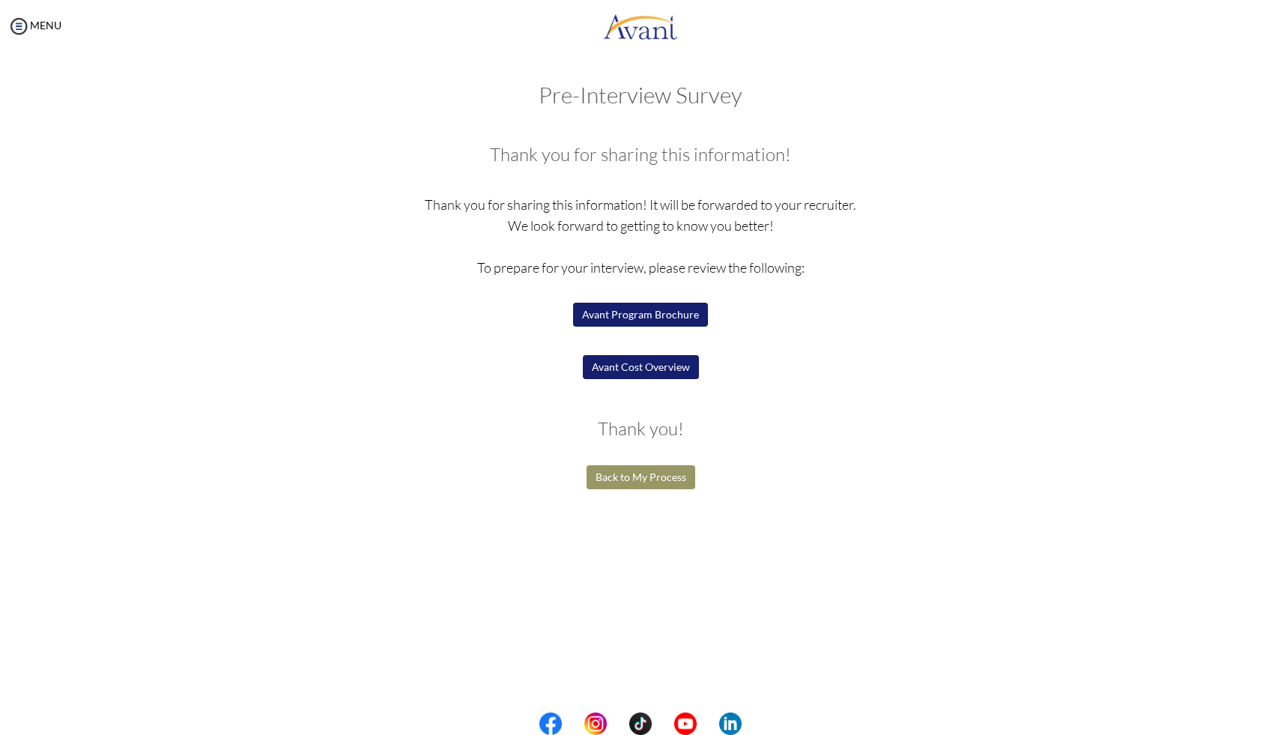
click at [622, 482] on button "Back to My Process" at bounding box center [640, 477] width 109 height 24
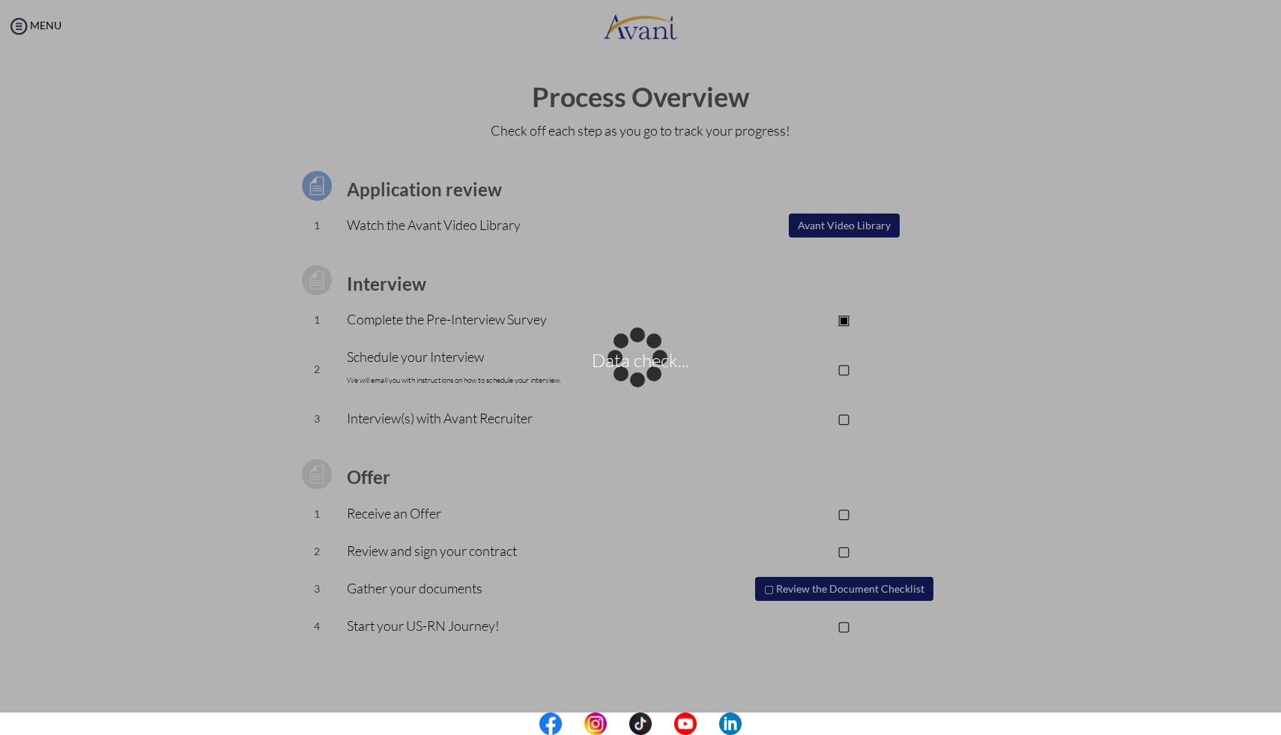
click at [408, 363] on p "Data check..." at bounding box center [640, 368] width 1281 height 36
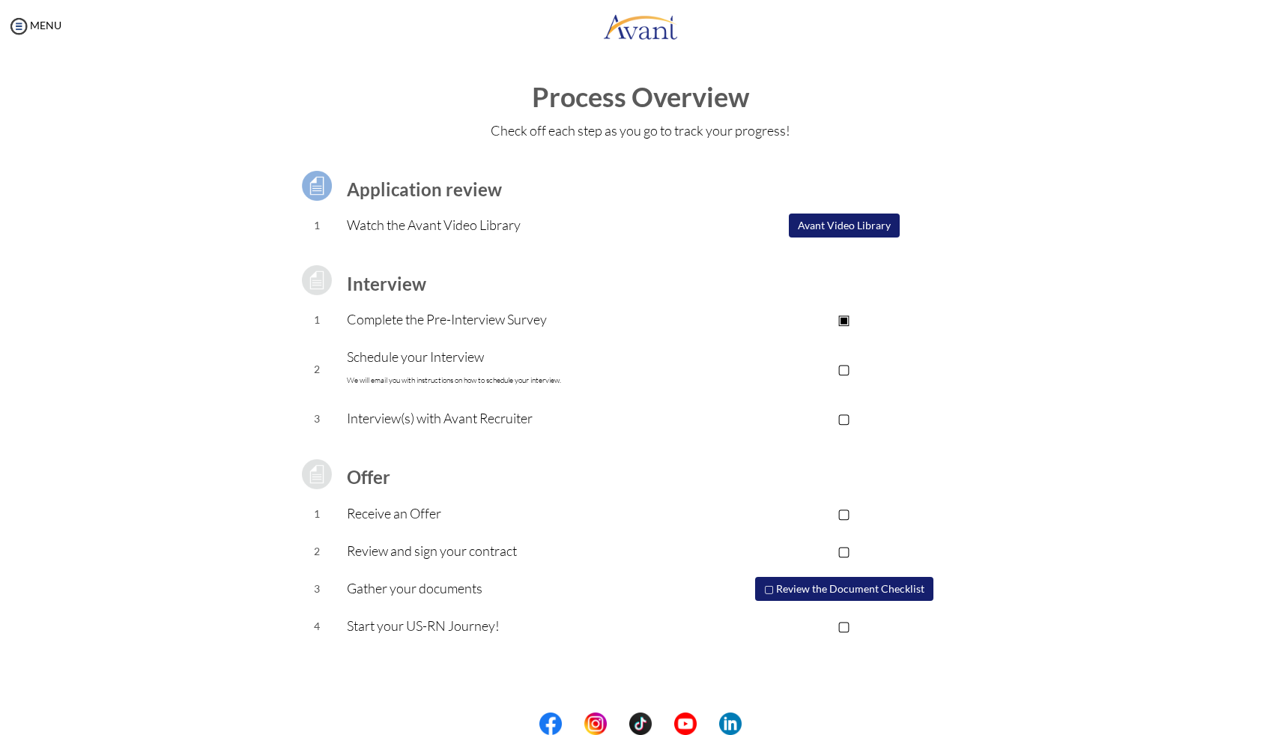
click at [413, 421] on p "Interview(s) with Avant Recruiter" at bounding box center [520, 417] width 347 height 21
click at [367, 561] on td "Review and sign your contract" at bounding box center [520, 551] width 347 height 37
click at [847, 375] on p "▢" at bounding box center [844, 368] width 300 height 21
click at [848, 371] on p "▣" at bounding box center [844, 368] width 300 height 21
click at [15, 25] on img at bounding box center [18, 26] width 22 height 22
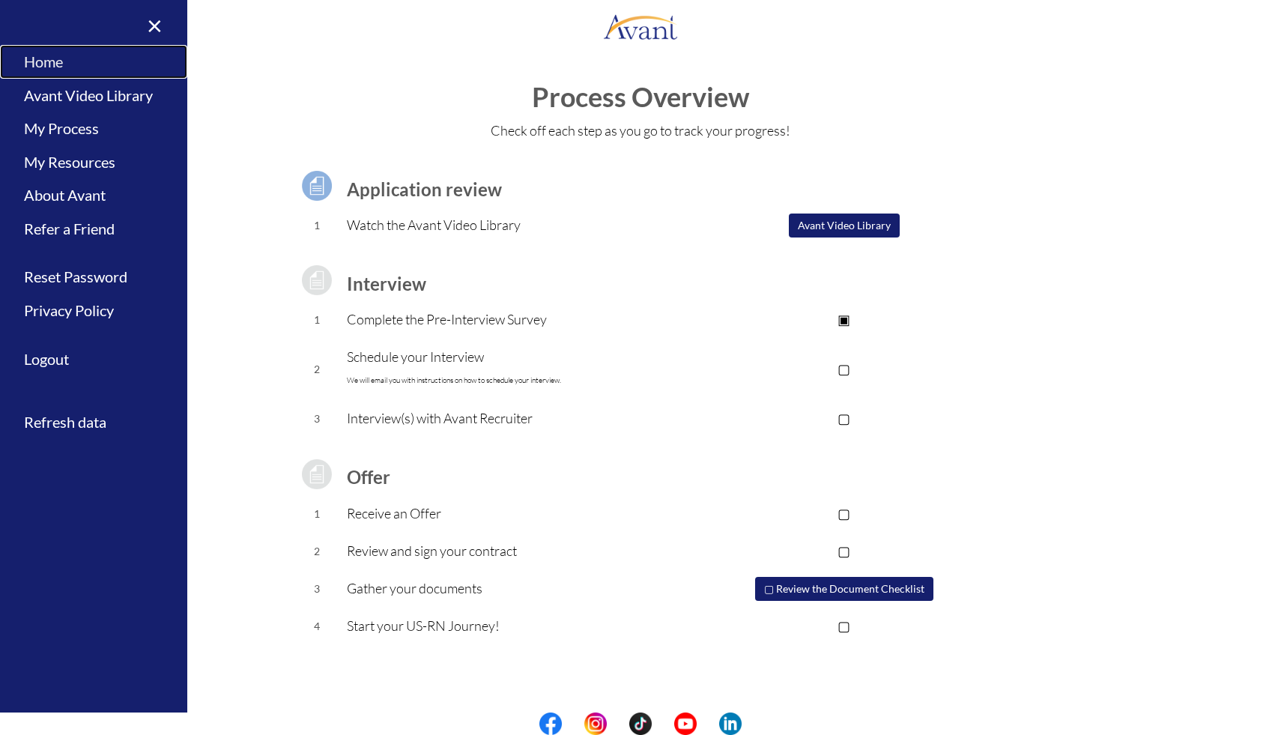
click at [38, 57] on link "Home" at bounding box center [93, 62] width 187 height 34
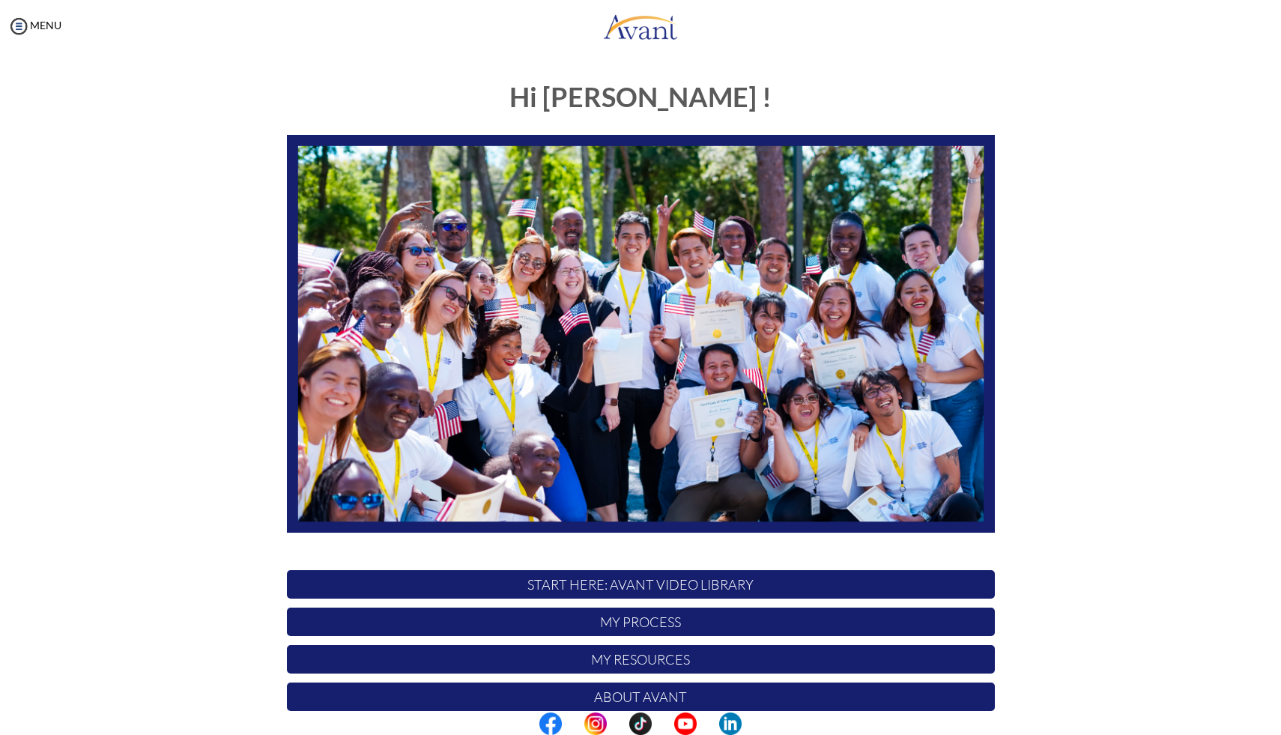
scroll to position [97, 0]
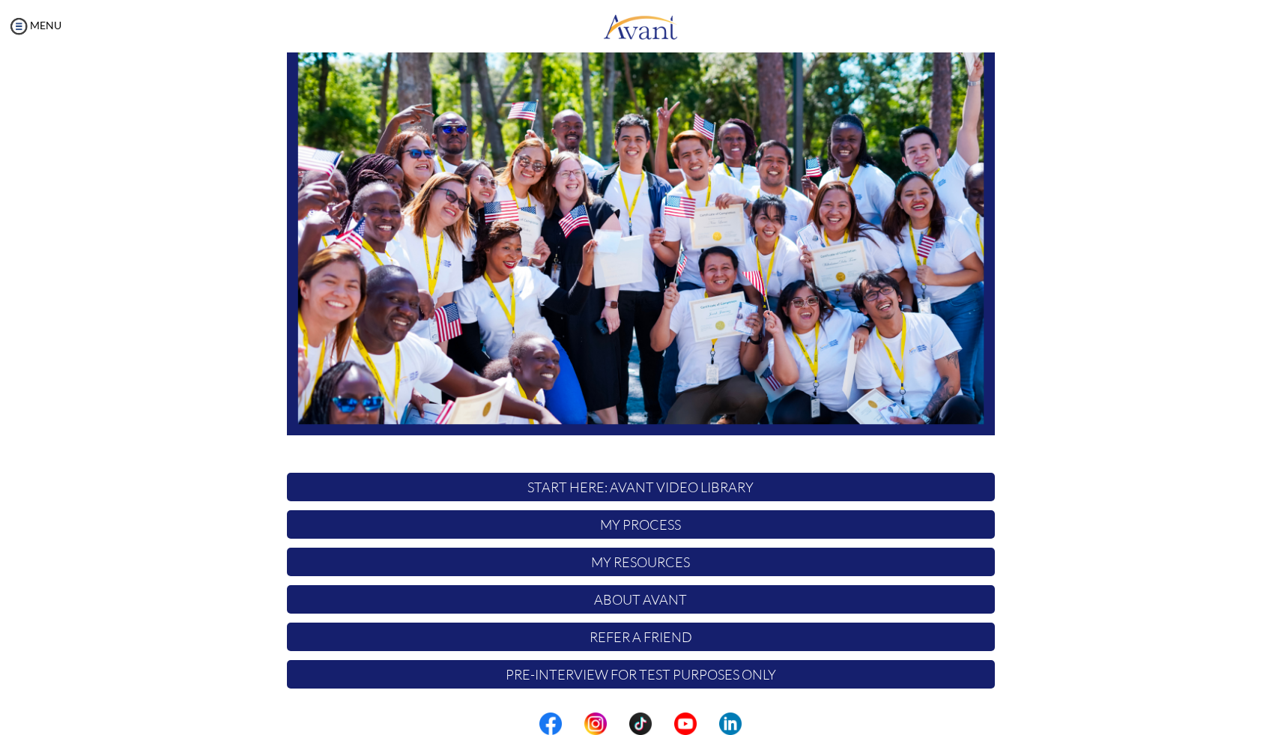
click at [643, 523] on p "My Process" at bounding box center [641, 524] width 708 height 28
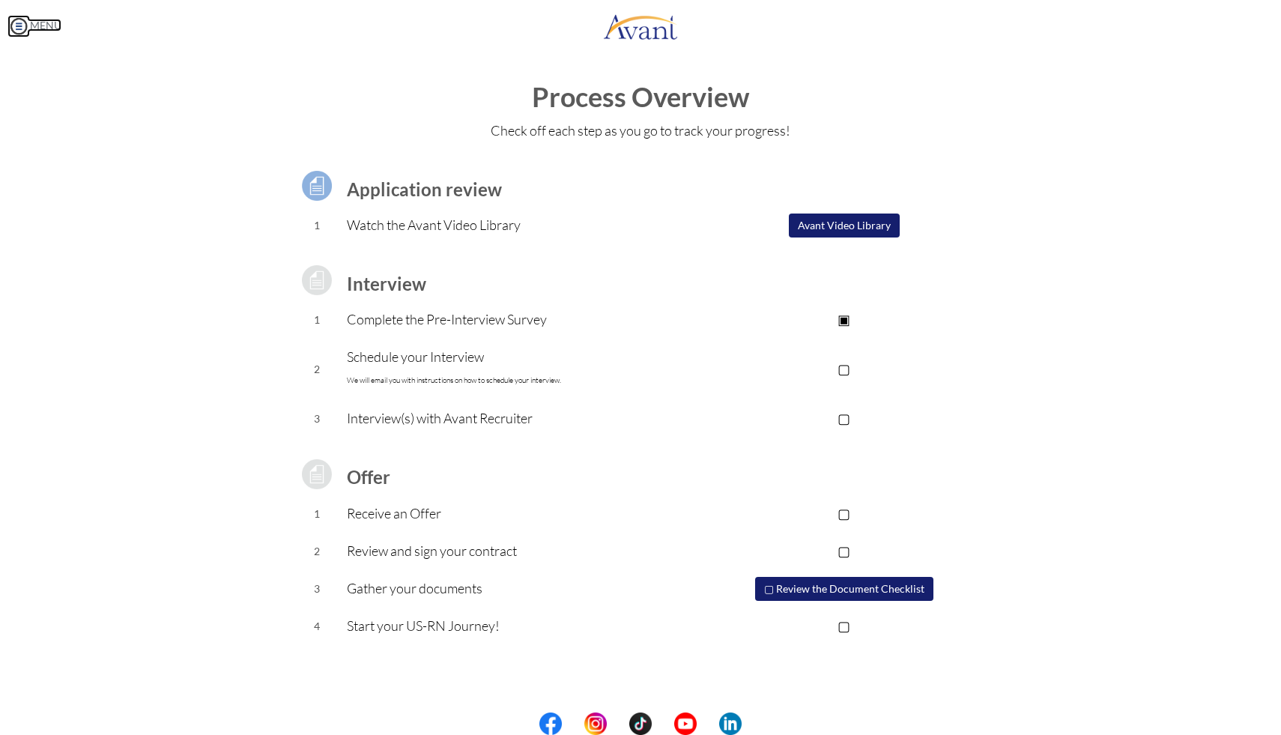
click at [28, 29] on img at bounding box center [18, 26] width 22 height 22
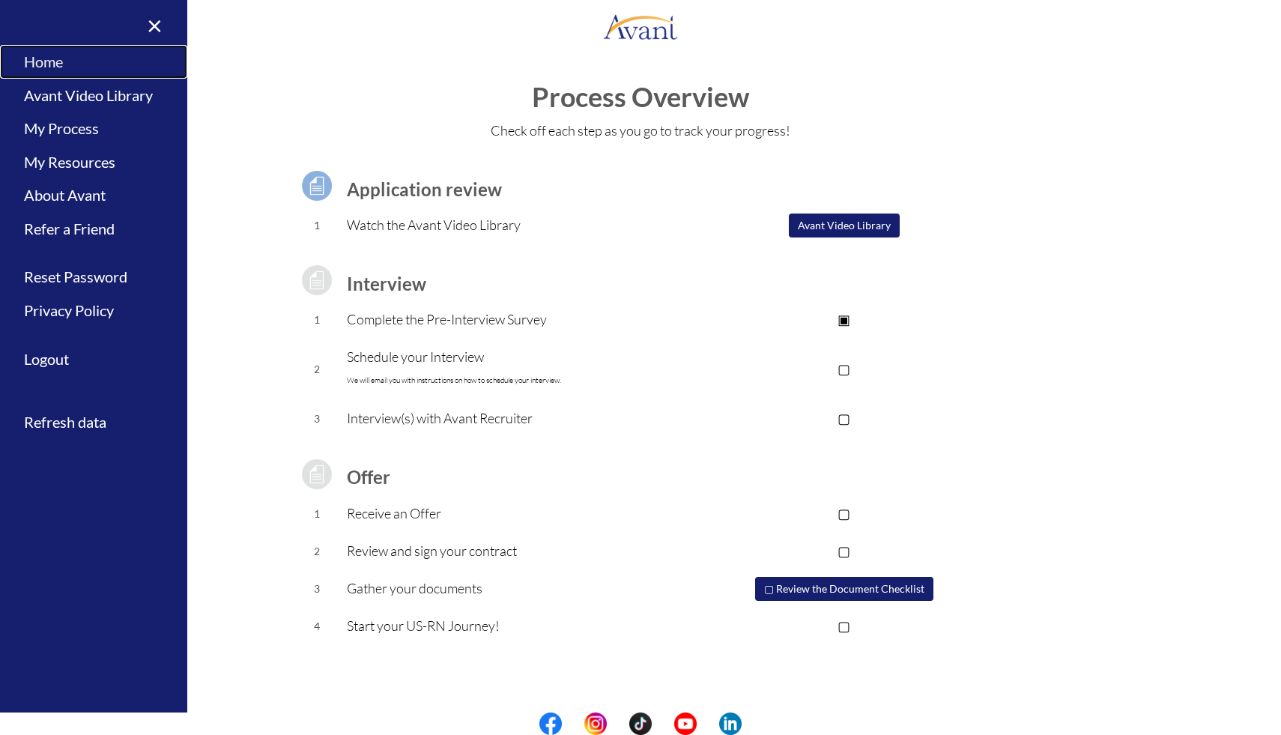
click at [61, 71] on link "Home" at bounding box center [93, 62] width 187 height 34
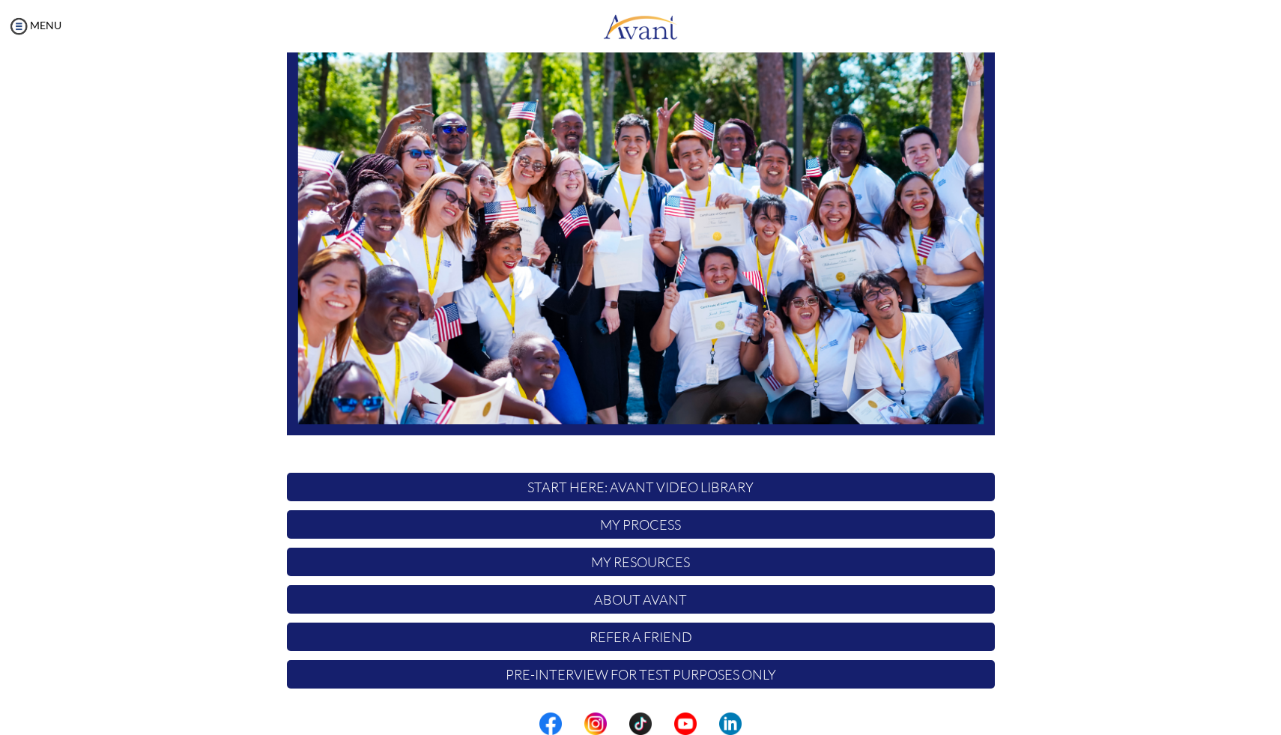
click at [640, 676] on p "Pre-Interview for test purposes only" at bounding box center [641, 674] width 708 height 28
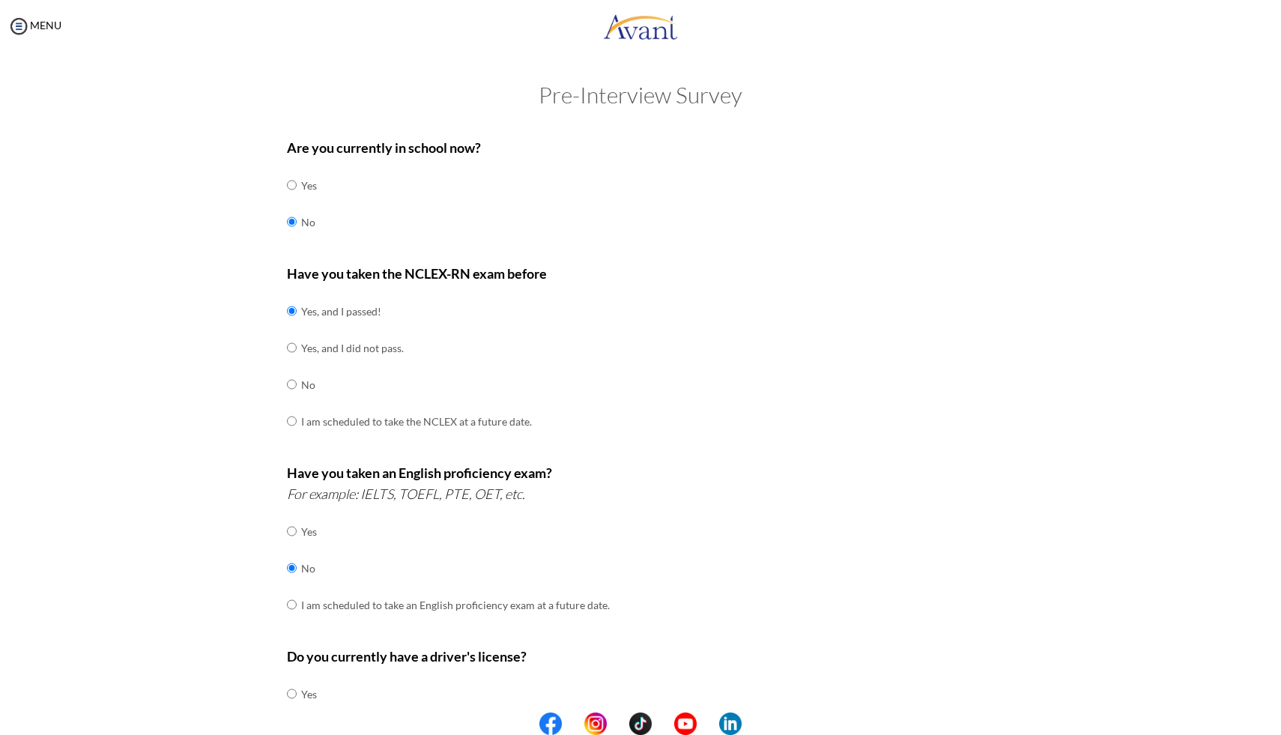
scroll to position [219, 0]
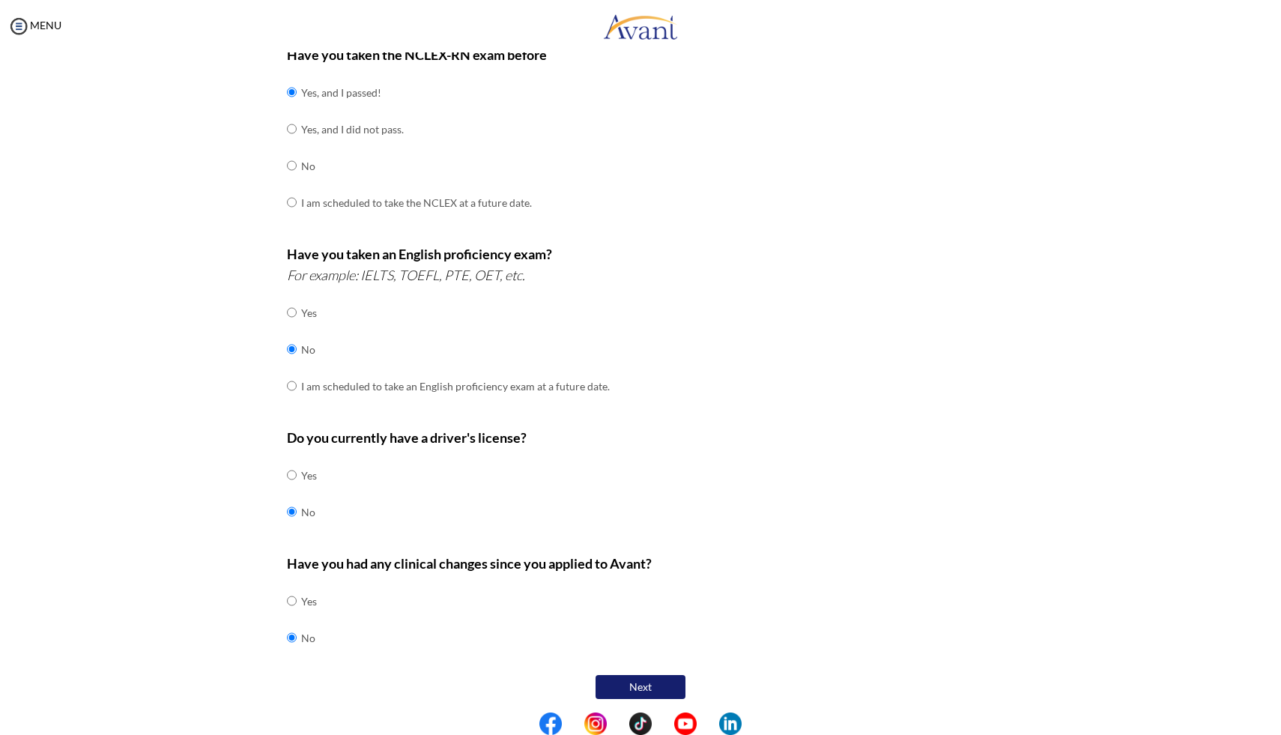
click at [634, 682] on button "Next" at bounding box center [640, 687] width 90 height 24
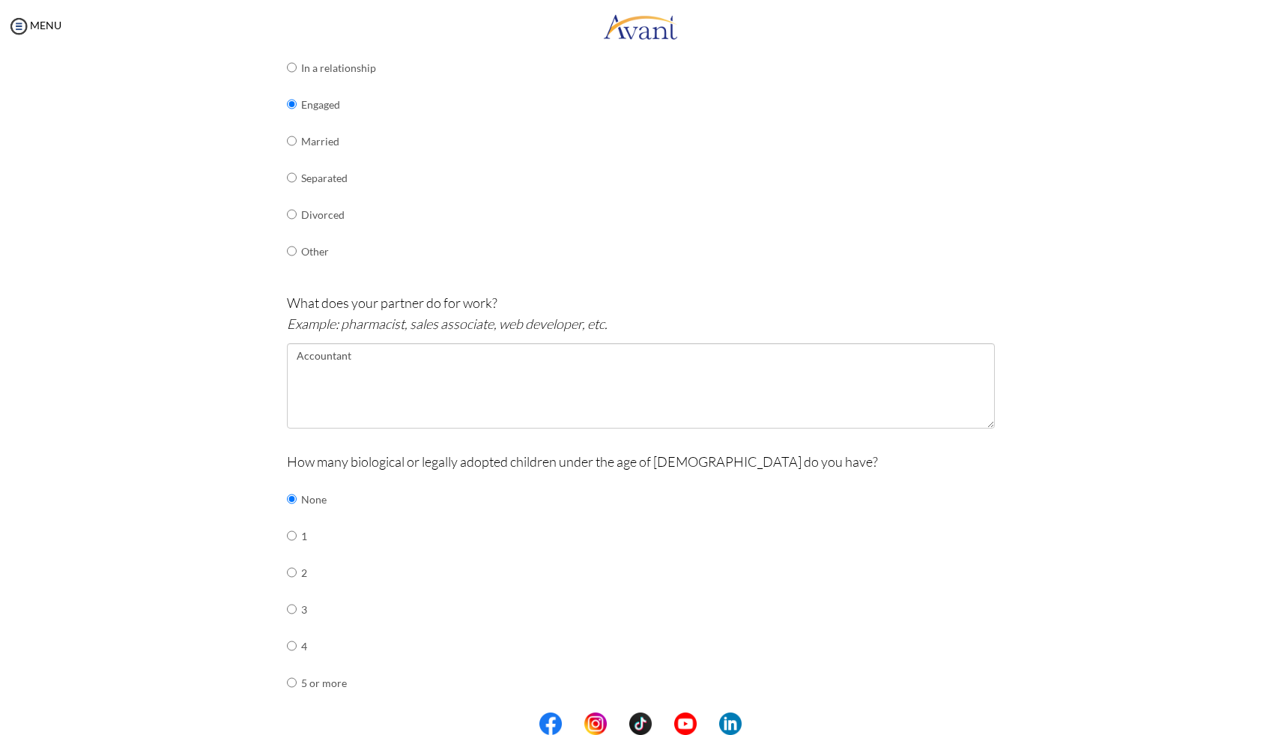
scroll to position [433, 0]
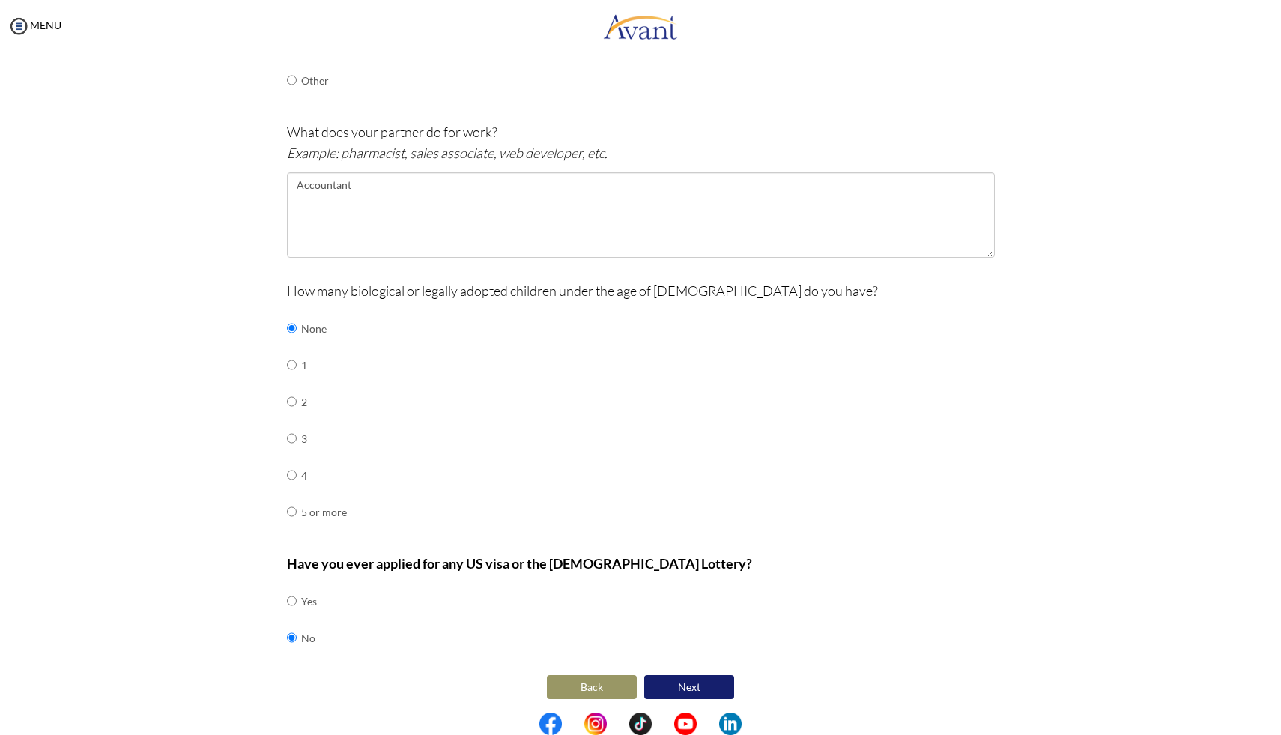
click at [679, 679] on button "Next" at bounding box center [689, 687] width 90 height 24
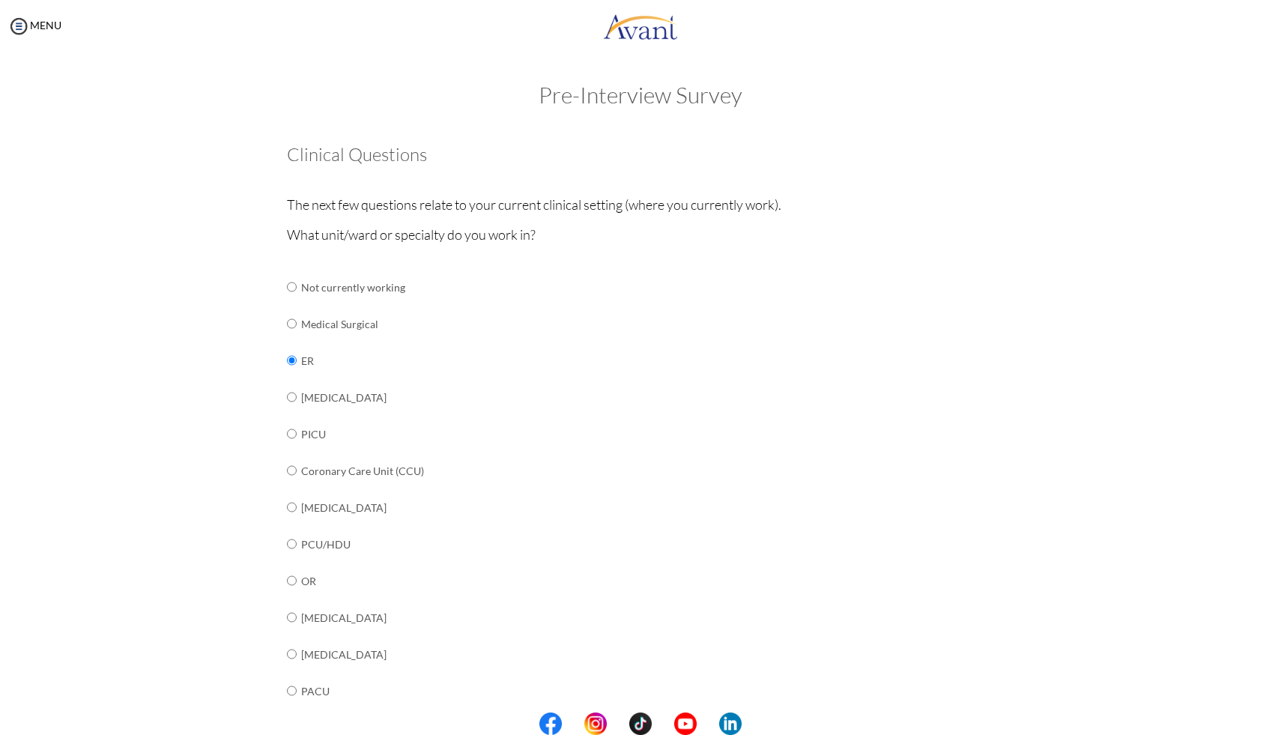
scroll to position [345, 0]
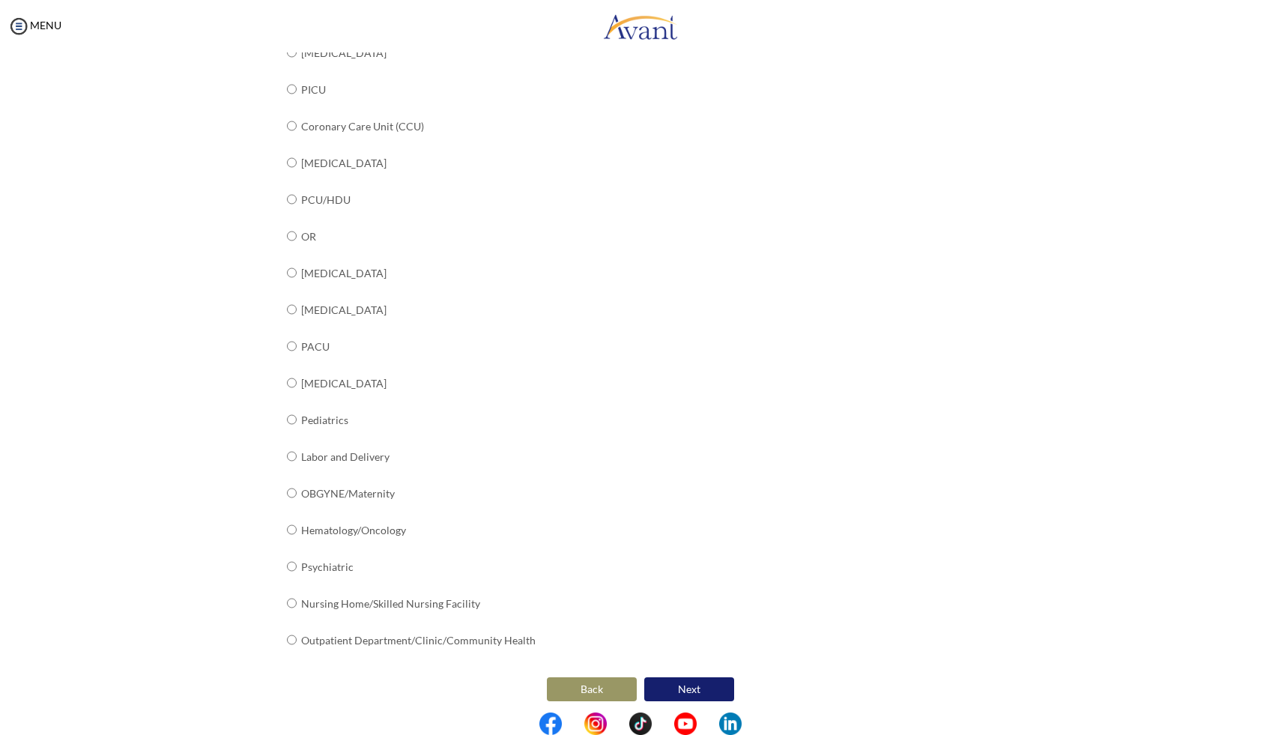
click at [703, 687] on button "Next" at bounding box center [689, 689] width 90 height 24
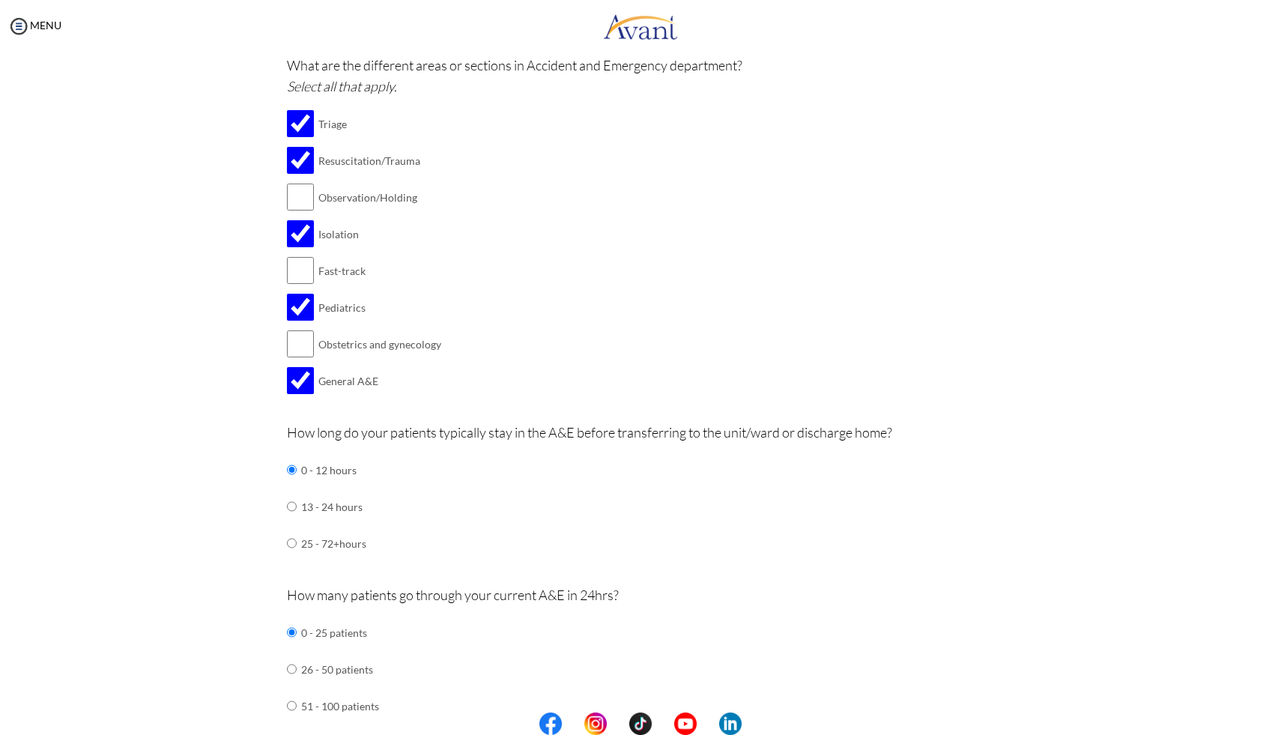
scroll to position [393, 0]
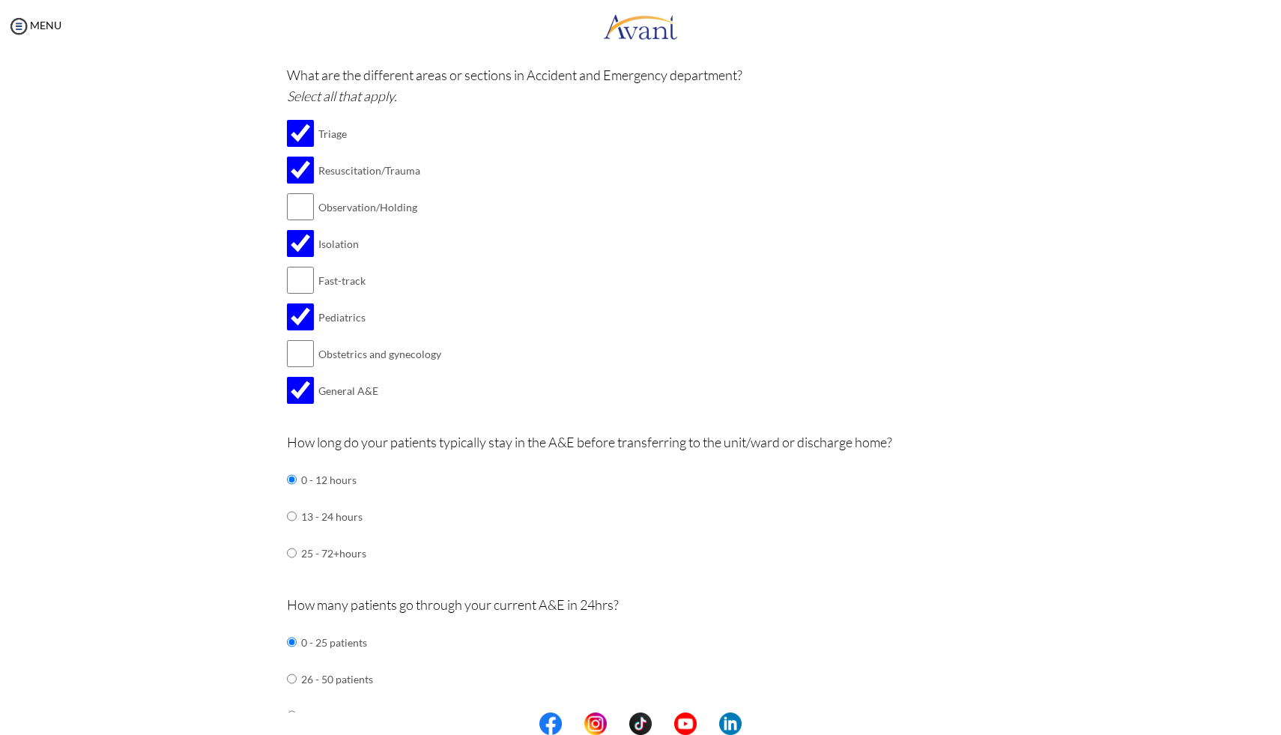
click at [306, 209] on tr "Observation/Holding" at bounding box center [364, 207] width 154 height 37
click at [304, 205] on input "checkbox" at bounding box center [300, 207] width 27 height 30
checkbox input "true"
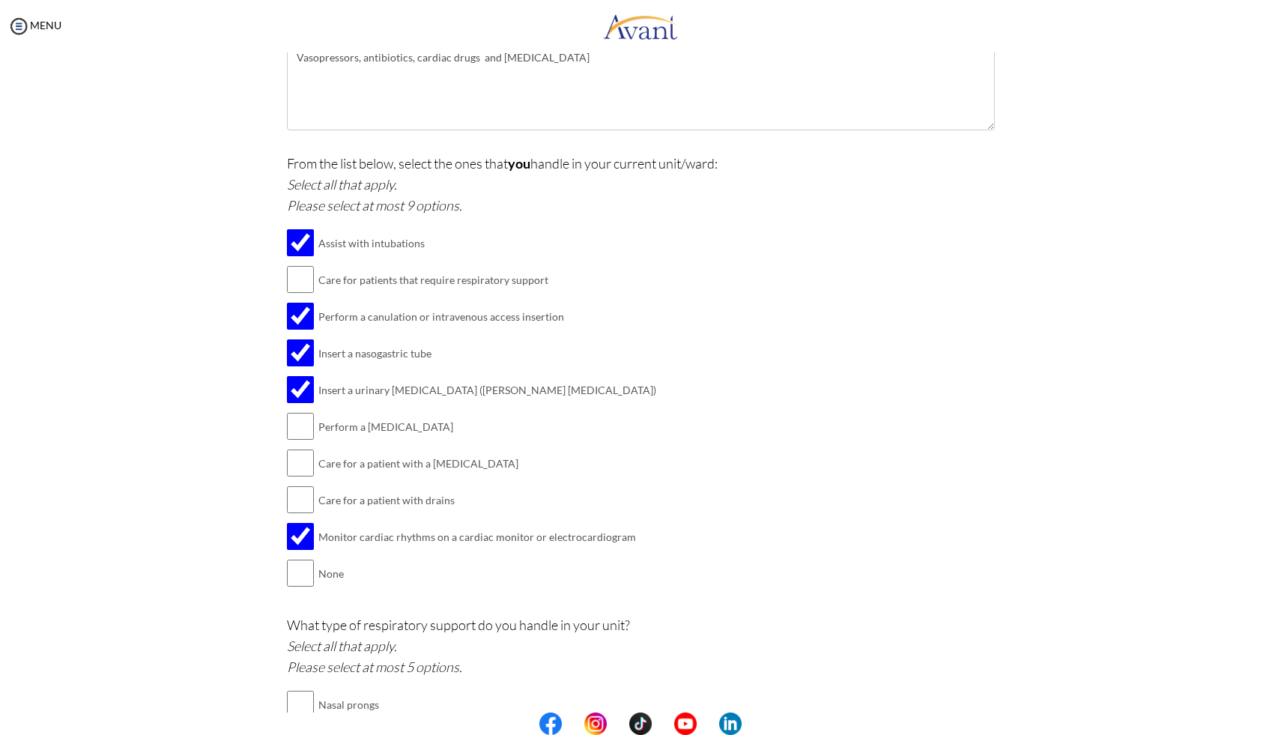
scroll to position [1576, 0]
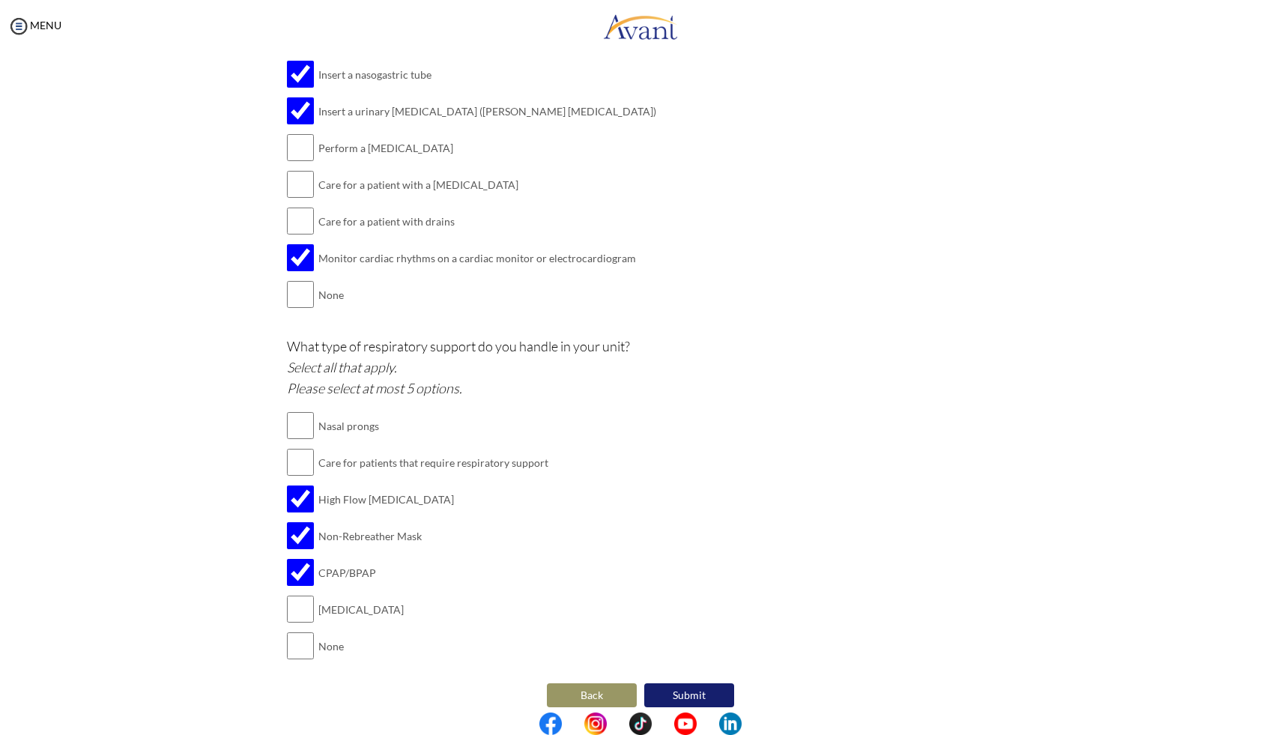
click at [667, 683] on button "Submit" at bounding box center [689, 695] width 90 height 24
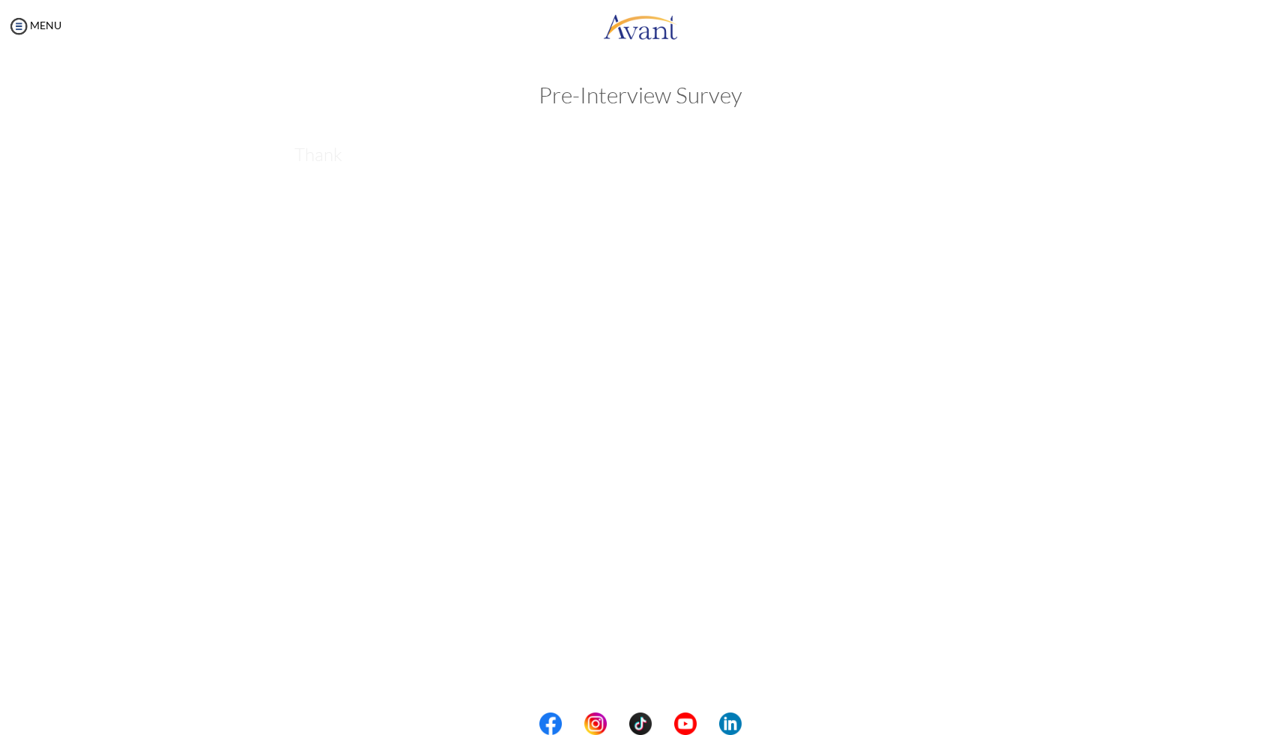
scroll to position [0, 0]
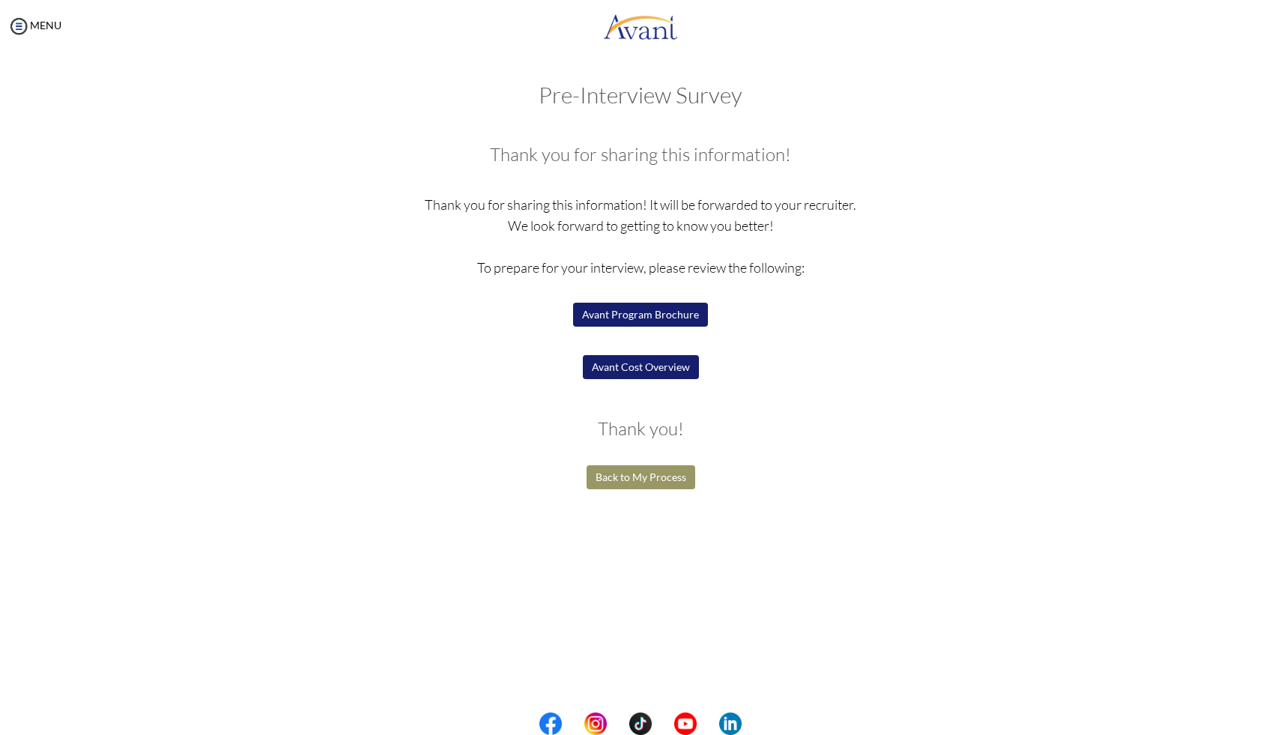
click at [643, 479] on button "Back to My Process" at bounding box center [640, 477] width 109 height 24
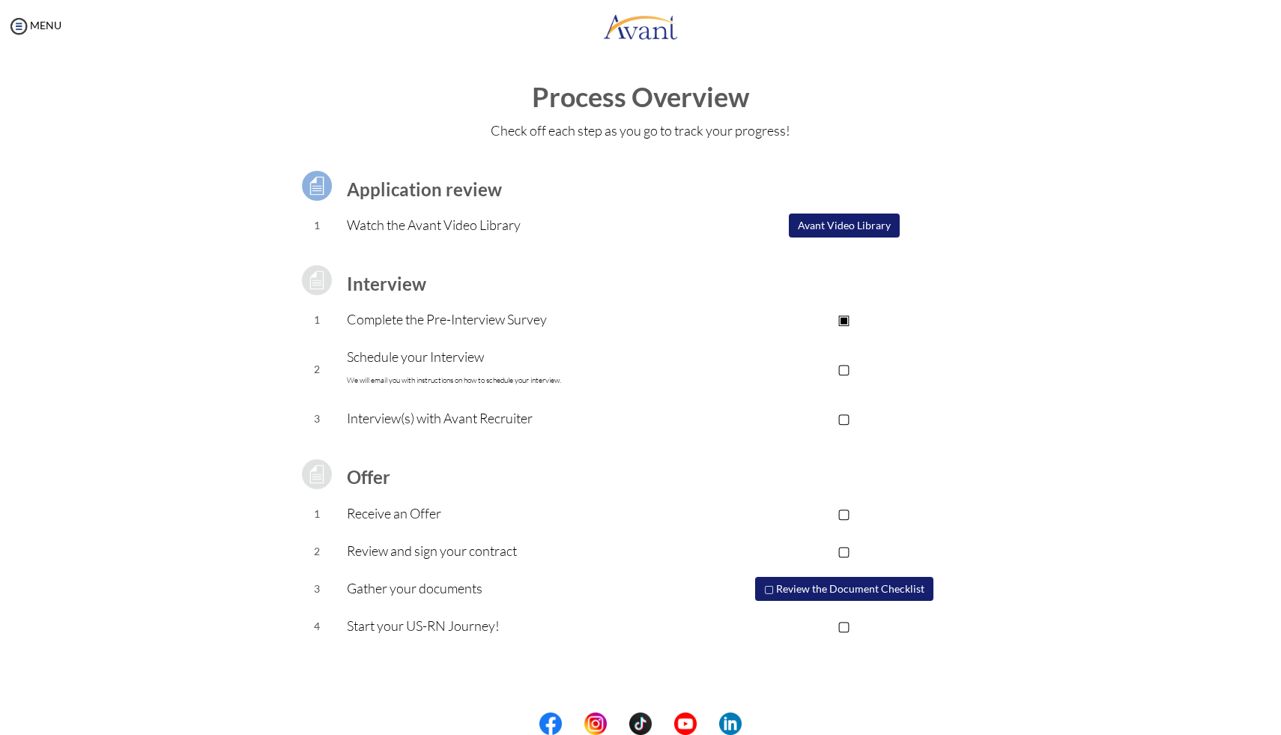
click at [34, 13] on div "MENU" at bounding box center [30, 367] width 61 height 735
click at [20, 28] on img at bounding box center [18, 26] width 22 height 22
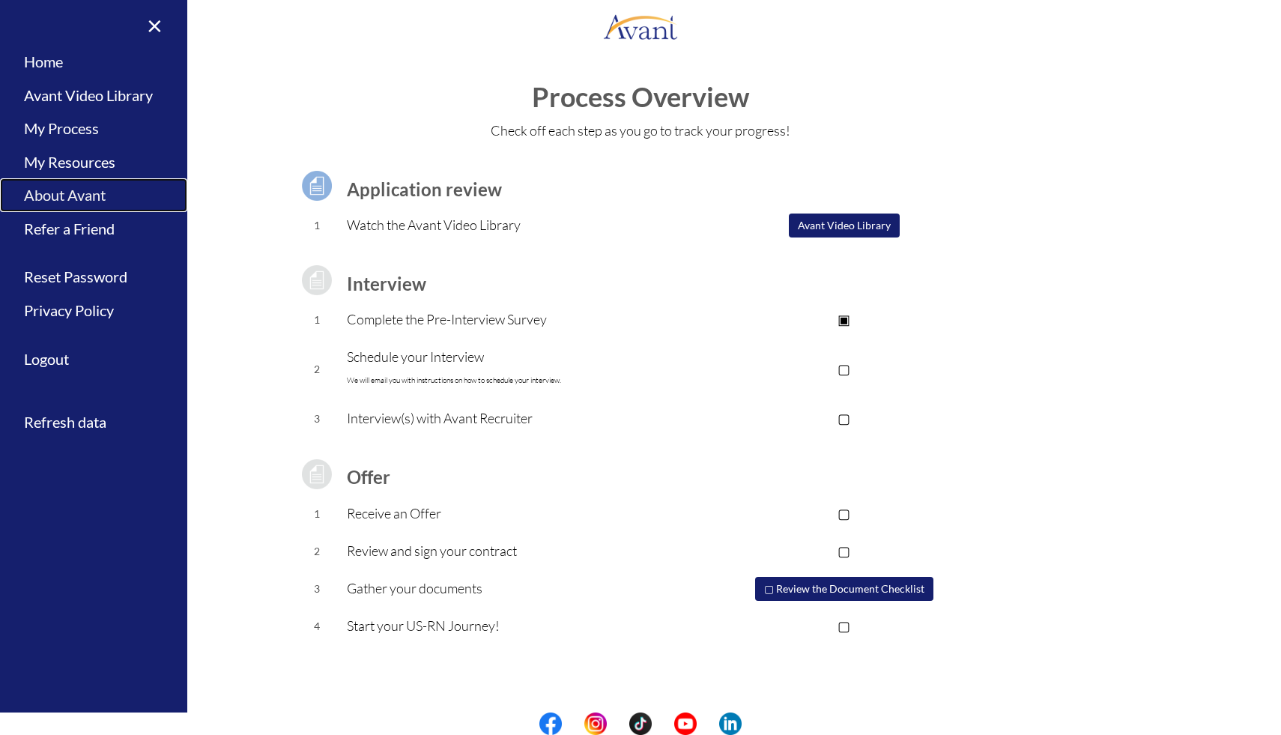
click at [25, 194] on link "About Avant" at bounding box center [93, 195] width 187 height 34
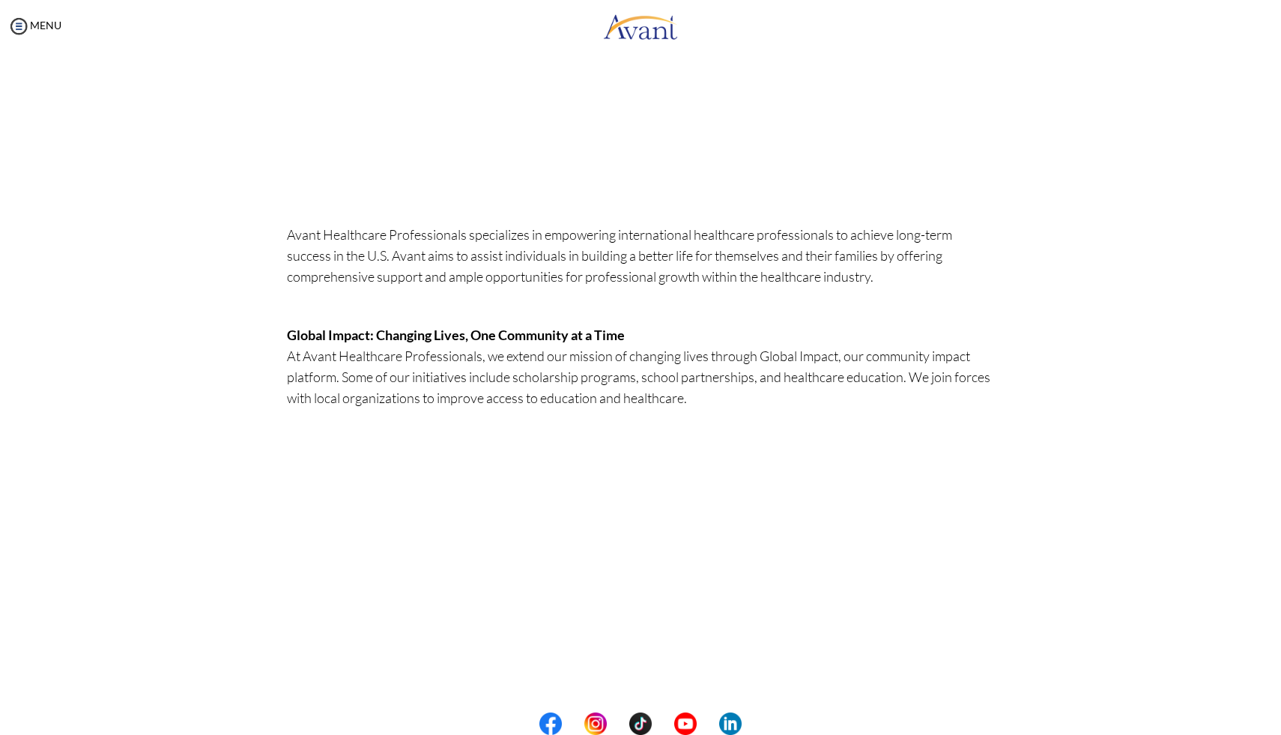
scroll to position [221, 0]
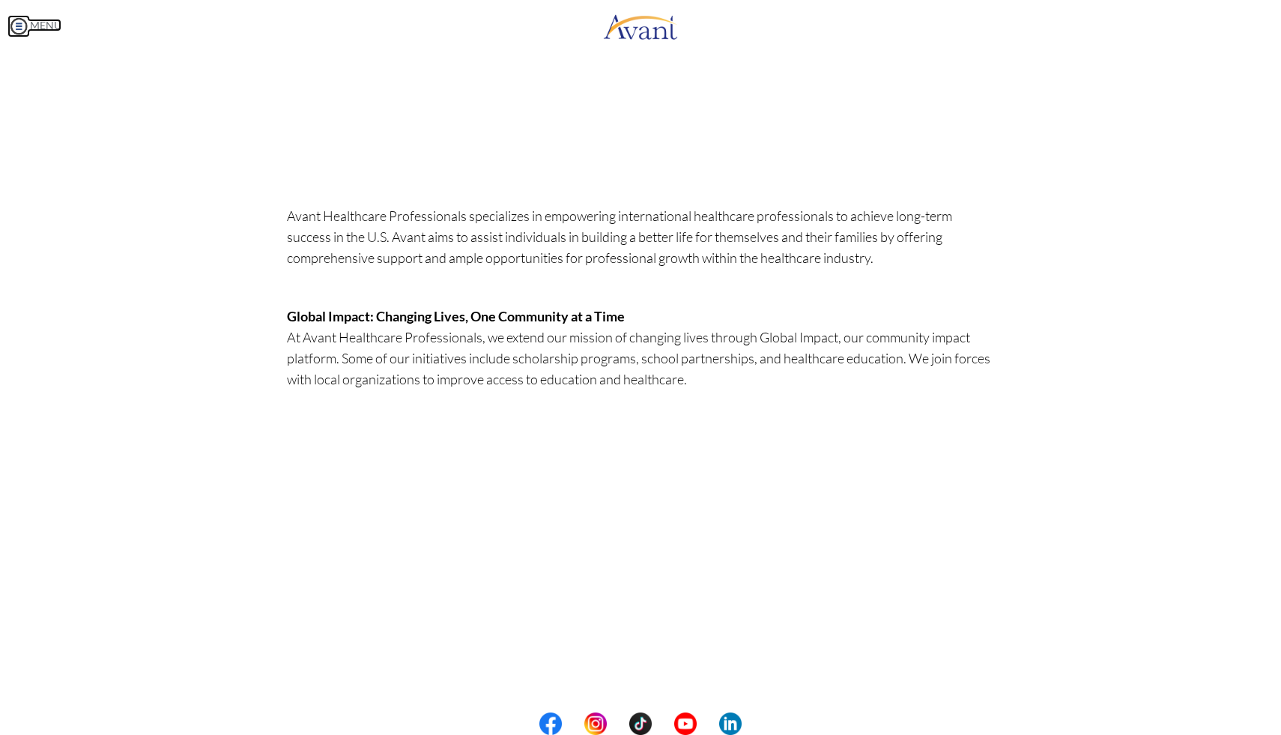
click at [27, 15] on img at bounding box center [18, 26] width 22 height 22
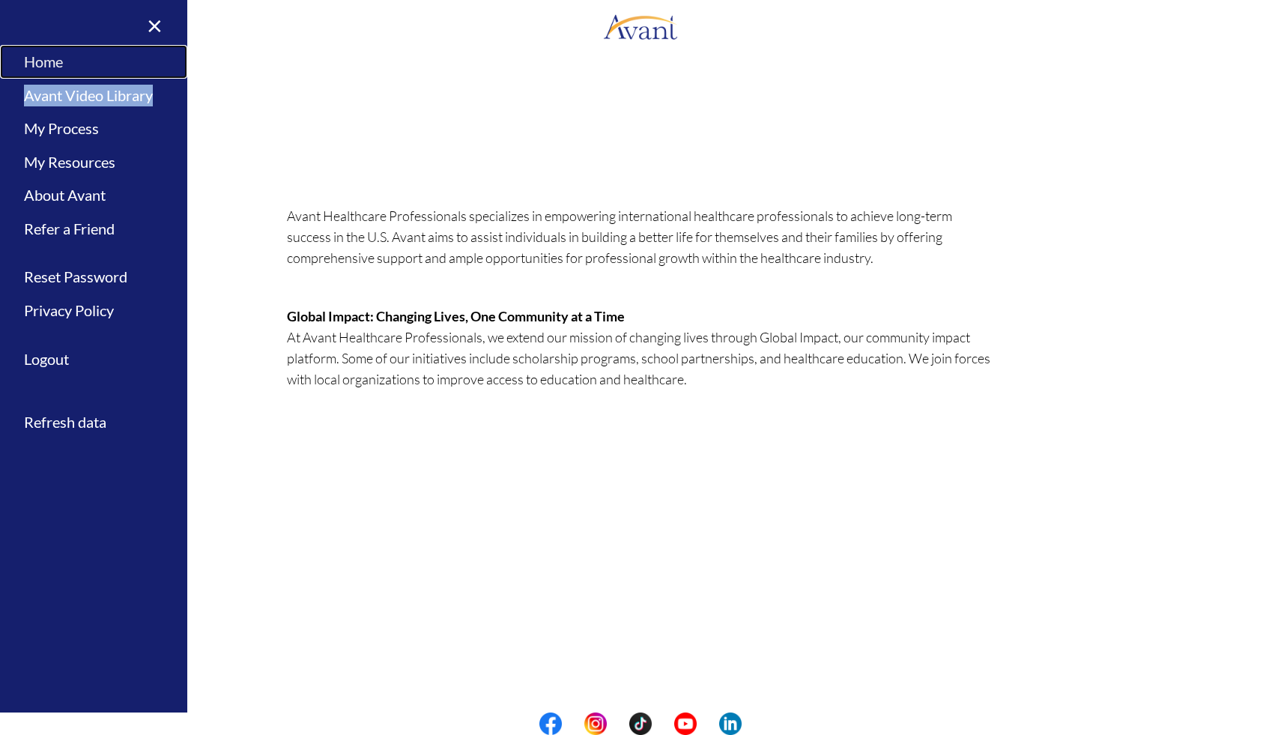
click at [34, 66] on link "Home" at bounding box center [93, 62] width 187 height 34
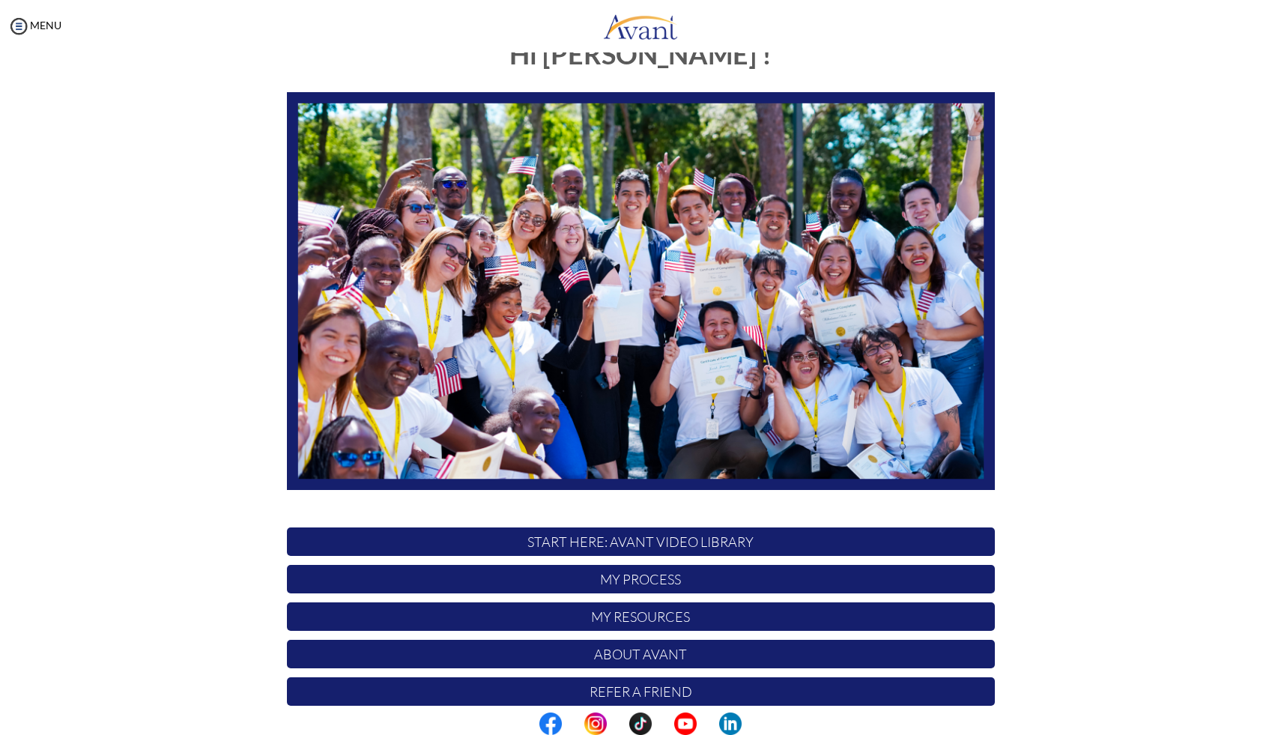
scroll to position [97, 0]
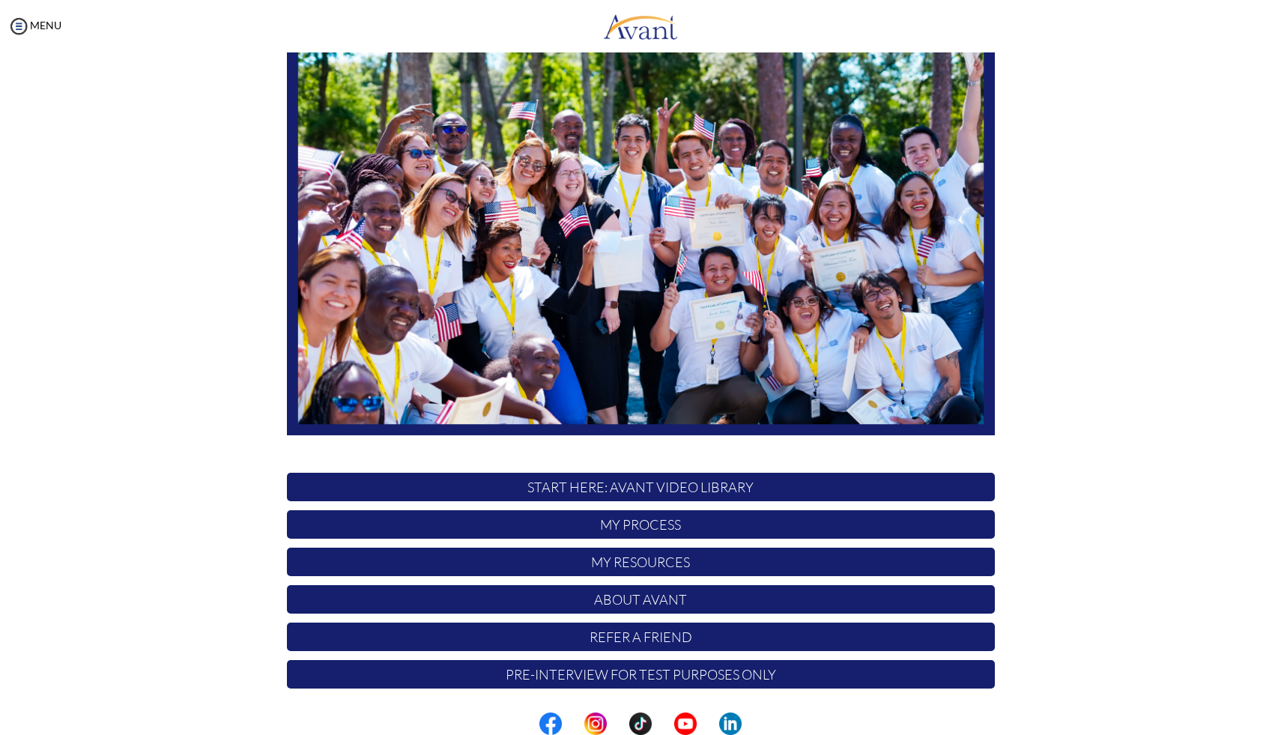
click at [605, 679] on p "Pre-Interview for test purposes only" at bounding box center [641, 674] width 708 height 28
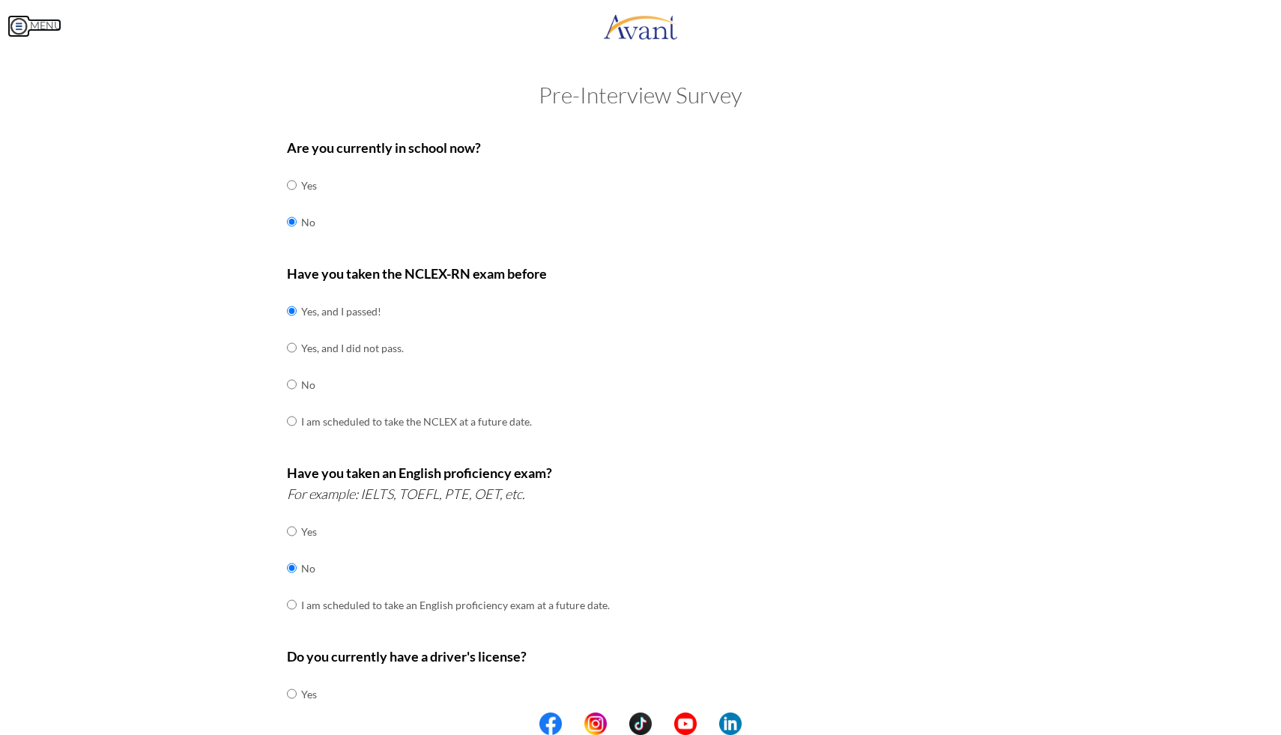
click at [28, 33] on img at bounding box center [18, 26] width 22 height 22
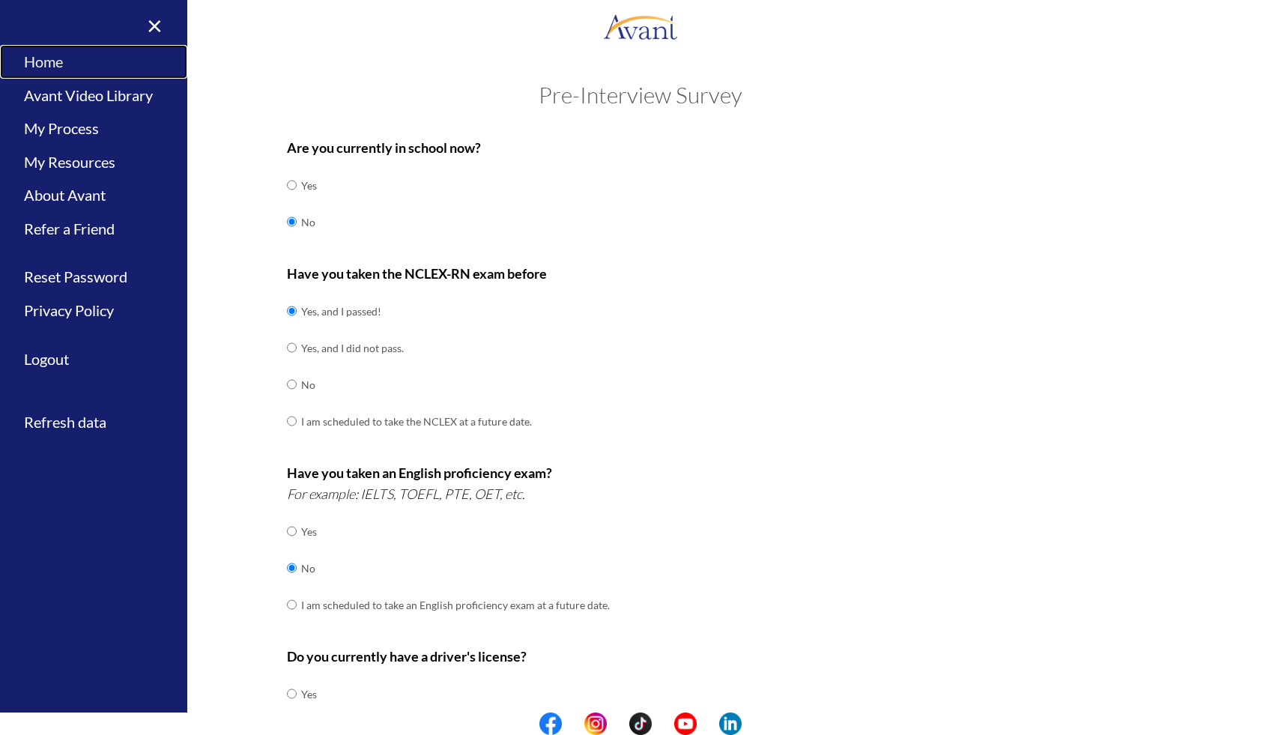
click at [49, 61] on link "Home" at bounding box center [93, 62] width 187 height 34
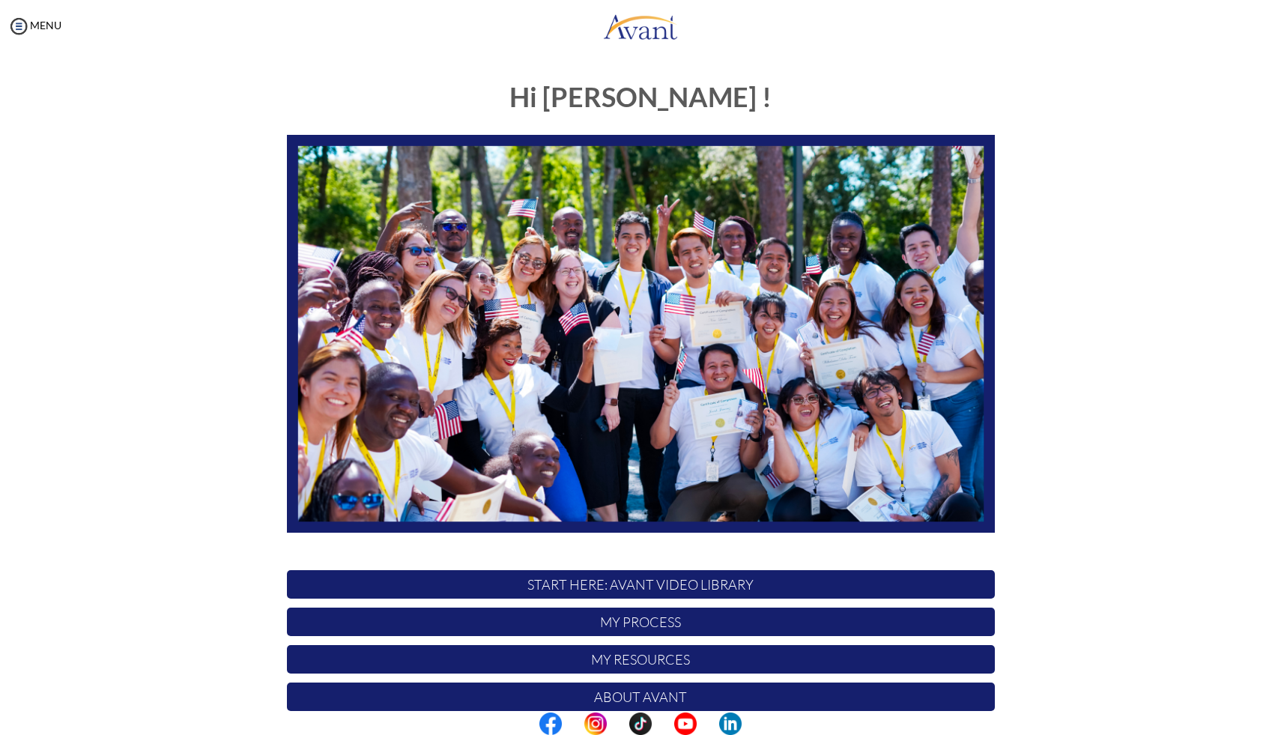
scroll to position [97, 0]
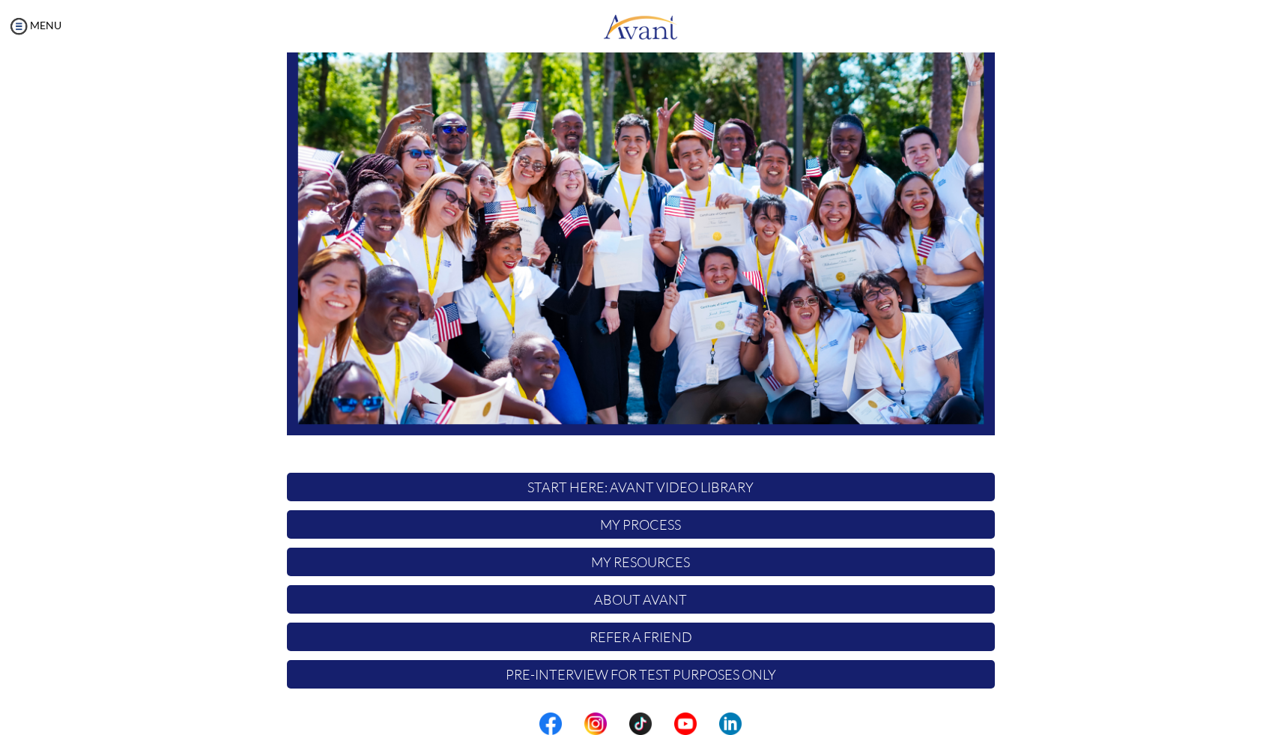
click at [606, 601] on p "About Avant" at bounding box center [641, 599] width 708 height 28
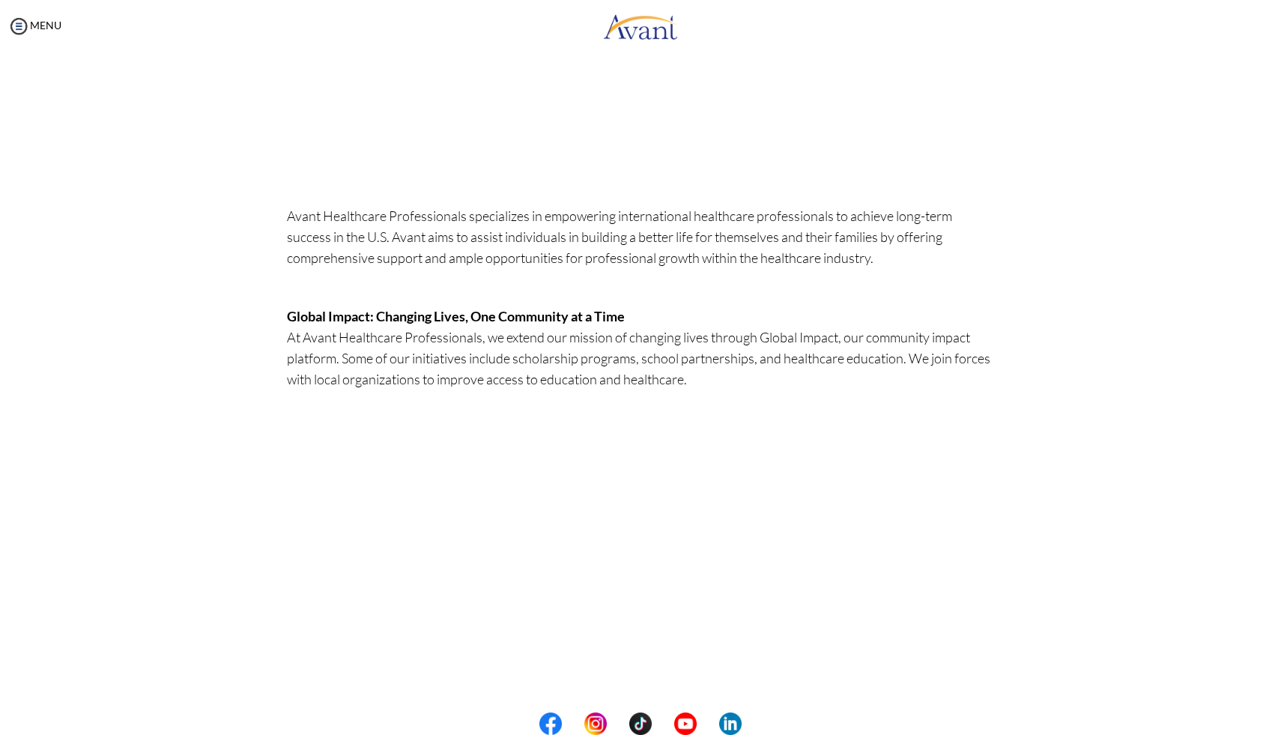
scroll to position [0, 0]
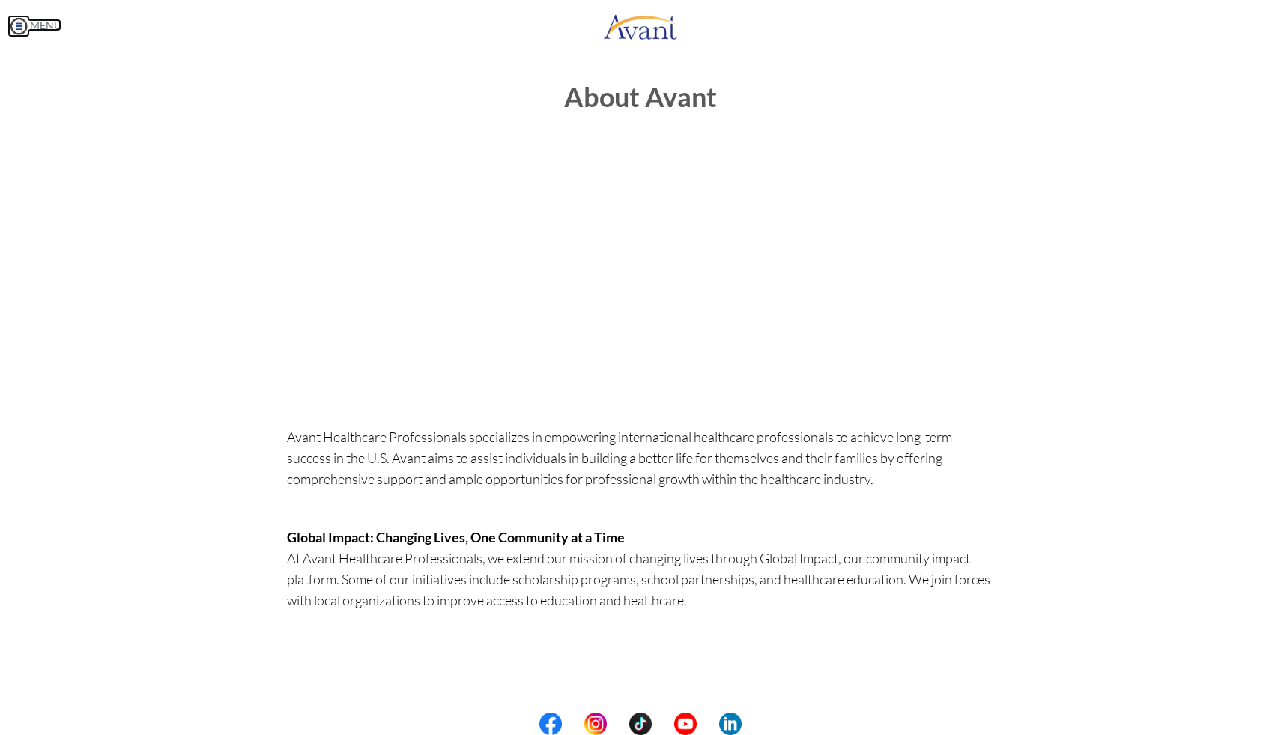
click at [29, 37] on body "Maintenance break. Please come back in 2 hours. MENU My Status What is the next…" at bounding box center [640, 367] width 1281 height 735
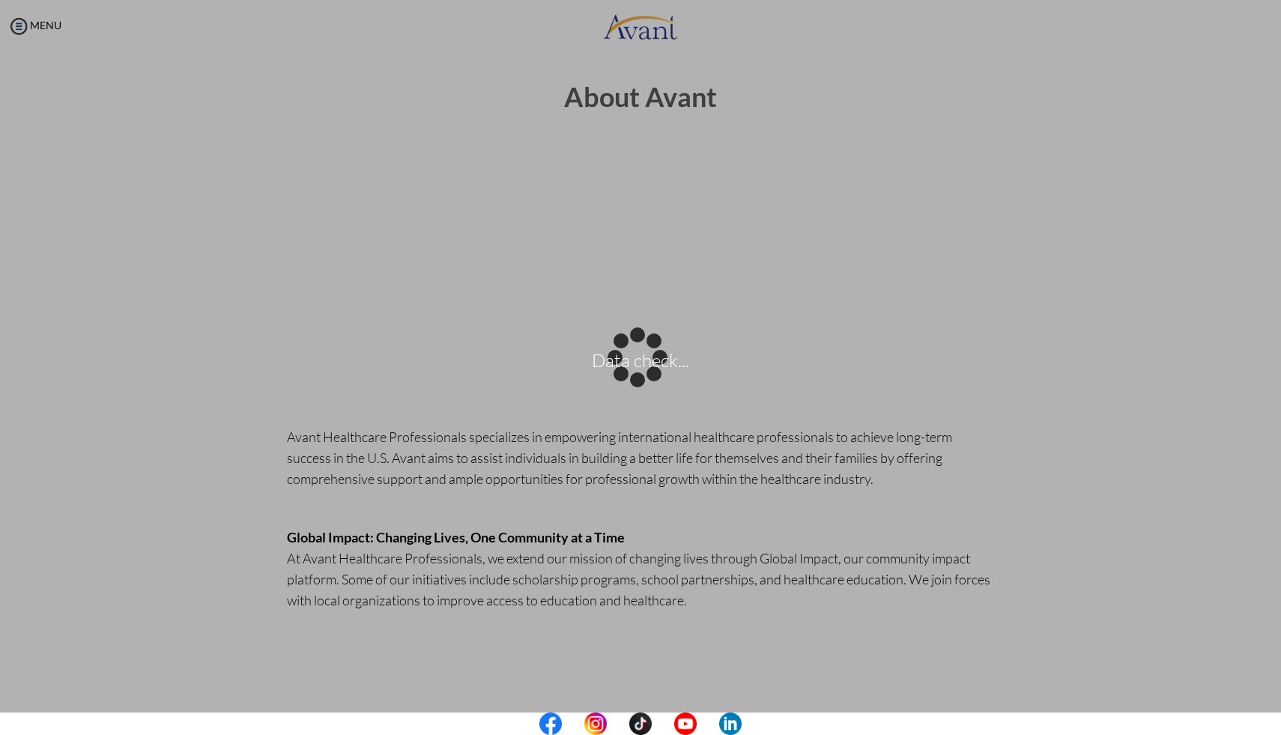
click at [630, 357] on div "Data check..." at bounding box center [640, 367] width 21 height 21
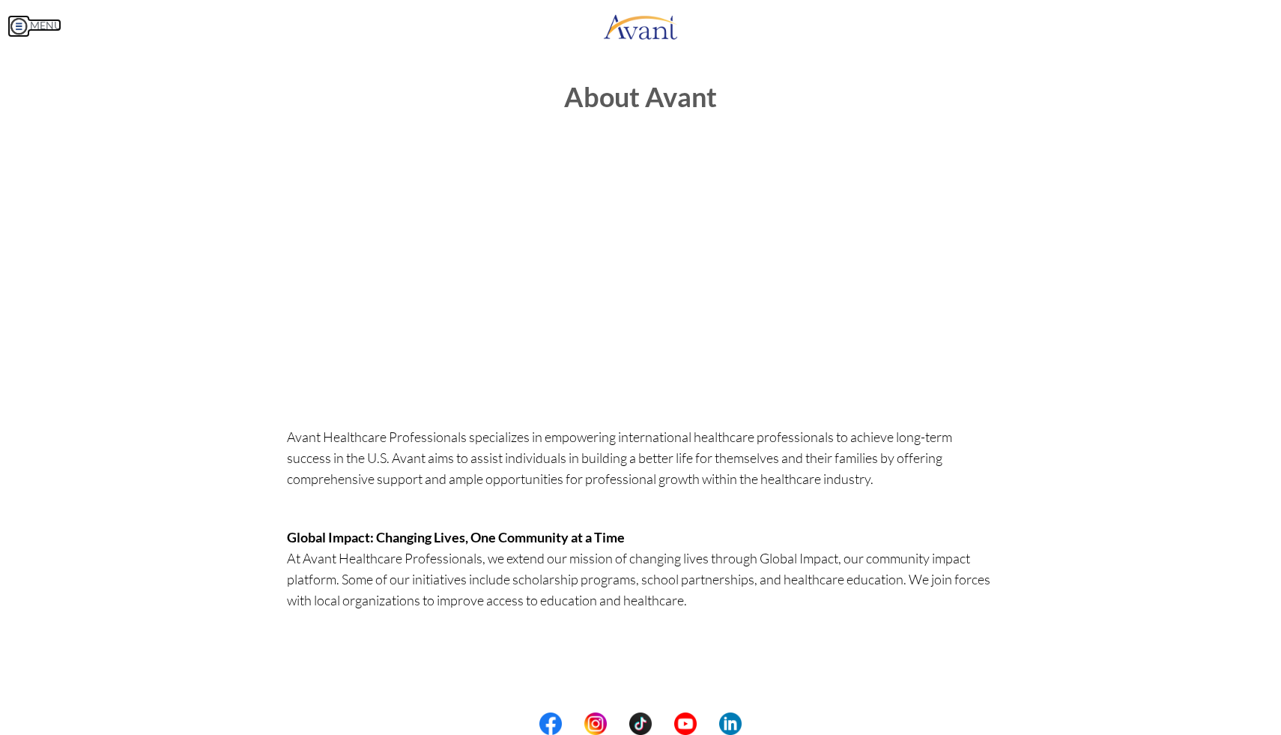
click at [22, 27] on img at bounding box center [18, 26] width 22 height 22
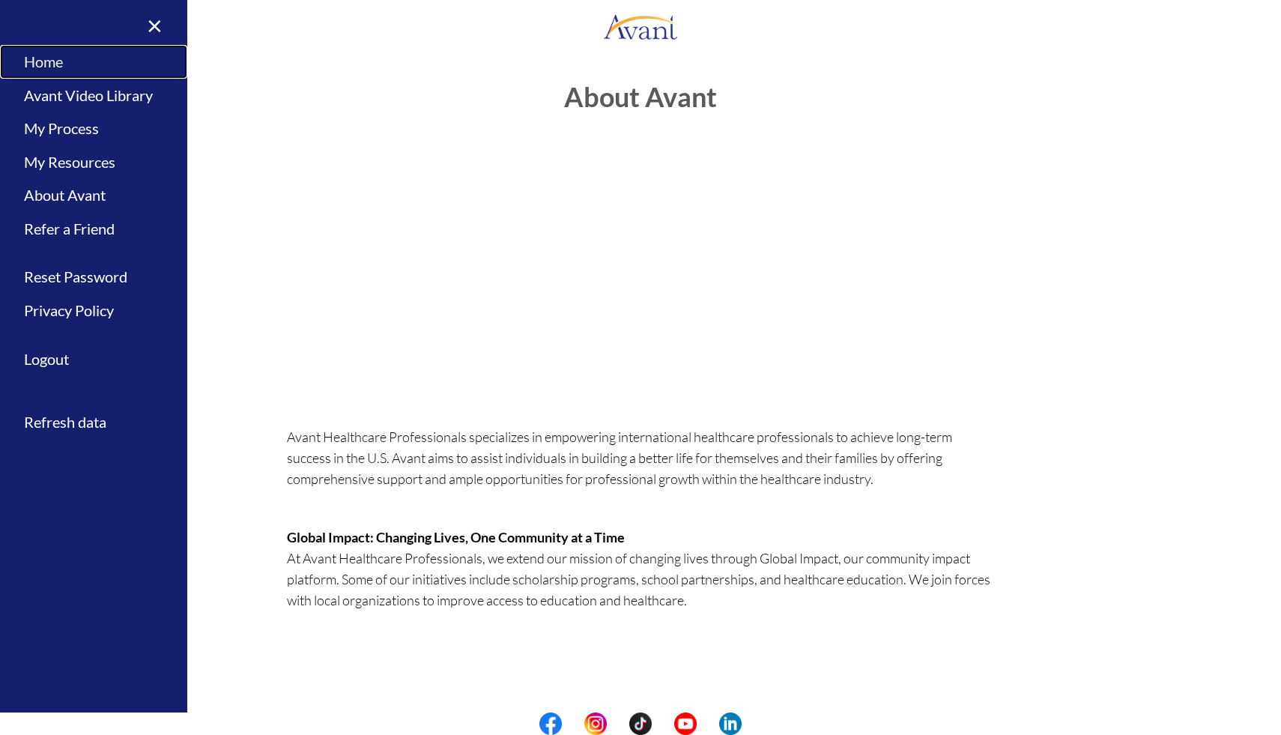
click at [26, 67] on link "Home" at bounding box center [93, 62] width 187 height 34
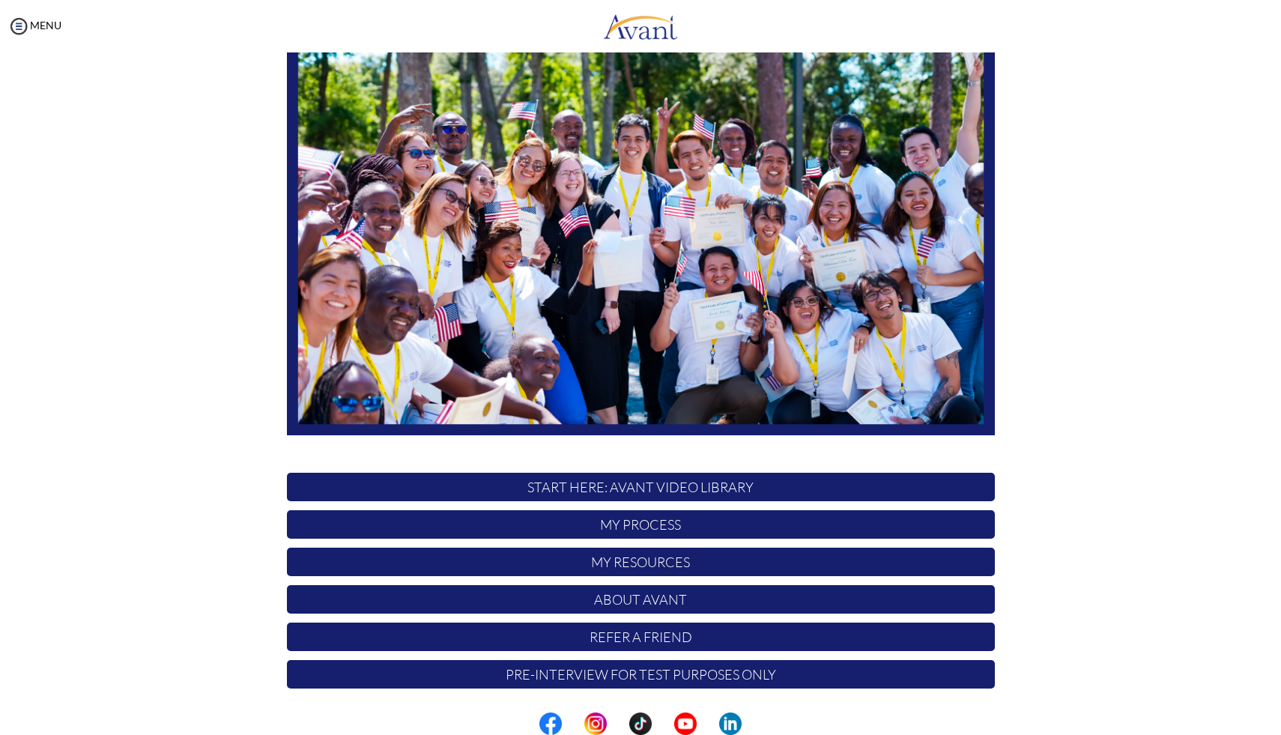
scroll to position [7, 0]
